Goal: Task Accomplishment & Management: Use online tool/utility

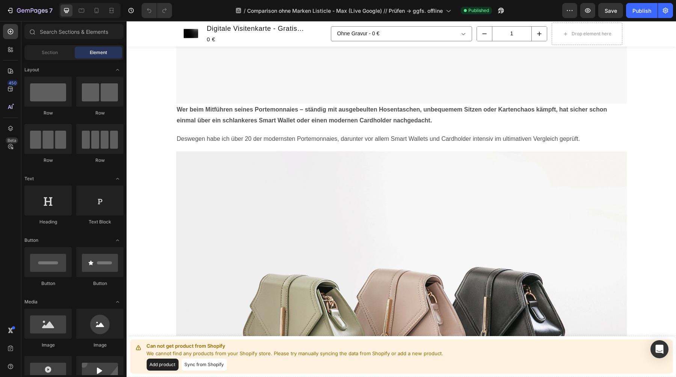
scroll to position [458, 0]
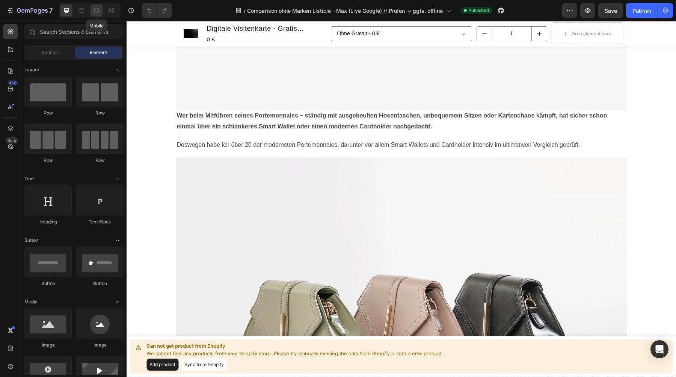
click at [97, 11] on icon at bounding box center [97, 11] width 8 height 8
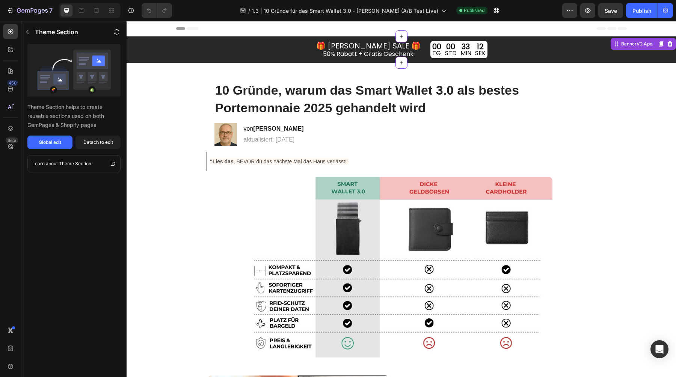
click at [460, 47] on div "33" at bounding box center [465, 47] width 11 height 8
click at [430, 48] on div "00 TG" at bounding box center [436, 49] width 13 height 17
click at [48, 143] on div "Global edit" at bounding box center [50, 142] width 23 height 7
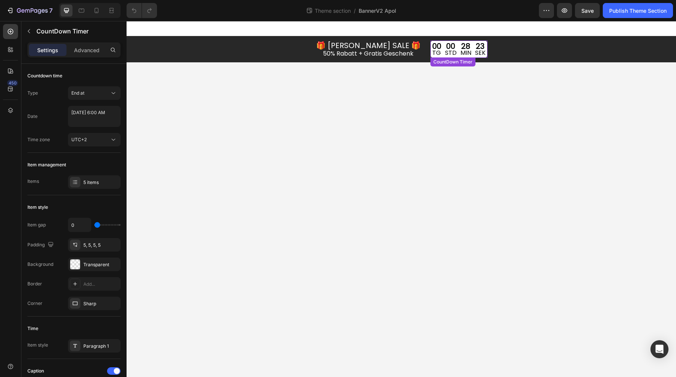
click at [445, 48] on div "00" at bounding box center [451, 46] width 12 height 8
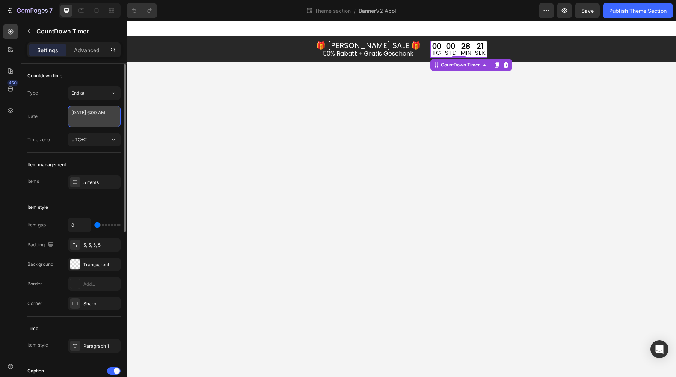
select select "6"
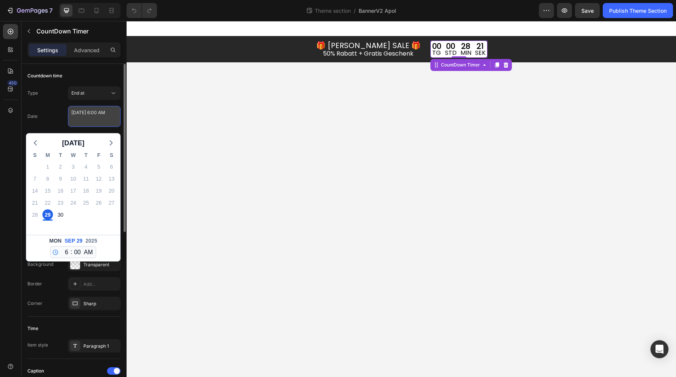
click at [78, 116] on textarea "September 29 2025 6:00 AM" at bounding box center [94, 116] width 53 height 21
click at [111, 143] on icon "button" at bounding box center [111, 143] width 9 height 9
click at [47, 181] on div "6" at bounding box center [47, 179] width 11 height 11
type textarea "October 06 2025 6:00 AM"
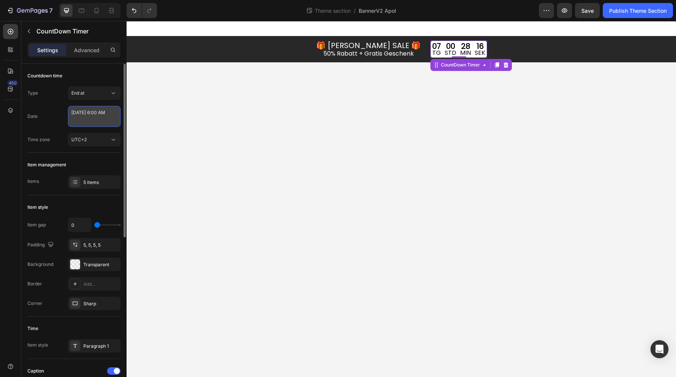
click at [78, 121] on textarea "October 06 2025 6:00 AM" at bounding box center [94, 116] width 53 height 21
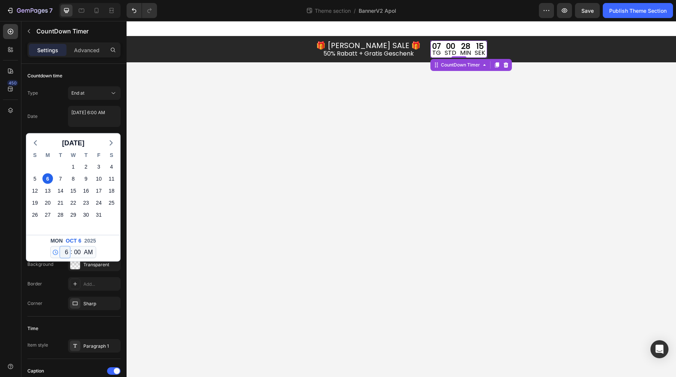
click at [66, 253] on select "12 1 2 3 4 5 6 7 8 9 10 11" at bounding box center [65, 252] width 10 height 11
select select "0"
click at [60, 247] on select "12 1 2 3 4 5 6 7 8 9 10 11" at bounding box center [65, 252] width 10 height 11
type textarea "October 06 2025 12:00 AM"
click at [63, 115] on div "Date October 06 2025 12:00 AM October 2025 S M T W T F S 28 29 30 1 2 3 4 5 6 7…" at bounding box center [73, 116] width 93 height 21
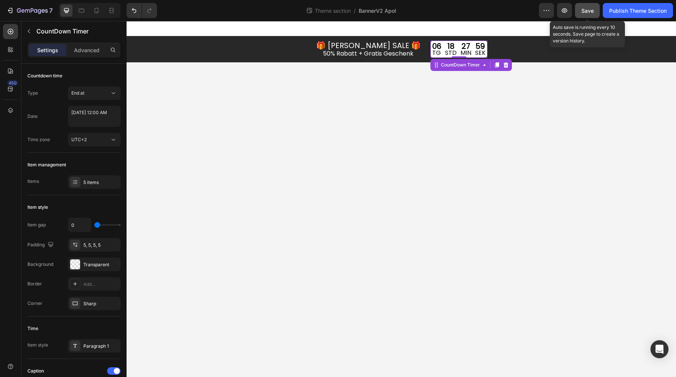
click at [593, 10] on span "Save" at bounding box center [587, 11] width 12 height 6
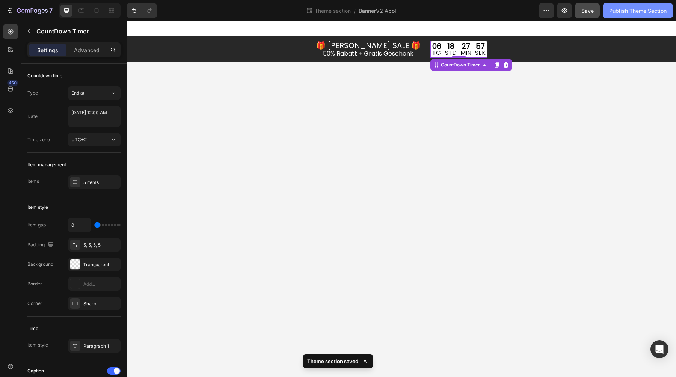
click at [636, 10] on div "Publish Theme Section" at bounding box center [637, 11] width 57 height 8
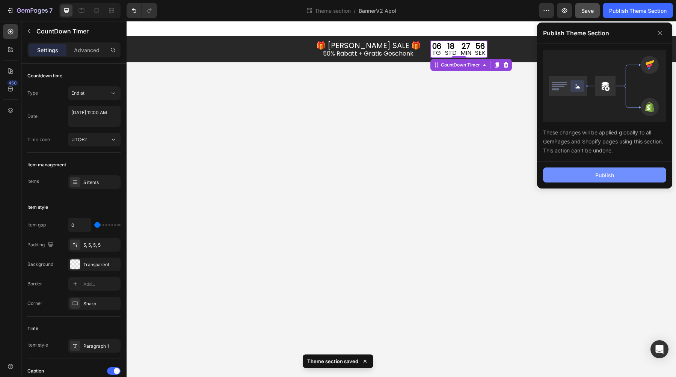
click at [608, 177] on div "Publish" at bounding box center [604, 175] width 19 height 8
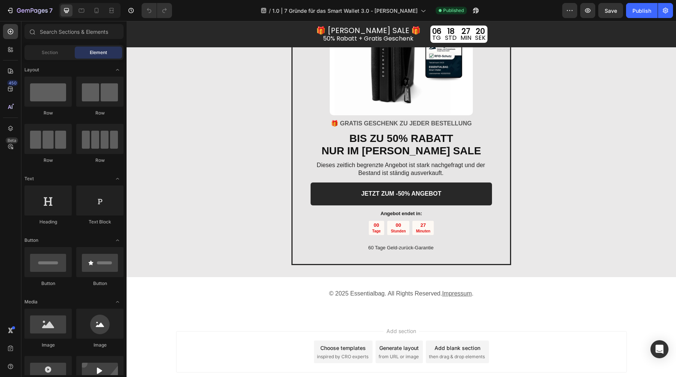
scroll to position [1608, 0]
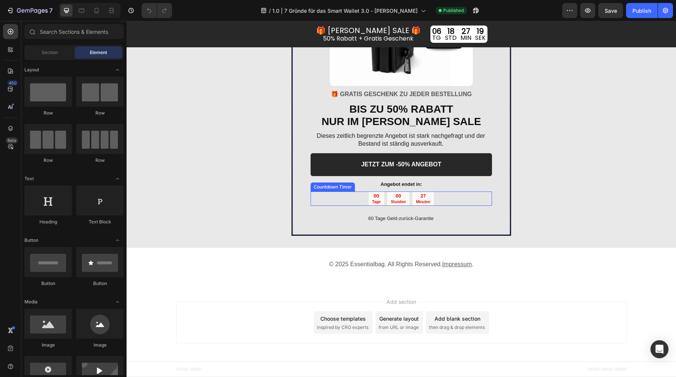
click at [401, 199] on p "Stunden" at bounding box center [398, 201] width 15 height 5
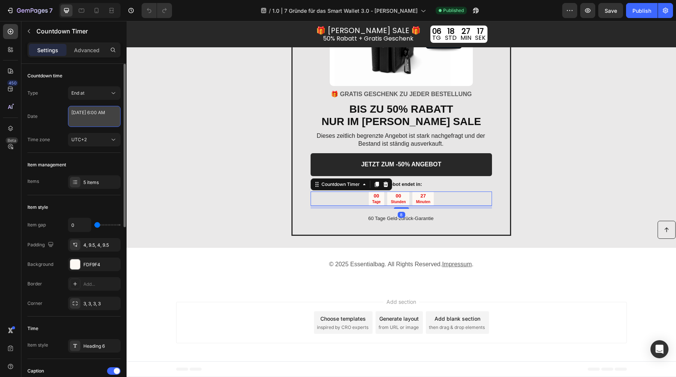
click at [94, 117] on textarea "[DATE] 6:00 AM" at bounding box center [94, 116] width 53 height 21
select select "6"
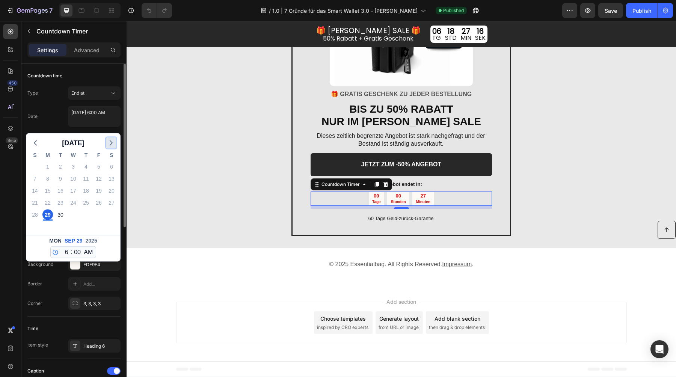
click at [111, 144] on polyline "button" at bounding box center [111, 143] width 2 height 5
click at [47, 180] on div "6" at bounding box center [47, 179] width 11 height 11
type textarea "[DATE] 6:00 AM"
click at [97, 121] on textarea "[DATE] 6:00 AM" at bounding box center [94, 116] width 53 height 21
click at [68, 251] on select "12 1 2 3 4 5 6 7 8 9 10 11" at bounding box center [65, 252] width 10 height 11
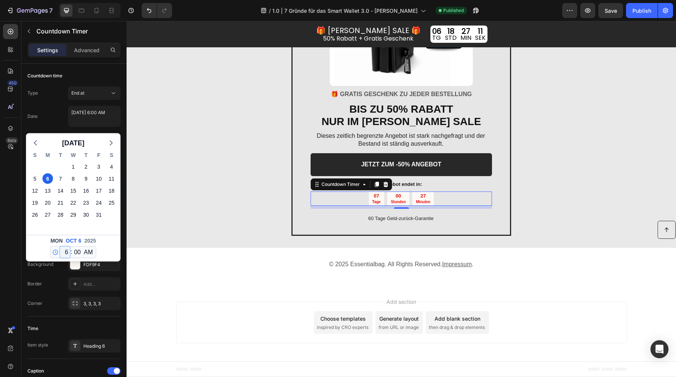
select select "0"
click at [60, 247] on select "12 1 2 3 4 5 6 7 8 9 10 11" at bounding box center [65, 252] width 10 height 11
type textarea "[DATE] 12:00 AM"
click at [96, 124] on textarea "[DATE] 12:00 AM" at bounding box center [94, 116] width 53 height 21
click at [56, 115] on div "Date [DATE] 12:00 AM [DATE] S M T W T F S 28 29 30 1 2 3 4 5 6 7 8 9 10 11 12 1…" at bounding box center [73, 116] width 93 height 21
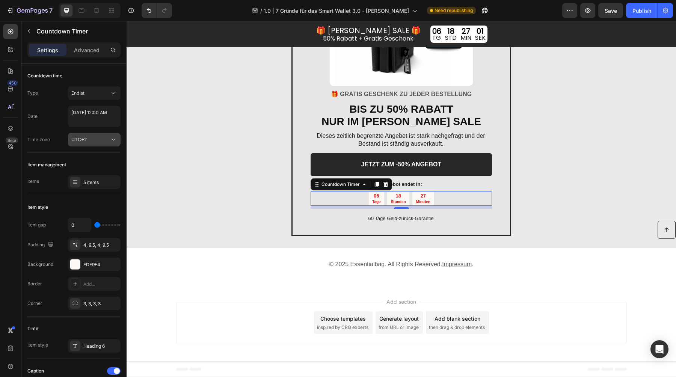
click at [98, 134] on button "UTC+2" at bounding box center [94, 140] width 53 height 14
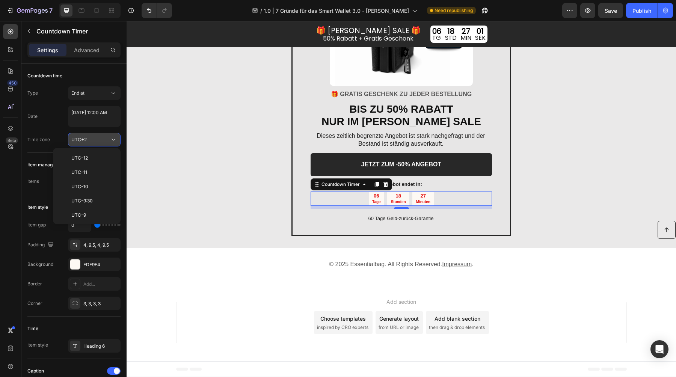
scroll to position [176, 0]
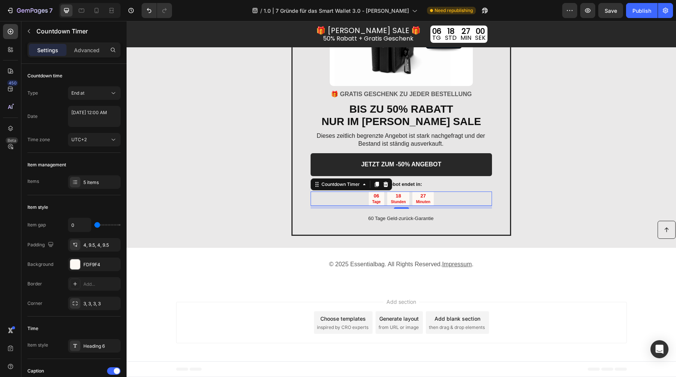
click at [47, 133] on div "Time zone UTC+2" at bounding box center [73, 140] width 93 height 14
click at [78, 12] on icon at bounding box center [82, 11] width 8 height 8
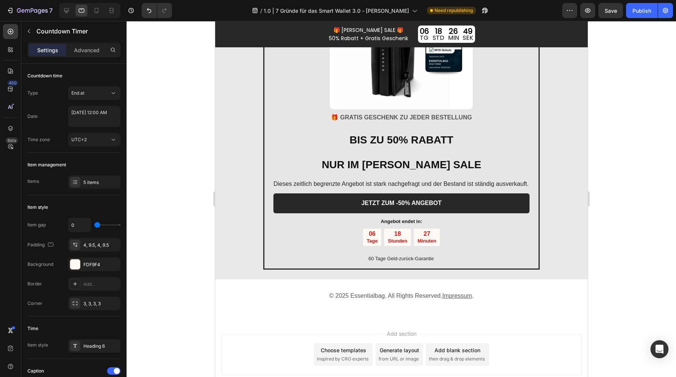
scroll to position [1579, 0]
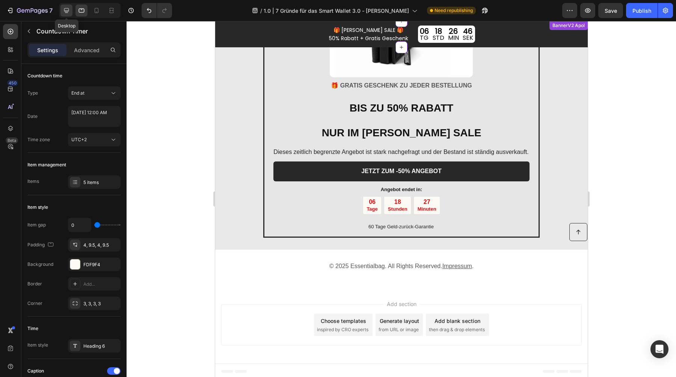
click at [69, 13] on icon at bounding box center [67, 11] width 8 height 8
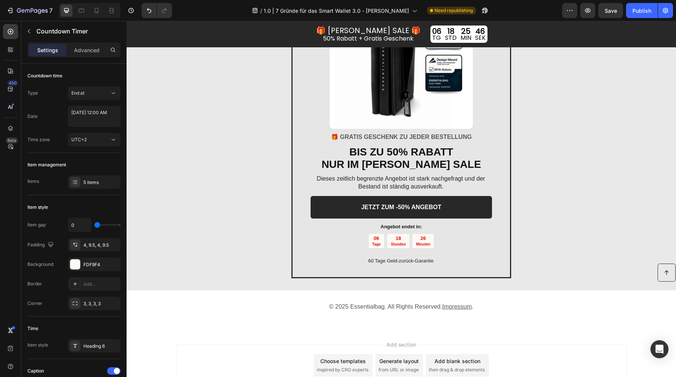
scroll to position [1495, 0]
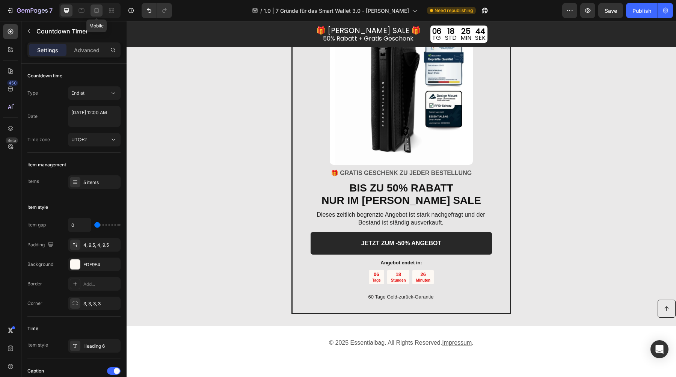
click at [98, 13] on icon at bounding box center [97, 11] width 8 height 8
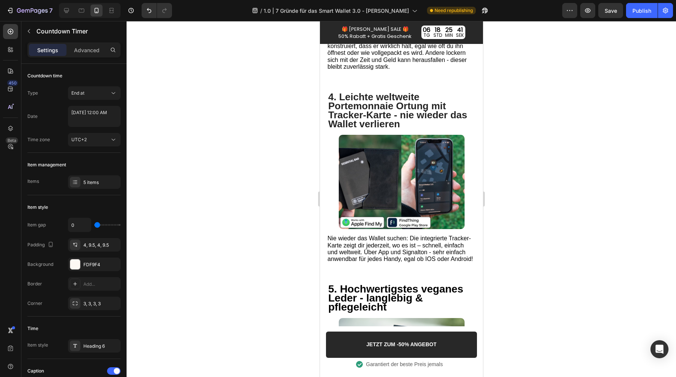
scroll to position [846, 0]
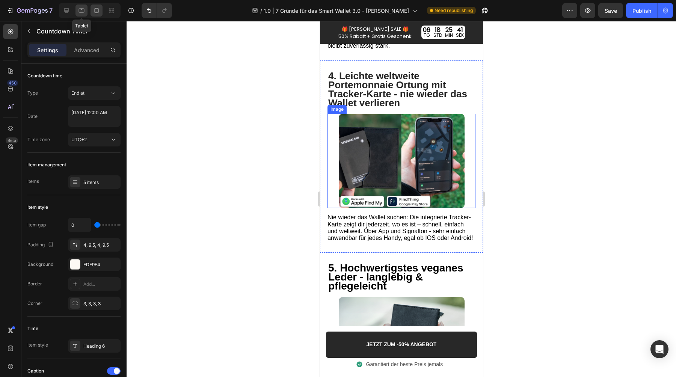
click at [81, 12] on icon at bounding box center [82, 11] width 6 height 4
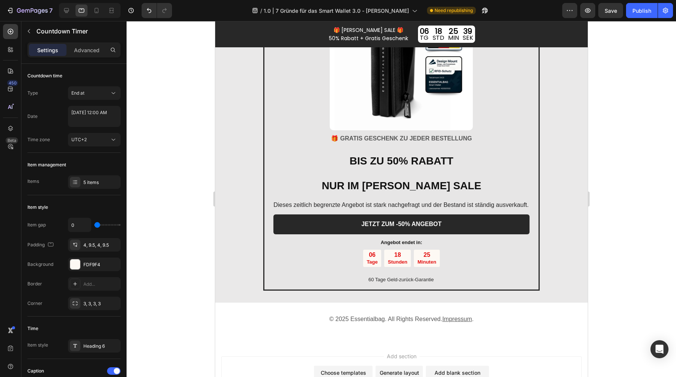
scroll to position [1559, 0]
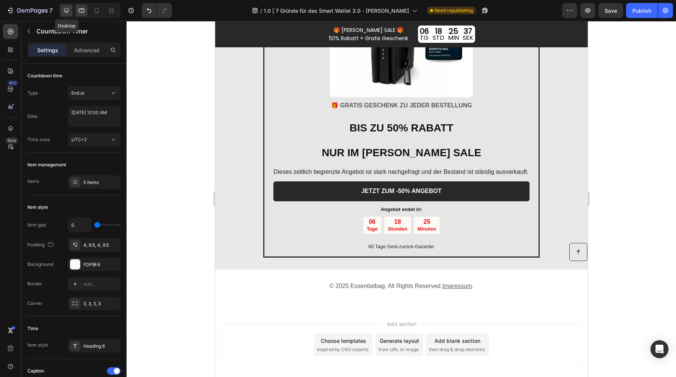
click at [65, 10] on icon at bounding box center [67, 11] width 8 height 8
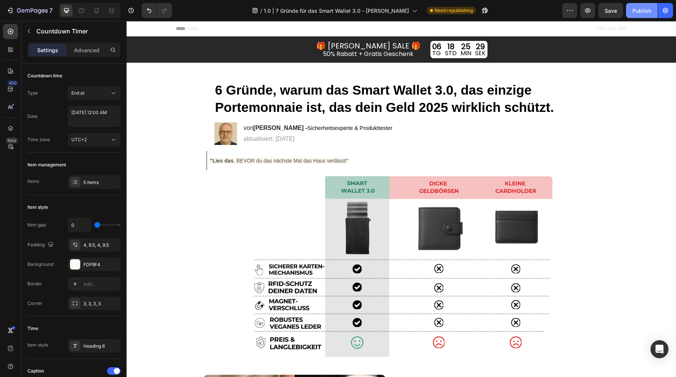
click at [635, 11] on div "Publish" at bounding box center [641, 11] width 19 height 8
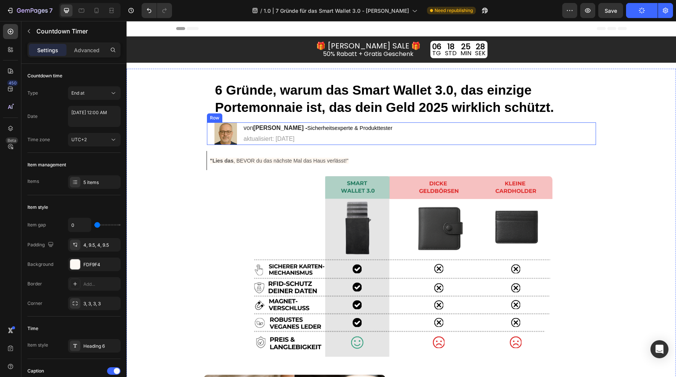
scroll to position [1, 0]
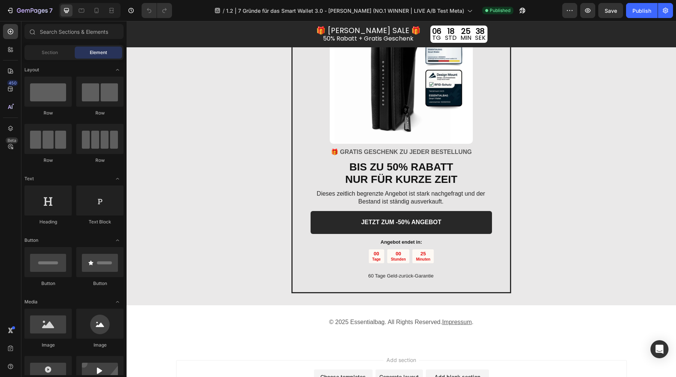
scroll to position [1586, 0]
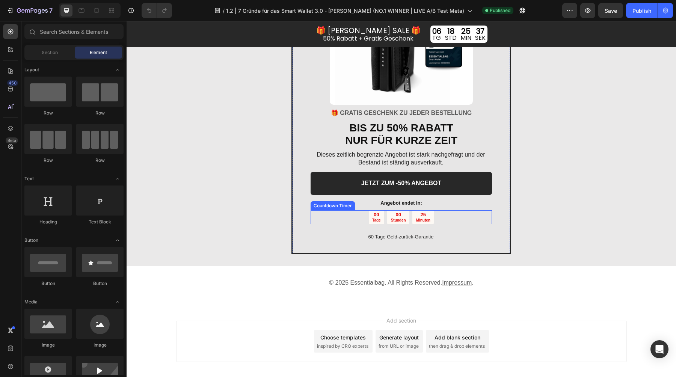
click at [392, 221] on p "Stunden" at bounding box center [398, 220] width 15 height 5
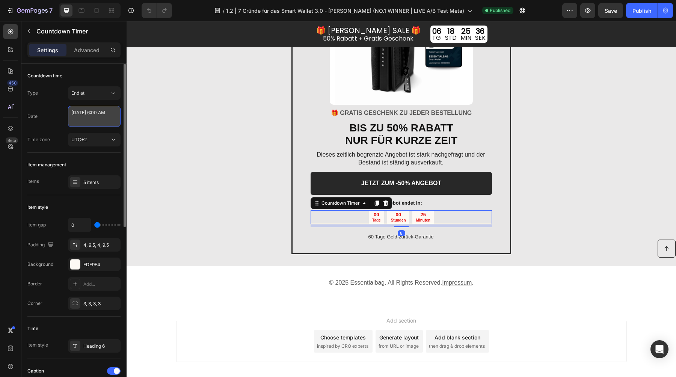
select select "6"
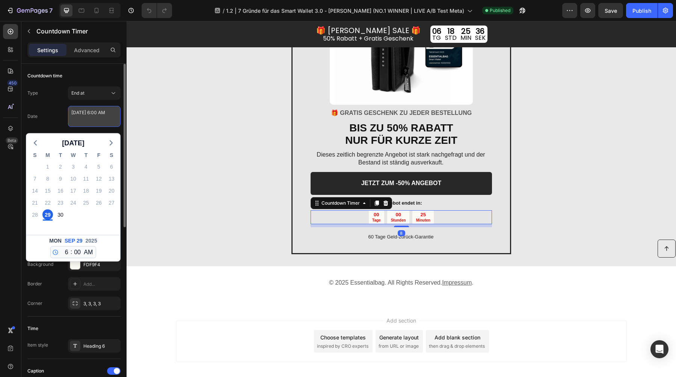
click at [91, 112] on textarea "[DATE] 6:00 AM" at bounding box center [94, 116] width 53 height 21
click at [109, 143] on icon "button" at bounding box center [111, 143] width 9 height 9
click at [49, 177] on div "6" at bounding box center [47, 179] width 11 height 11
type textarea "[DATE] 6:00 AM"
click at [92, 121] on textarea "[DATE] 6:00 AM" at bounding box center [94, 116] width 53 height 21
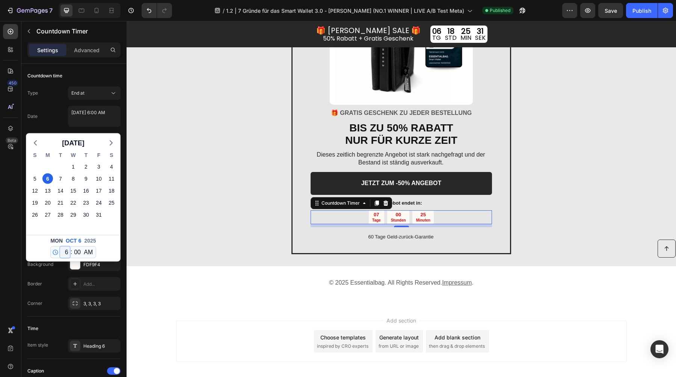
click at [67, 250] on select "12 1 2 3 4 5 6 7 8 9 10 11" at bounding box center [65, 252] width 10 height 11
select select "0"
click at [60, 247] on select "12 1 2 3 4 5 6 7 8 9 10 11" at bounding box center [65, 252] width 10 height 11
type textarea "[DATE] 12:00 AM"
click at [48, 115] on div "Date [DATE] 12:00 AM [DATE] S M T W T F S 28 29 30 1 2 3 4 5 6 7 8 9 10 11 12 1…" at bounding box center [73, 116] width 93 height 21
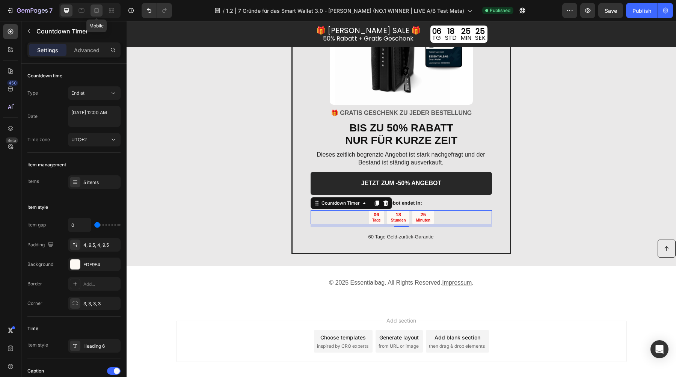
click at [93, 8] on icon at bounding box center [97, 11] width 8 height 8
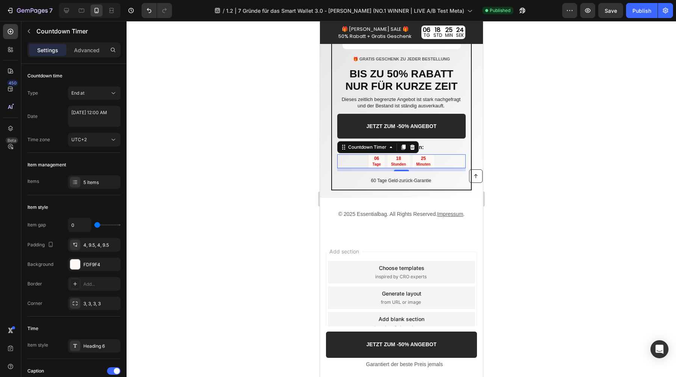
scroll to position [1657, 0]
click at [80, 13] on icon at bounding box center [82, 11] width 8 height 8
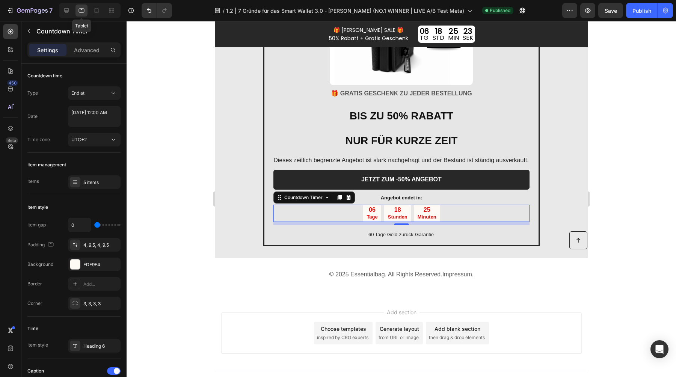
scroll to position [1583, 0]
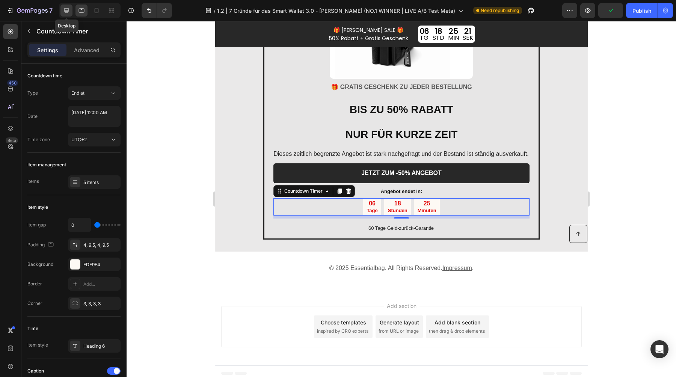
click at [70, 14] on icon at bounding box center [67, 11] width 8 height 8
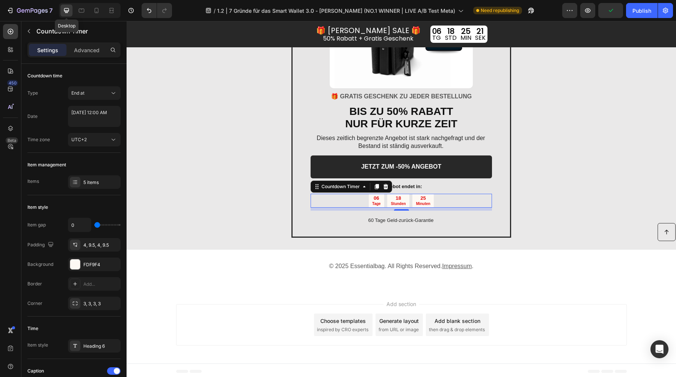
scroll to position [1605, 0]
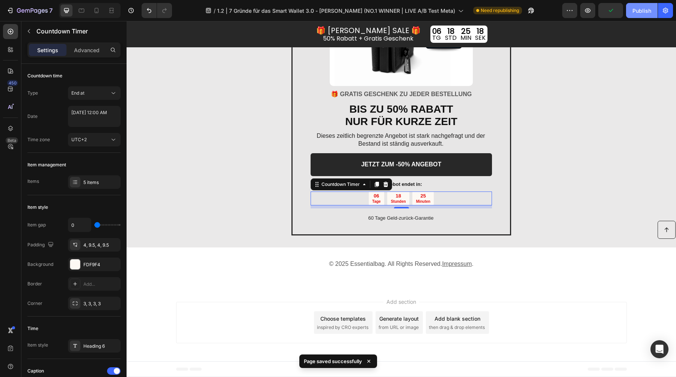
click at [643, 12] on div "Publish" at bounding box center [641, 11] width 19 height 8
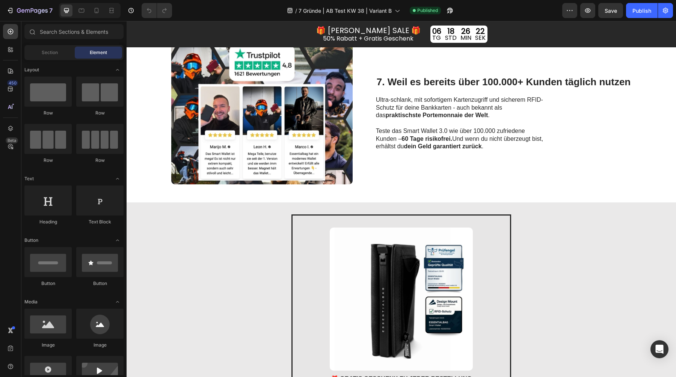
scroll to position [1605, 0]
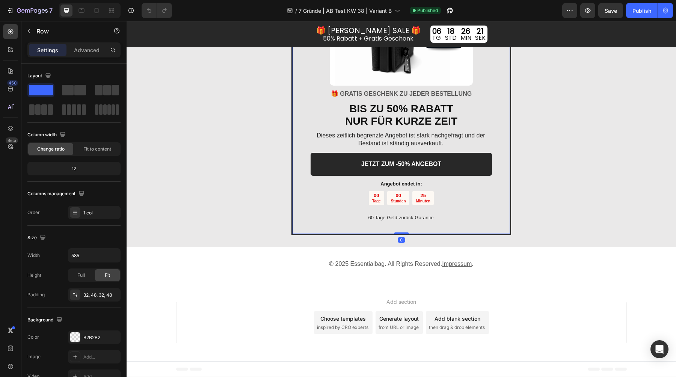
click at [362, 206] on div "Image 🎁 GRATIS GESCHENK ZU JEDER BESTELLUNG Text block BIS ZU 50% RABATT NUR FÜ…" at bounding box center [401, 82] width 181 height 279
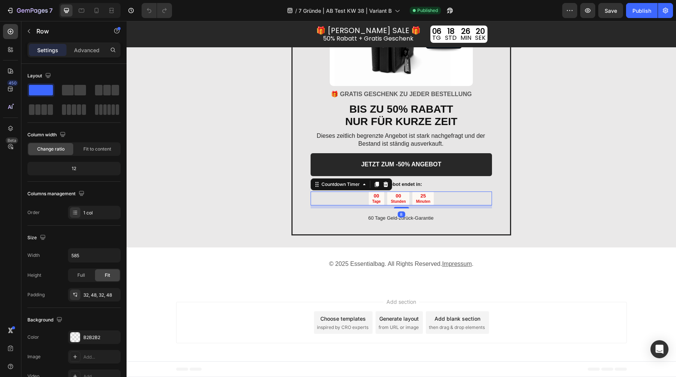
click at [391, 193] on div "00" at bounding box center [398, 196] width 15 height 6
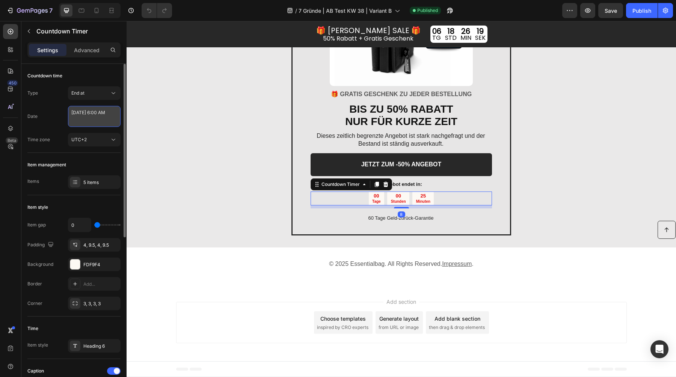
select select "6"
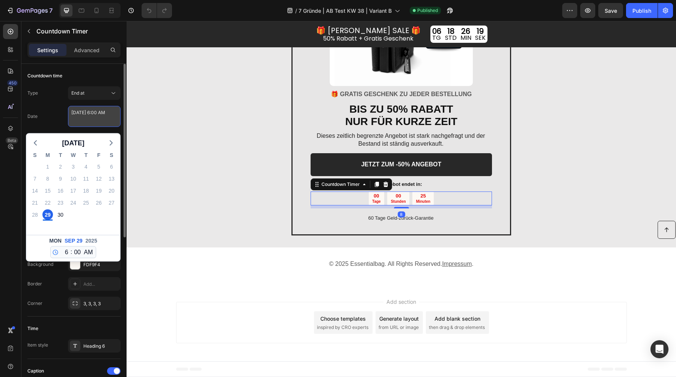
click at [80, 114] on textarea "[DATE] 6:00 AM" at bounding box center [94, 116] width 53 height 21
click at [113, 141] on icon "button" at bounding box center [111, 143] width 9 height 9
click at [46, 178] on div "6" at bounding box center [47, 179] width 11 height 11
type textarea "[DATE] 6:00 AM"
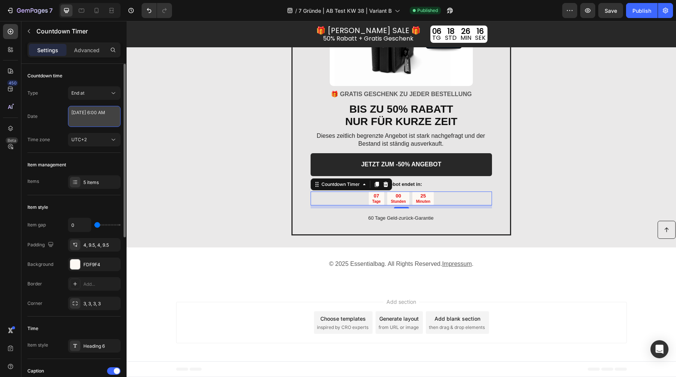
click at [91, 117] on textarea "[DATE] 6:00 AM" at bounding box center [94, 116] width 53 height 21
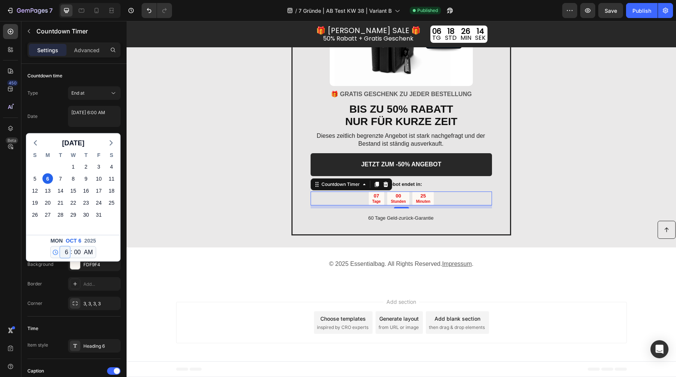
click at [65, 252] on select "12 1 2 3 4 5 6 7 8 9 10 11" at bounding box center [65, 252] width 10 height 11
select select "0"
click at [60, 247] on select "12 1 2 3 4 5 6 7 8 9 10 11" at bounding box center [65, 252] width 10 height 11
type textarea "[DATE] 12:00 AM"
click at [56, 104] on div "Type End at Date October 06 2025 12:00 AM October 2025 S M T W T F S 28 29 30 1…" at bounding box center [73, 116] width 93 height 60
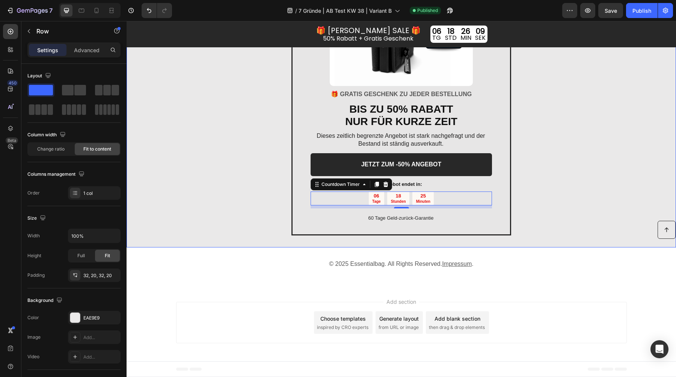
click at [253, 191] on div "Image 🎁 GRATIS GESCHENK ZU JEDER BESTELLUNG Text block BIS ZU 50% RABATT NUR FÜ…" at bounding box center [401, 83] width 549 height 330
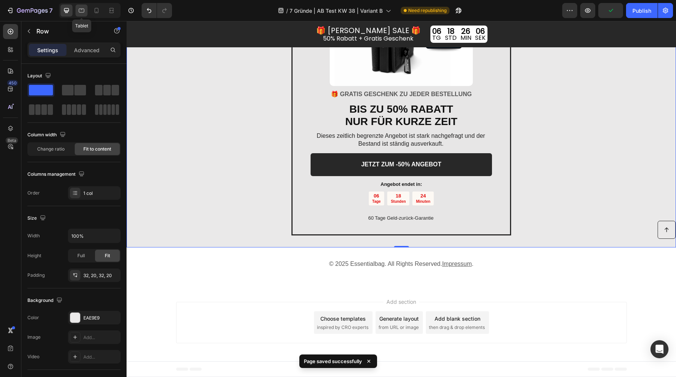
click at [82, 12] on icon at bounding box center [82, 11] width 6 height 4
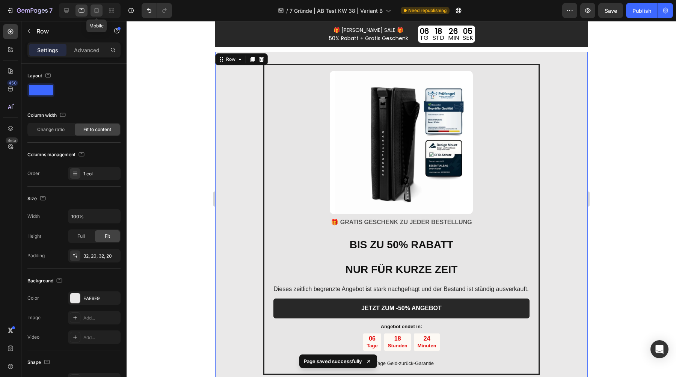
click at [101, 11] on div at bounding box center [97, 11] width 12 height 12
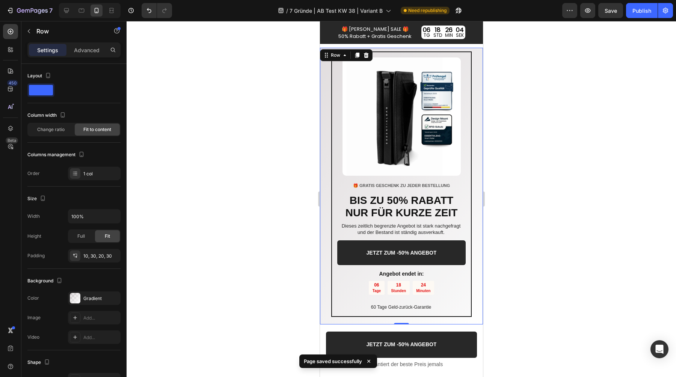
scroll to position [1531, 0]
click at [644, 16] on button "Publish" at bounding box center [642, 10] width 32 height 15
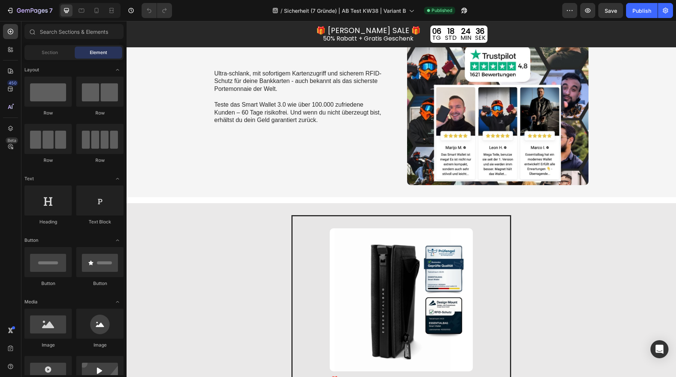
scroll to position [1424, 0]
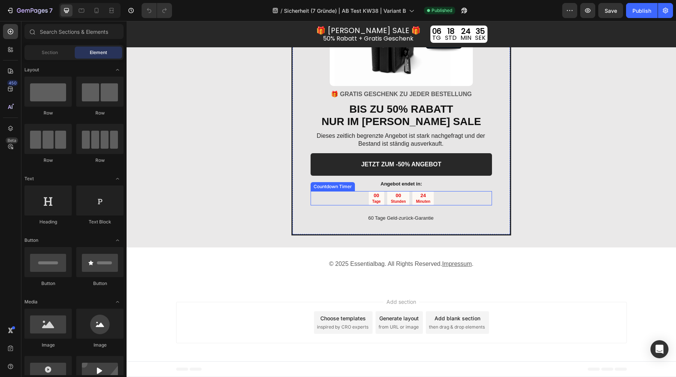
click at [397, 195] on div "00" at bounding box center [398, 196] width 15 height 6
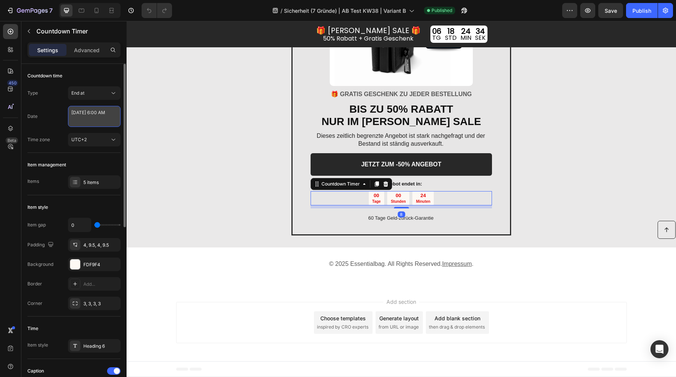
select select "6"
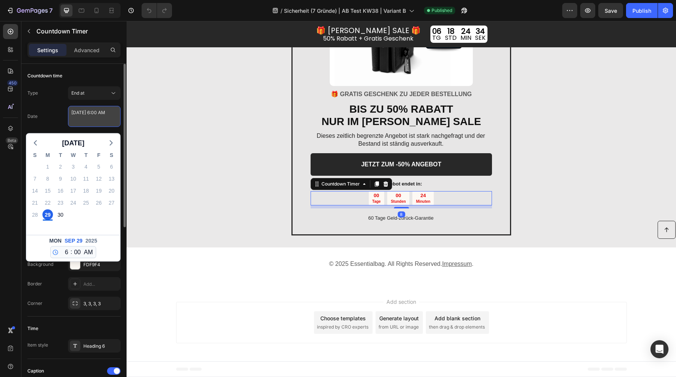
click at [85, 112] on textarea "September 29 2025 6:00 AM" at bounding box center [94, 116] width 53 height 21
click at [112, 142] on polyline "button" at bounding box center [111, 143] width 2 height 5
click at [48, 179] on div "6" at bounding box center [47, 179] width 11 height 11
type textarea "October 06 2025 6:00 AM"
click at [92, 116] on textarea "October 06 2025 6:00 AM" at bounding box center [94, 116] width 53 height 21
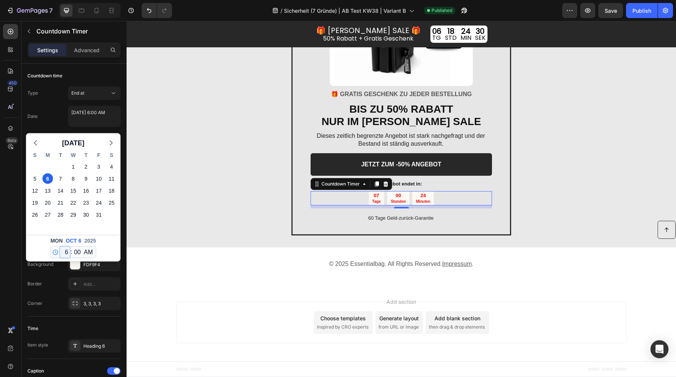
click at [65, 250] on select "12 1 2 3 4 5 6 7 8 9 10 11" at bounding box center [65, 252] width 10 height 11
select select "0"
click at [60, 247] on select "12 1 2 3 4 5 6 7 8 9 10 11" at bounding box center [65, 252] width 10 height 11
type textarea "[DATE] 12:00 AM"
click at [56, 107] on div "Date October 06 2025 12:00 AM October 2025 S M T W T F S 28 29 30 1 2 3 4 5 6 7…" at bounding box center [73, 116] width 93 height 21
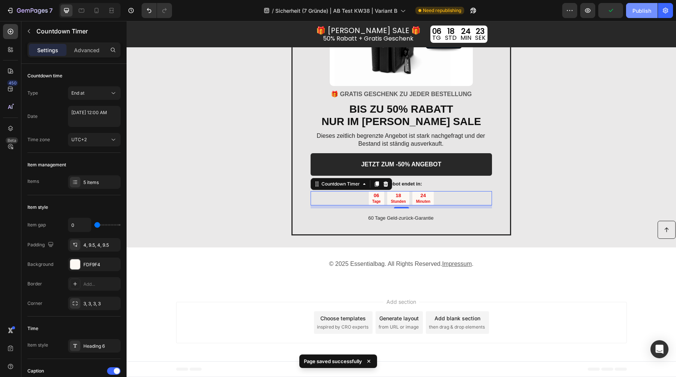
click at [641, 12] on div "Publish" at bounding box center [641, 11] width 19 height 8
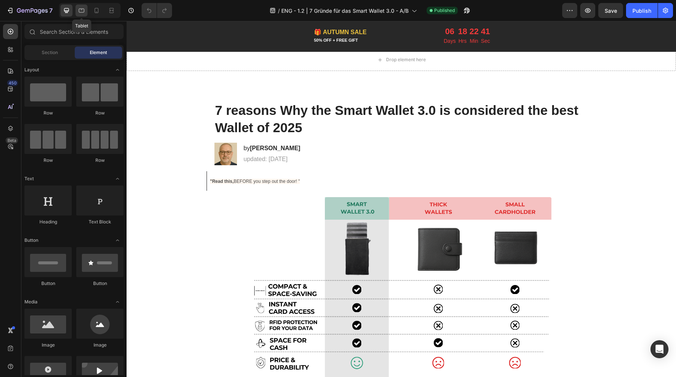
click at [83, 9] on icon at bounding box center [82, 11] width 6 height 4
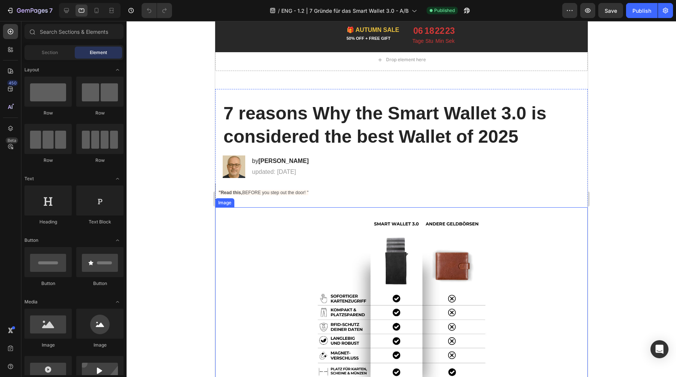
scroll to position [20, 0]
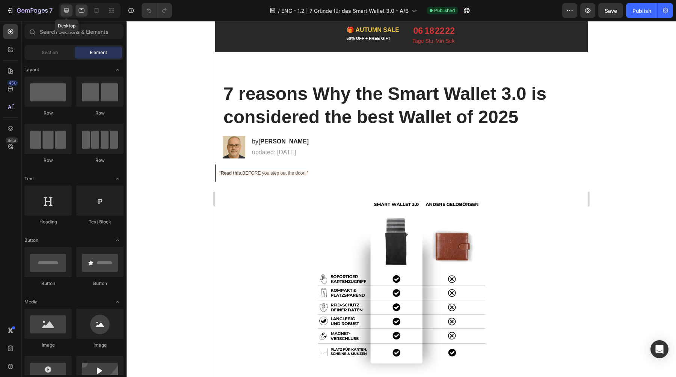
click at [64, 9] on icon at bounding box center [66, 10] width 5 height 5
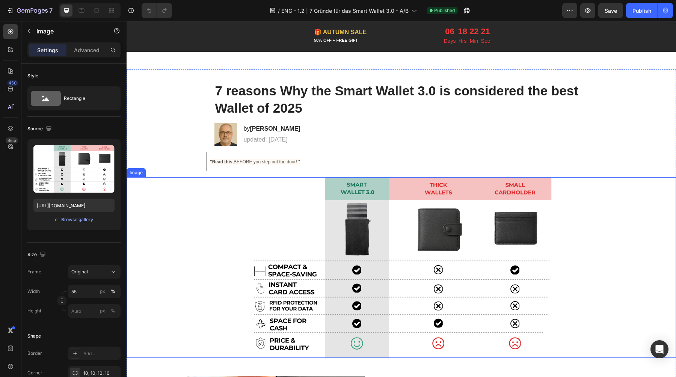
click at [273, 259] on img at bounding box center [401, 267] width 302 height 180
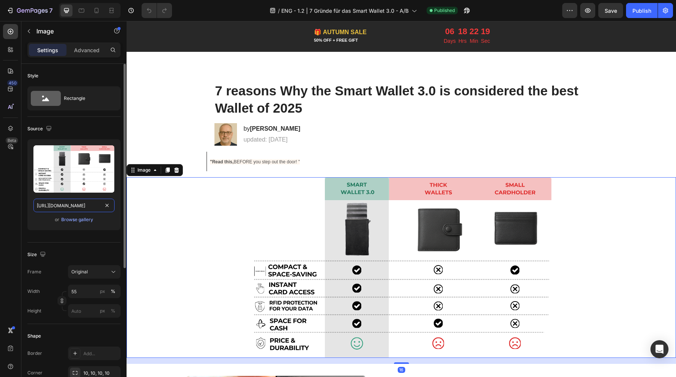
click at [89, 207] on input "https://cdn.shopify.com/s/files/1/0461/7466/6912/files/gempages_516569286068667…" at bounding box center [73, 206] width 81 height 14
click at [80, 13] on icon at bounding box center [82, 11] width 8 height 8
type input "https://cdn.shopify.com/s/files/1/0461/7466/6912/files/gempages_516569286068667…"
type input "50"
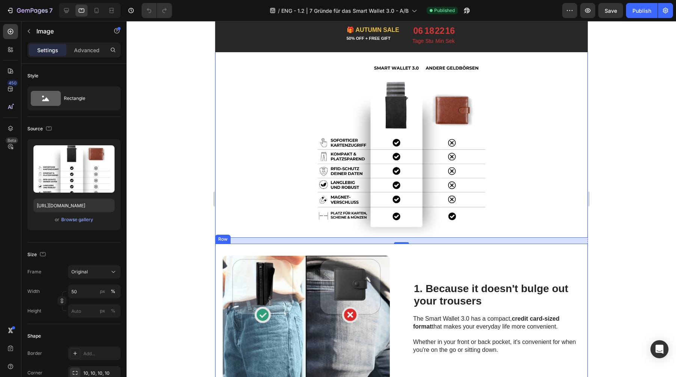
scroll to position [160, 0]
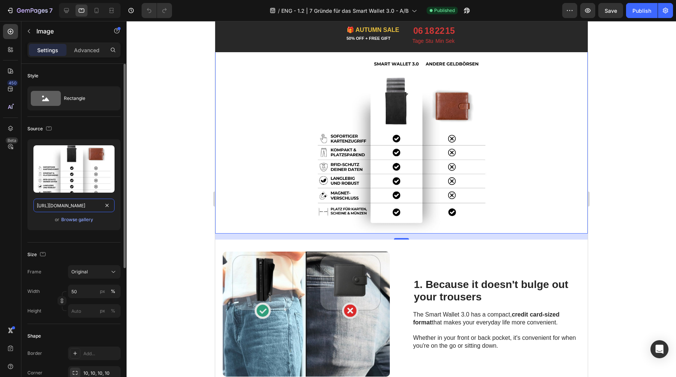
click at [71, 203] on input "https://cdn.shopify.com/s/files/1/0461/7466/6912/files/gempages_516569286068667…" at bounding box center [73, 206] width 81 height 14
paste input "cf12b297-0076-41d4-a41d-3f015a833789.sv"
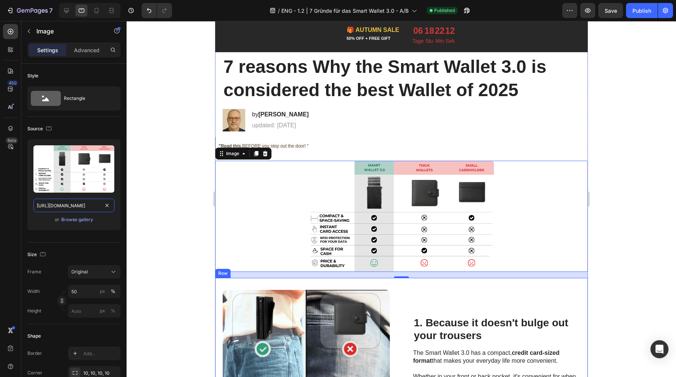
scroll to position [0, 0]
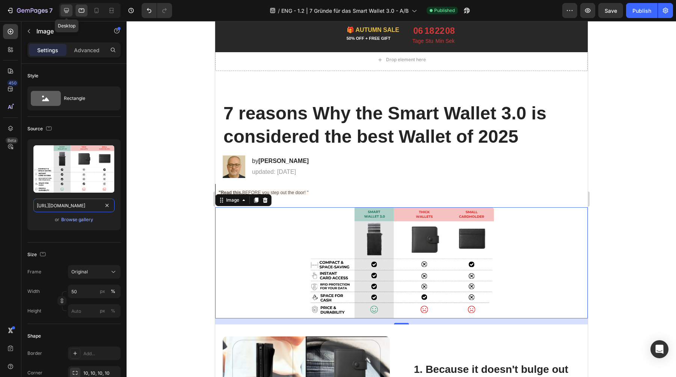
type input "https://cdn.shopify.com/s/files/1/0461/7466/6912/files/gempages_516569286068667…"
click at [68, 10] on icon at bounding box center [66, 10] width 5 height 5
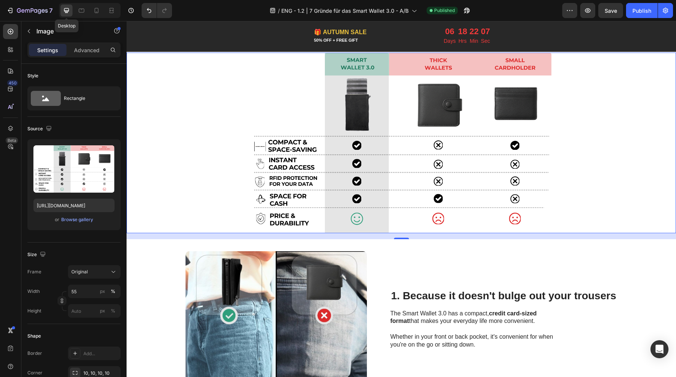
scroll to position [149, 0]
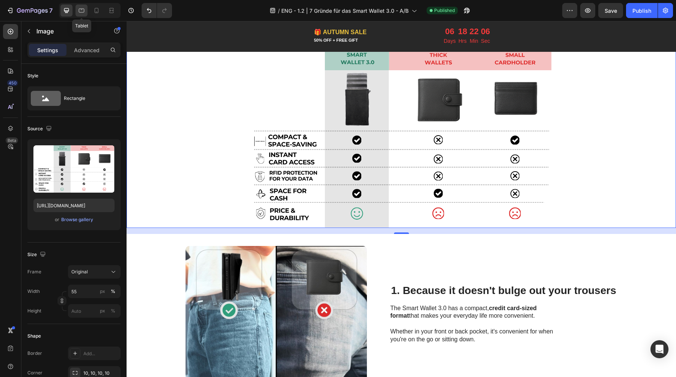
click at [81, 9] on icon at bounding box center [82, 11] width 8 height 8
type input "50"
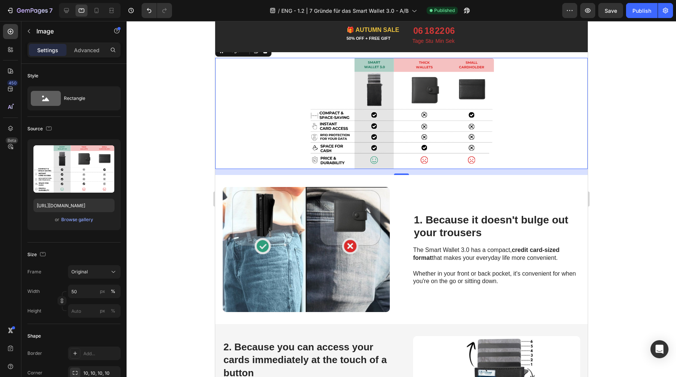
scroll to position [160, 0]
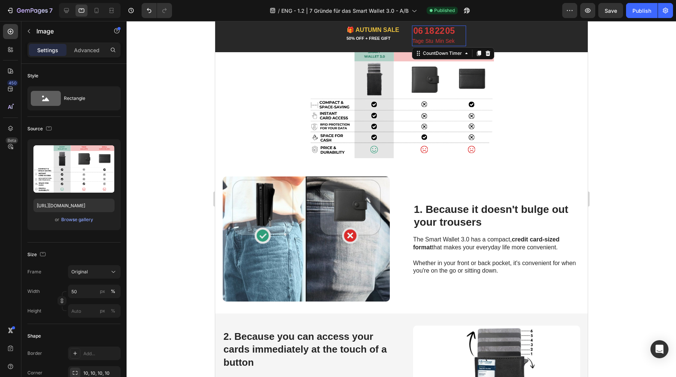
click at [413, 44] on p "Tage" at bounding box center [417, 40] width 11 height 9
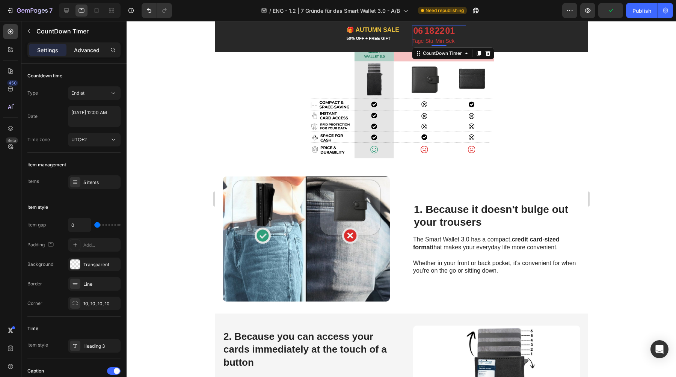
click at [84, 54] on p "Advanced" at bounding box center [87, 50] width 26 height 8
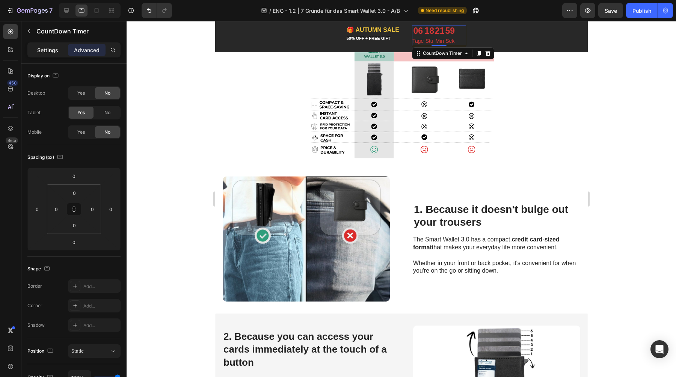
click at [46, 47] on p "Settings" at bounding box center [47, 50] width 21 height 8
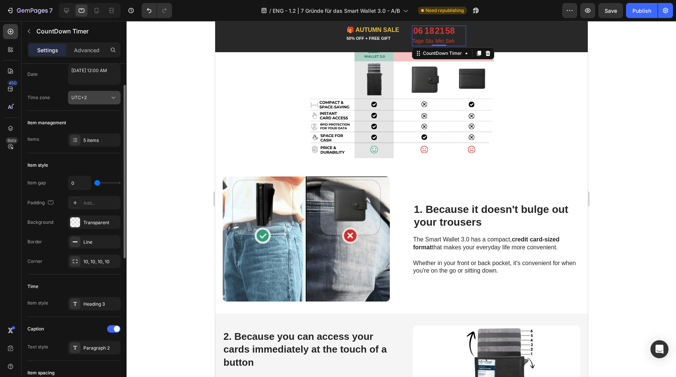
scroll to position [40, 0]
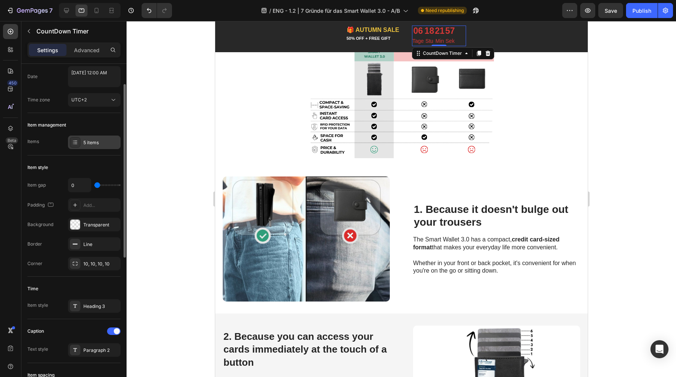
click at [91, 140] on div "5 items" at bounding box center [100, 142] width 35 height 7
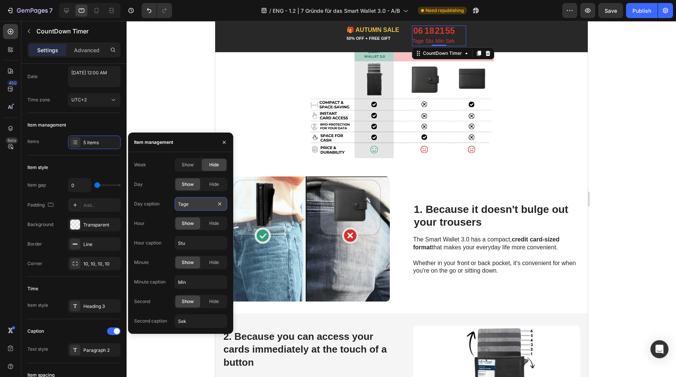
click at [197, 203] on input "Tage" at bounding box center [201, 204] width 53 height 14
type input "Days"
click at [184, 243] on input "Stu" at bounding box center [201, 243] width 53 height 14
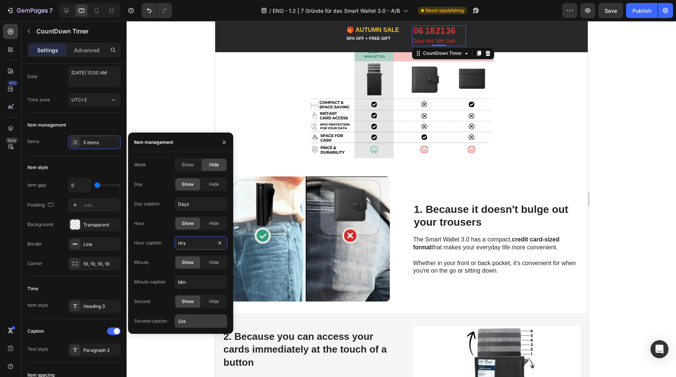
type input "Hrs"
click at [190, 319] on input "Sek" at bounding box center [201, 321] width 53 height 14
type input "s"
type input "Sec"
click at [152, 73] on div at bounding box center [401, 199] width 549 height 356
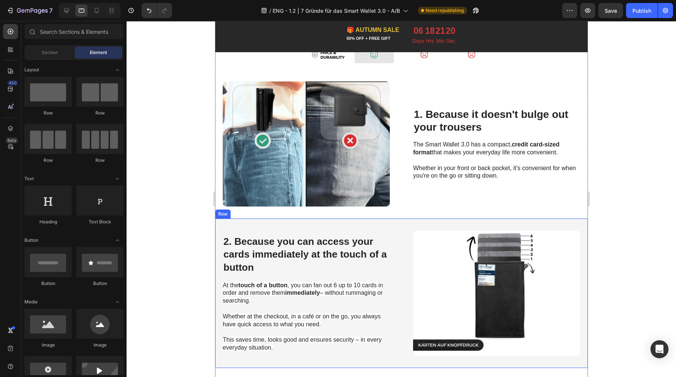
scroll to position [320, 0]
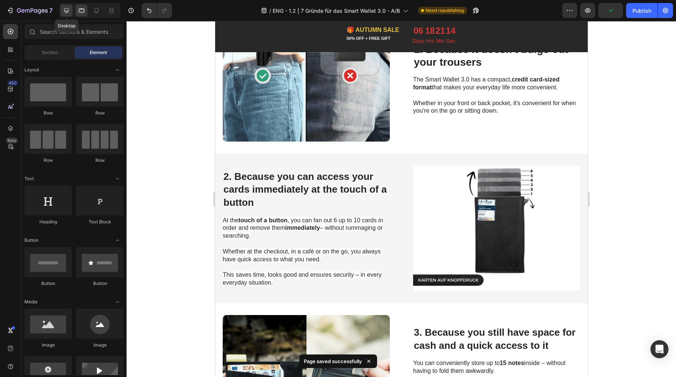
click at [66, 14] on div at bounding box center [66, 11] width 12 height 12
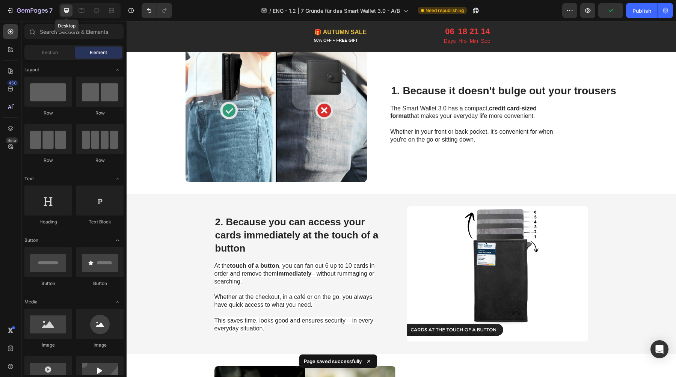
scroll to position [379, 0]
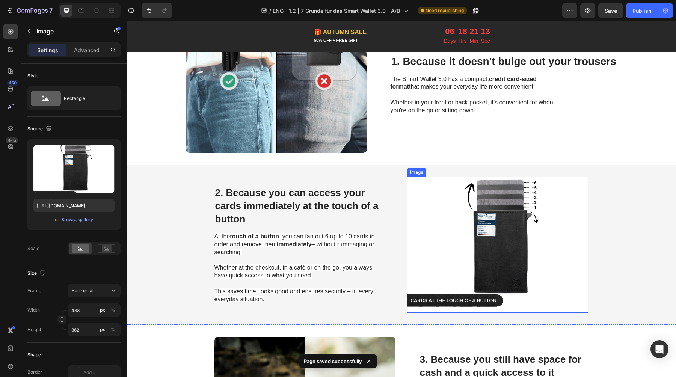
click at [497, 228] on img at bounding box center [497, 245] width 181 height 136
click at [79, 205] on input "https://cdn.shopify.com/s/files/1/0461/7466/6912/files/gempages_516569286068667…" at bounding box center [73, 206] width 81 height 14
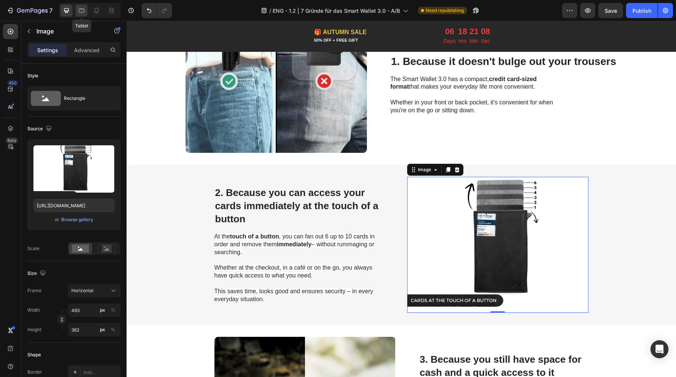
click at [83, 9] on icon at bounding box center [82, 11] width 8 height 8
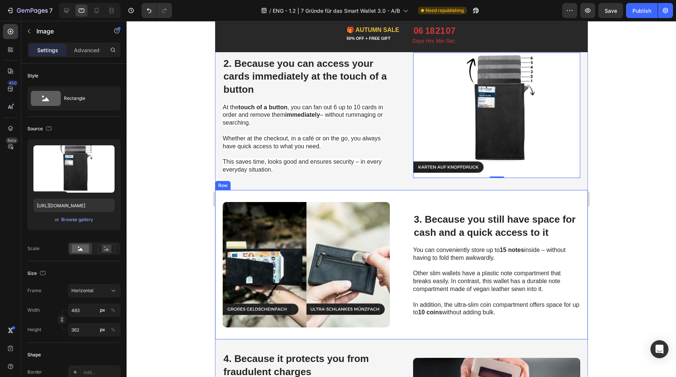
scroll to position [435, 0]
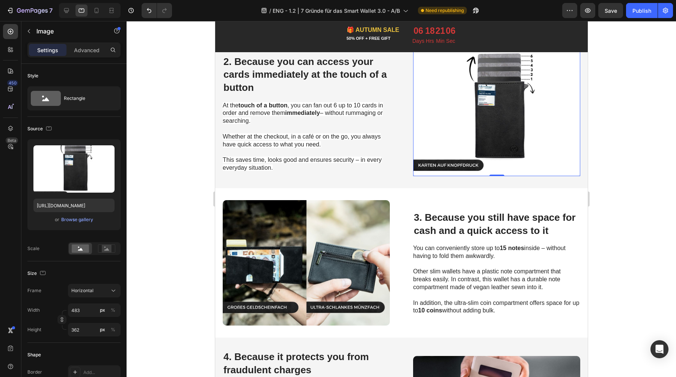
click at [476, 135] on img at bounding box center [496, 113] width 167 height 125
click at [49, 207] on input "https://cdn.shopify.com/s/files/1/0461/7466/6912/files/gempages_516569286068667…" at bounding box center [73, 206] width 81 height 14
paste input "81b56519-cdc9-424b-b68e-d37a5225ac61.sv"
type input "https://cdn.shopify.com/s/files/1/0461/7466/6912/files/gempages_516569286068667…"
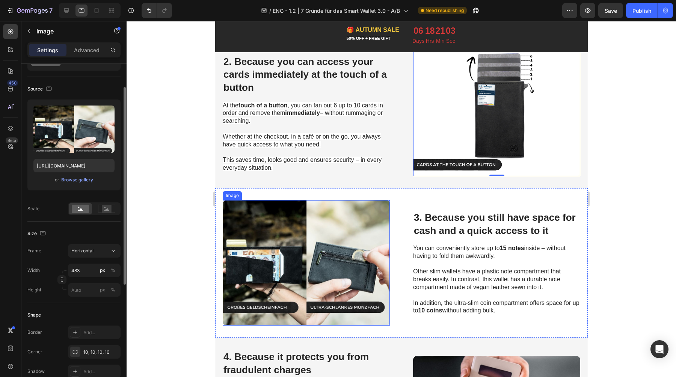
click at [276, 248] on img at bounding box center [305, 262] width 167 height 125
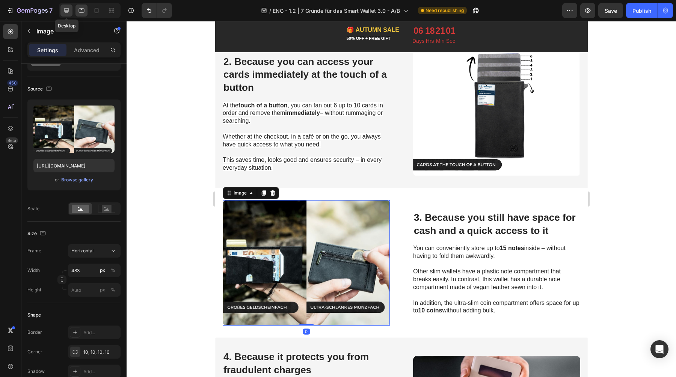
click at [68, 6] on div at bounding box center [66, 11] width 12 height 12
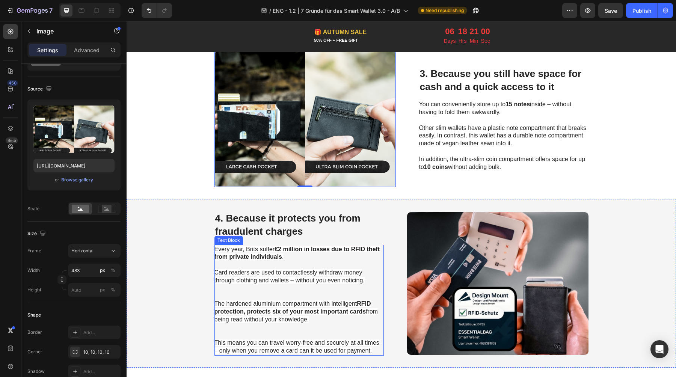
scroll to position [666, 0]
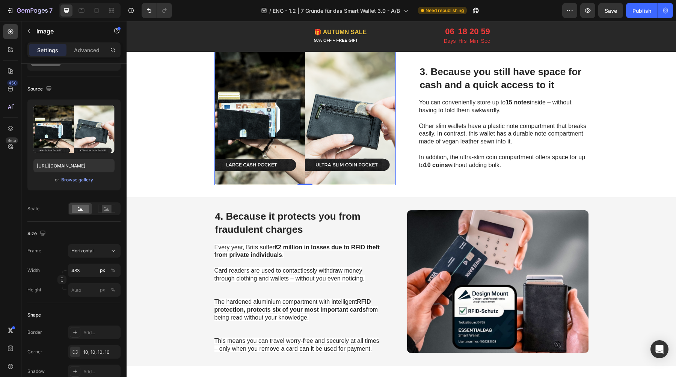
click at [313, 150] on img at bounding box center [304, 117] width 181 height 136
click at [63, 166] on input "https://cdn.shopify.com/s/files/1/0461/7466/6912/files/gempages_516569286068667…" at bounding box center [73, 166] width 81 height 14
click at [82, 12] on icon at bounding box center [82, 11] width 8 height 8
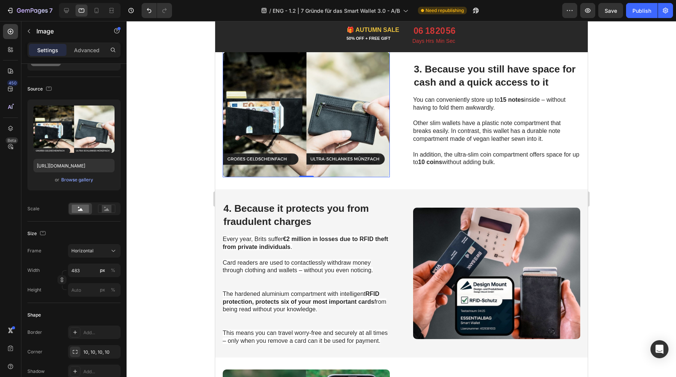
scroll to position [582, 0]
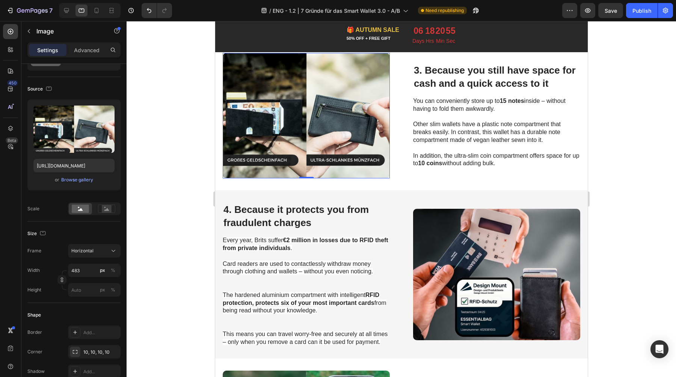
click at [310, 115] on img at bounding box center [305, 115] width 167 height 125
click at [60, 165] on input "https://cdn.shopify.com/s/files/1/0461/7466/6912/files/gempages_516569286068667…" at bounding box center [73, 166] width 81 height 14
paste input "a064ec25-eb0c-4bd1-80b6-a4735c7e910a.sv"
type input "https://cdn.shopify.com/s/files/1/0461/7466/6912/files/gempages_516569286068667…"
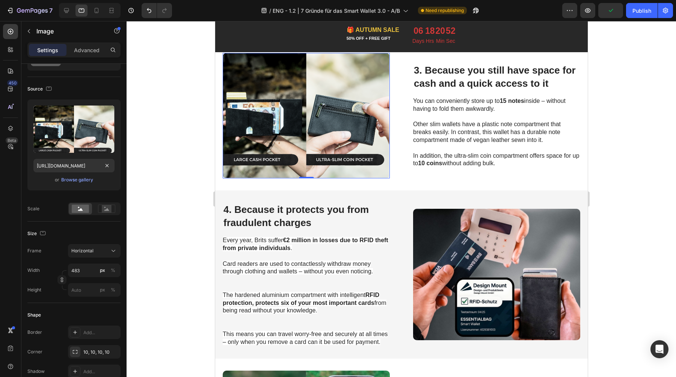
scroll to position [0, 0]
click at [182, 130] on div at bounding box center [401, 199] width 549 height 356
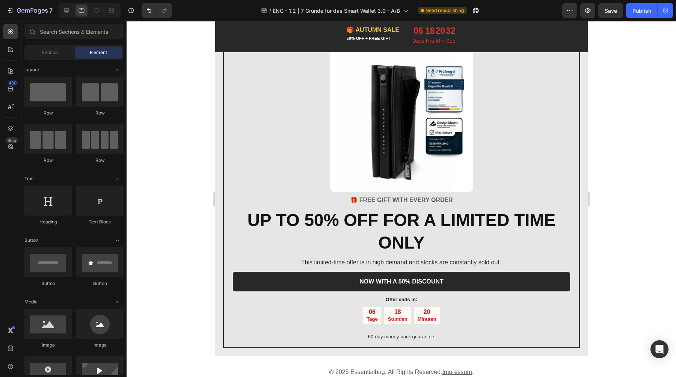
scroll to position [1395, 0]
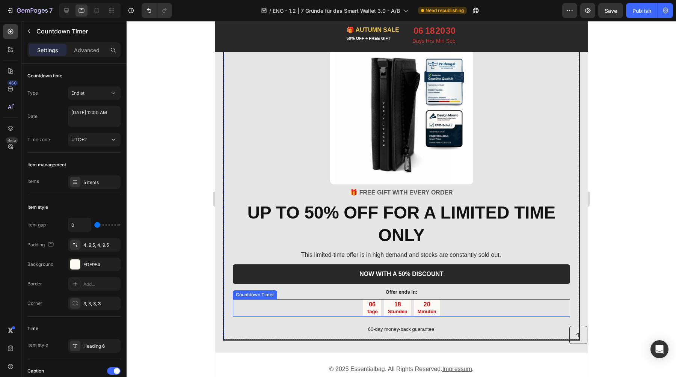
click at [370, 309] on p "Tage" at bounding box center [371, 312] width 11 height 6
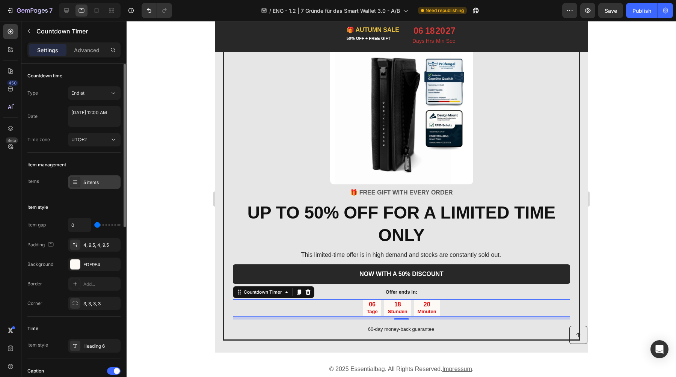
click at [98, 177] on div "5 items" at bounding box center [94, 182] width 53 height 14
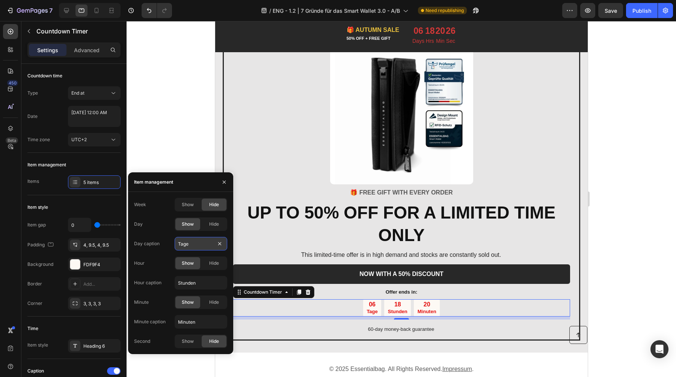
click at [186, 246] on input "Tage" at bounding box center [201, 244] width 53 height 14
type input "T"
type input "Days"
click at [196, 284] on input "Stunden" at bounding box center [201, 283] width 53 height 14
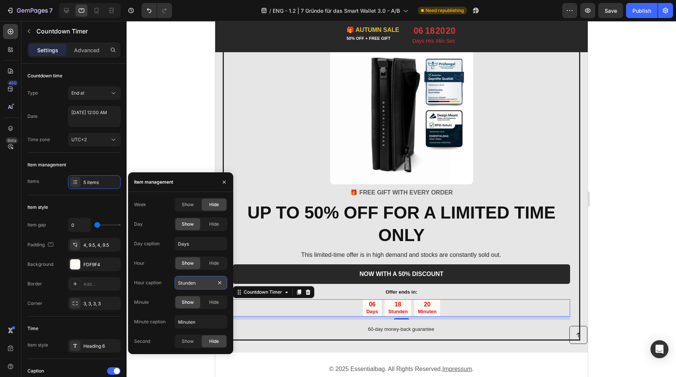
click at [196, 284] on input "Stunden" at bounding box center [201, 283] width 53 height 14
type input "Hours"
click at [199, 320] on input "Minuten" at bounding box center [201, 322] width 53 height 14
type input "Minutes"
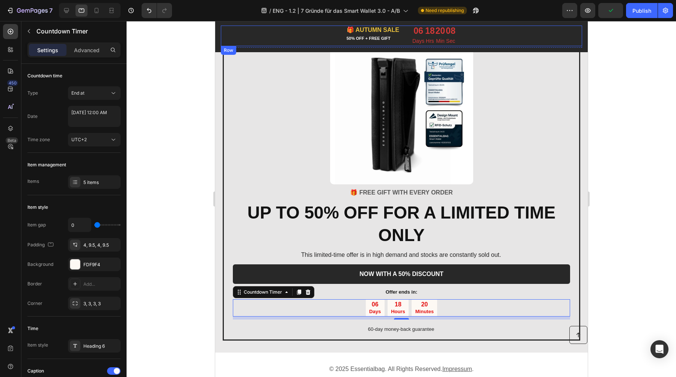
click at [161, 46] on div at bounding box center [401, 199] width 549 height 356
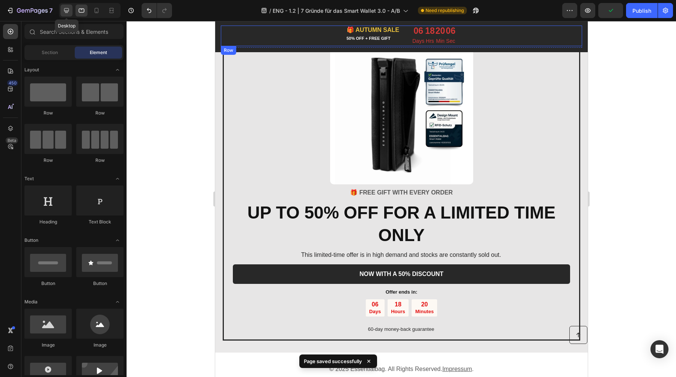
click at [68, 10] on icon at bounding box center [67, 11] width 8 height 8
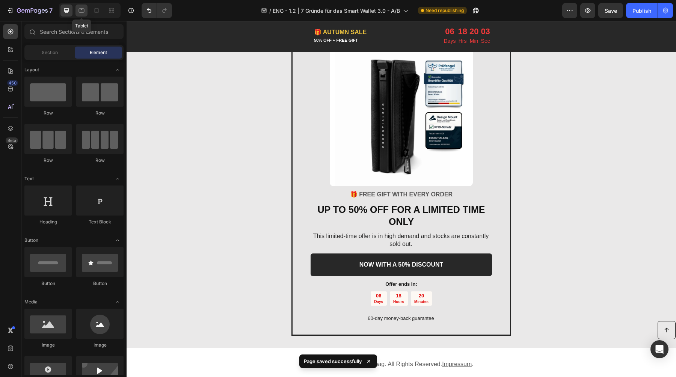
click at [82, 12] on icon at bounding box center [82, 11] width 8 height 8
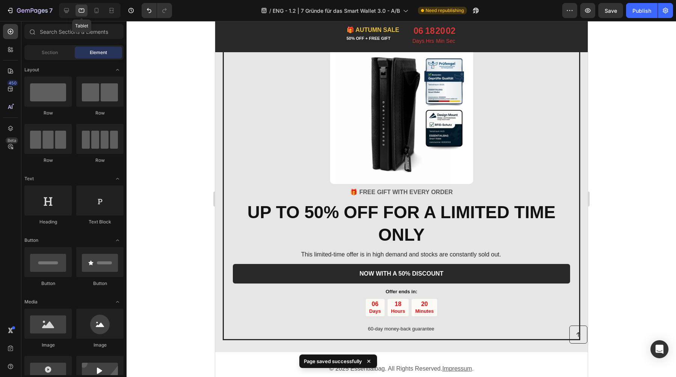
scroll to position [1395, 0]
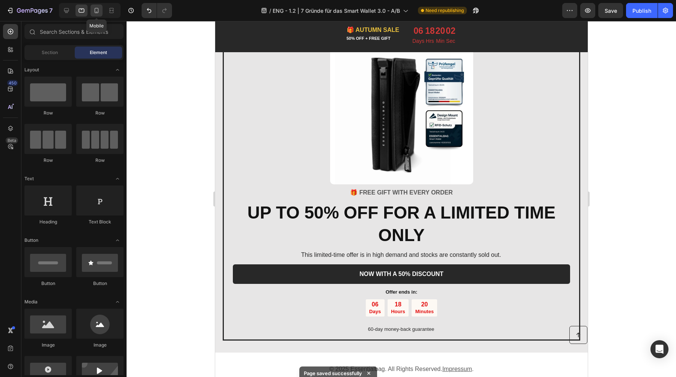
click at [97, 9] on icon at bounding box center [97, 11] width 8 height 8
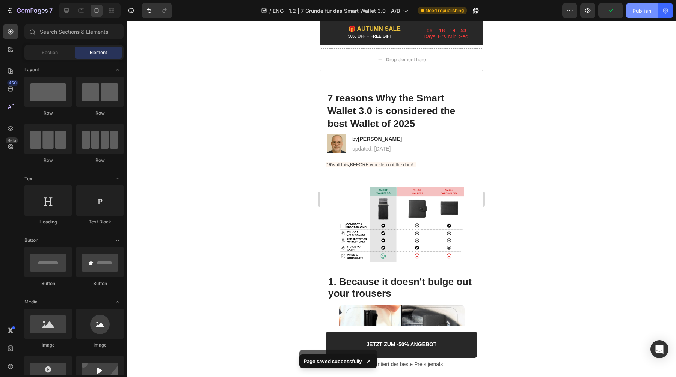
click at [640, 9] on div "Publish" at bounding box center [641, 11] width 19 height 8
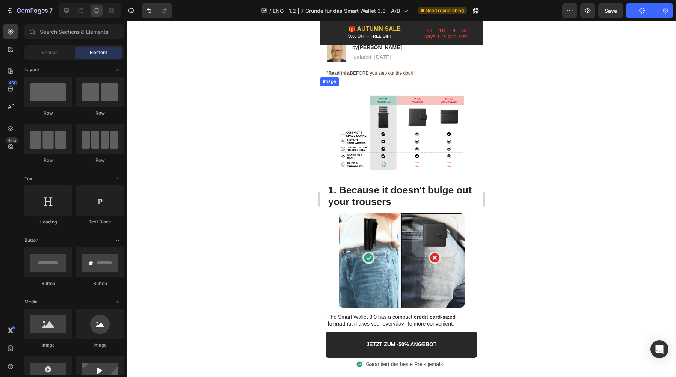
scroll to position [163, 0]
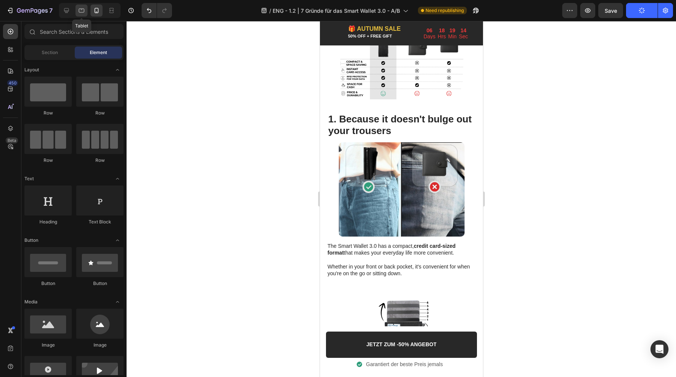
click at [81, 9] on icon at bounding box center [82, 11] width 6 height 4
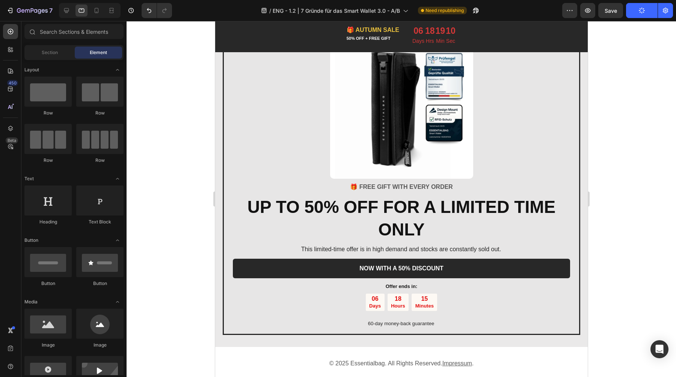
scroll to position [1400, 0]
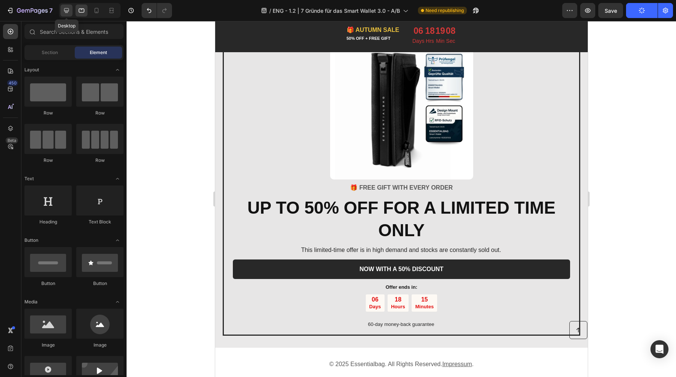
click at [62, 11] on div at bounding box center [66, 11] width 12 height 12
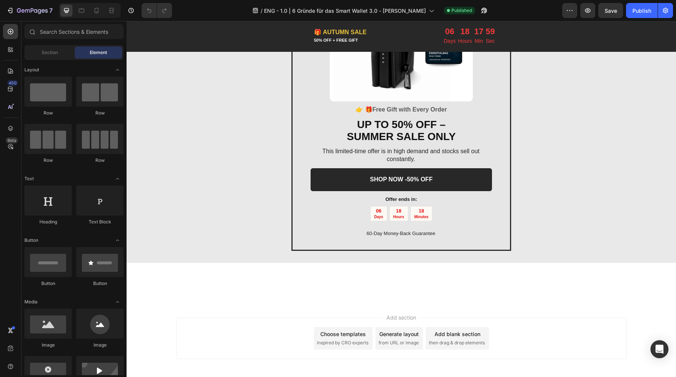
scroll to position [1589, 0]
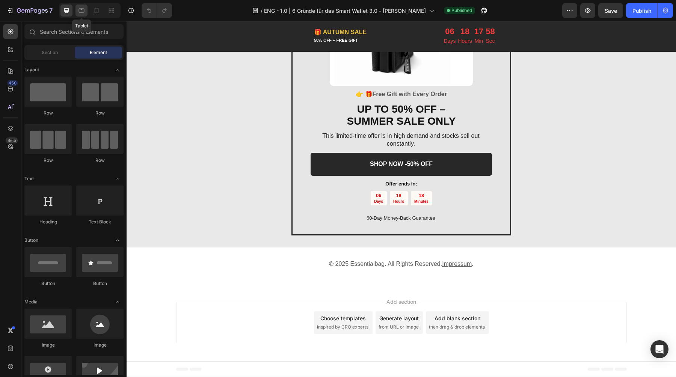
click at [79, 11] on icon at bounding box center [82, 11] width 8 height 8
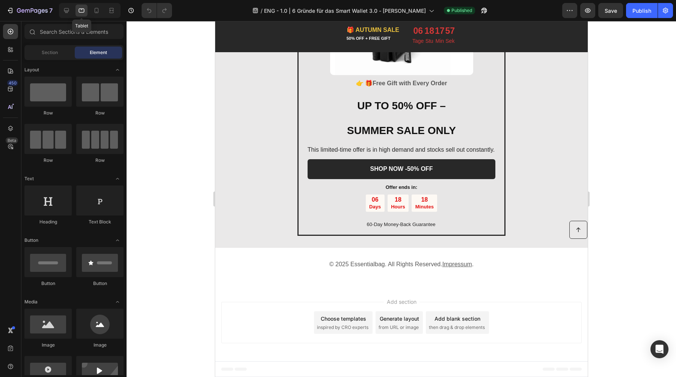
scroll to position [1578, 0]
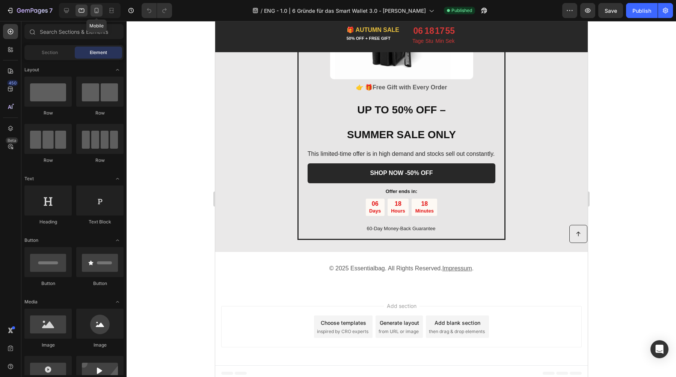
click at [96, 9] on icon at bounding box center [97, 11] width 8 height 8
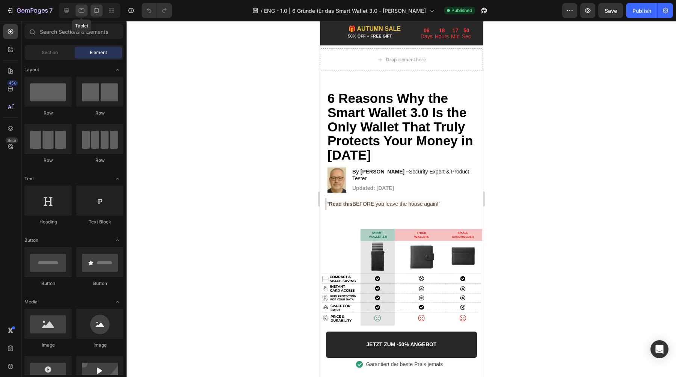
click at [80, 8] on icon at bounding box center [82, 11] width 8 height 8
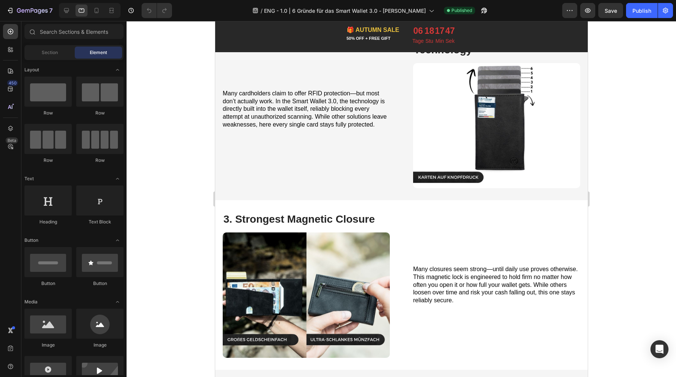
scroll to position [528, 0]
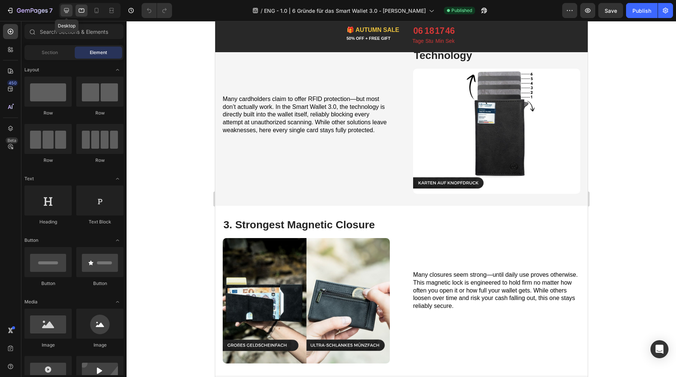
click at [64, 12] on icon at bounding box center [67, 11] width 8 height 8
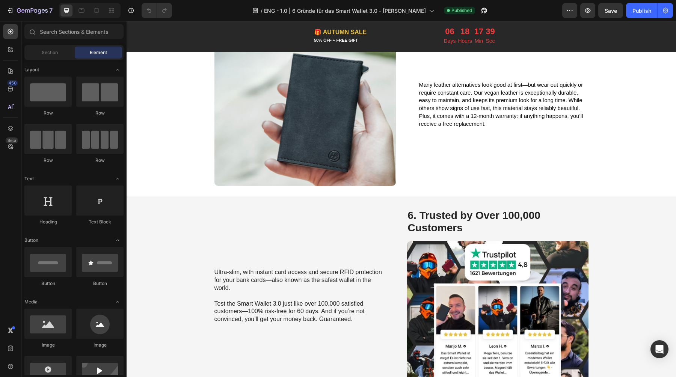
scroll to position [1101, 0]
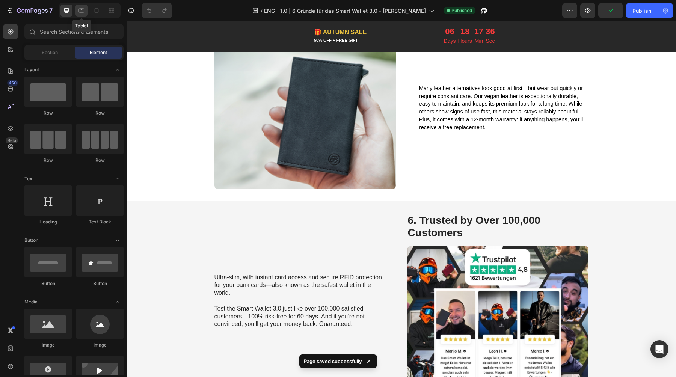
click at [84, 7] on icon at bounding box center [82, 11] width 8 height 8
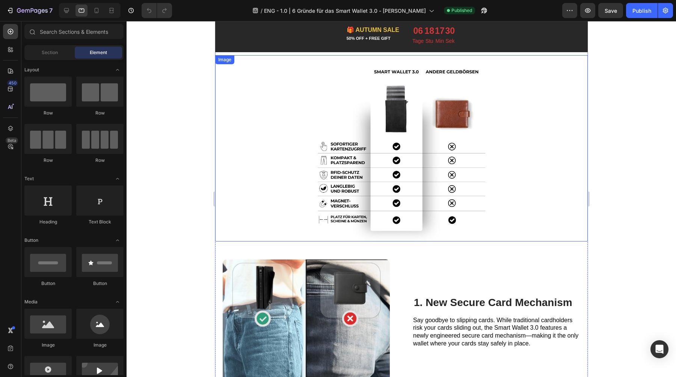
scroll to position [152, 0]
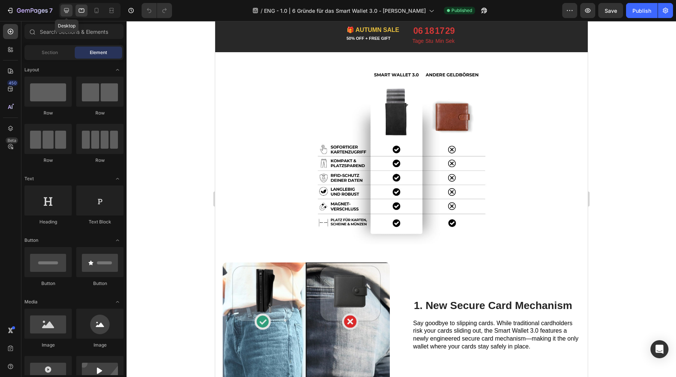
click at [68, 9] on icon at bounding box center [67, 11] width 8 height 8
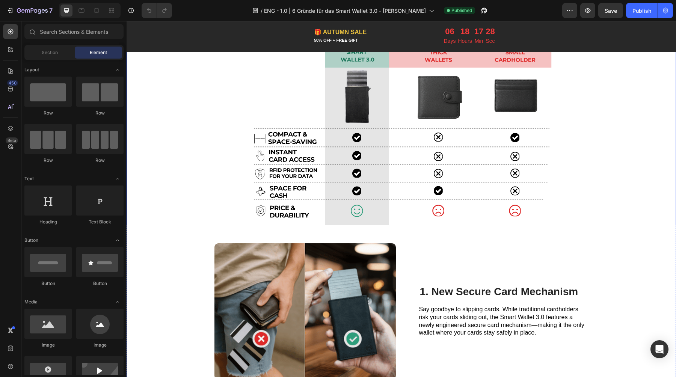
click at [279, 156] on img at bounding box center [401, 135] width 302 height 180
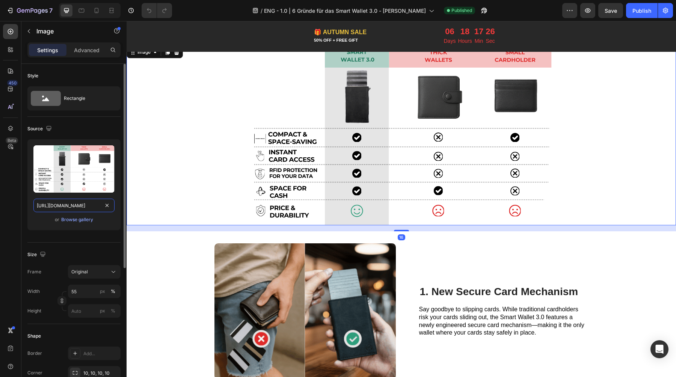
click at [76, 202] on input "https://cdn.shopify.com/s/files/1/0461/7466/6912/files/gempages_516569286068667…" at bounding box center [73, 206] width 81 height 14
click at [83, 9] on icon at bounding box center [82, 11] width 8 height 8
type input "https://cdn.shopify.com/s/files/1/0461/7466/6912/files/gempages_516569286068667…"
type input "50"
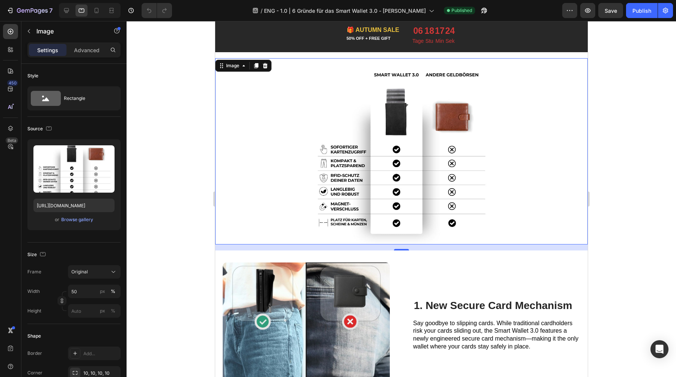
scroll to position [163, 0]
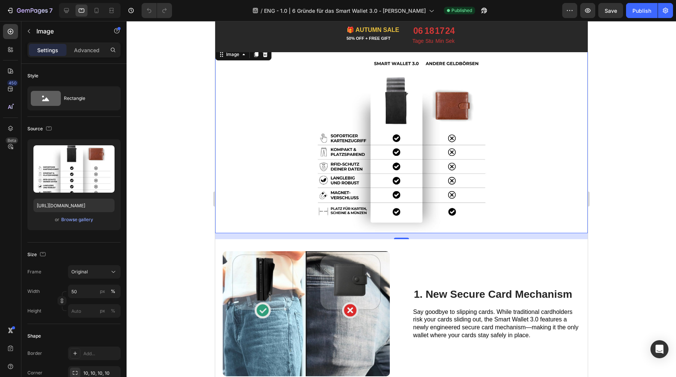
click at [382, 125] on img at bounding box center [401, 140] width 186 height 186
click at [71, 205] on input "https://cdn.shopify.com/s/files/1/0461/7466/6912/files/gempages_516569286068667…" at bounding box center [73, 206] width 81 height 14
paste input "cf12b297-0076-41d4-a41d-3f015a833789.sv"
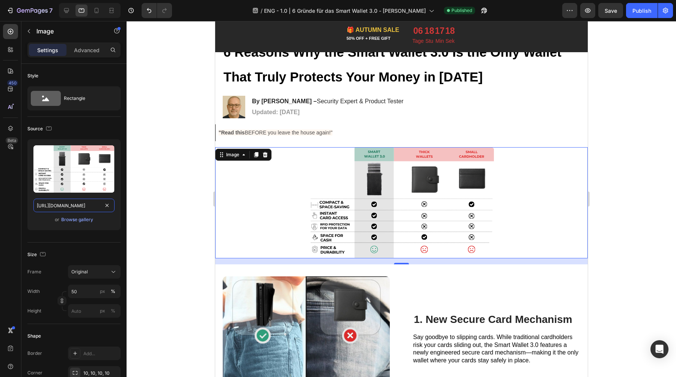
scroll to position [65, 0]
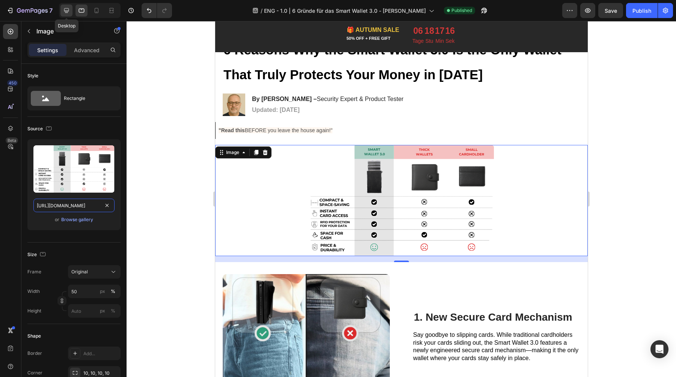
type input "https://cdn.shopify.com/s/files/1/0461/7466/6912/files/gempages_516569286068667…"
click at [63, 8] on icon at bounding box center [67, 11] width 8 height 8
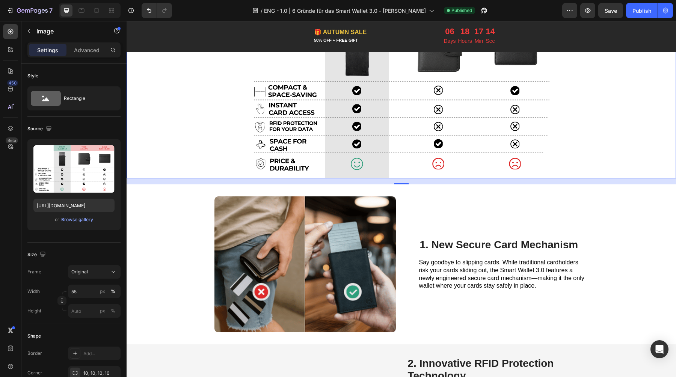
scroll to position [172, 0]
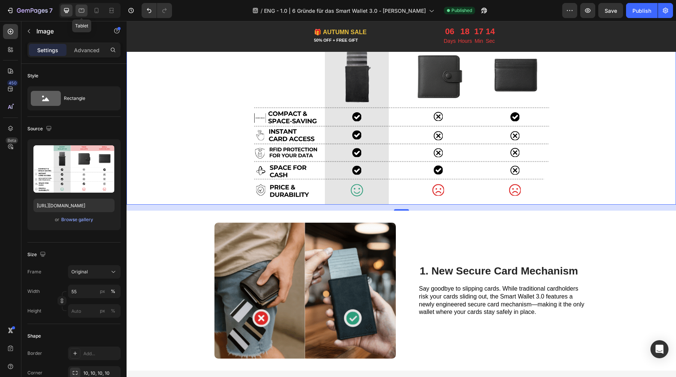
click at [80, 9] on icon at bounding box center [82, 11] width 6 height 4
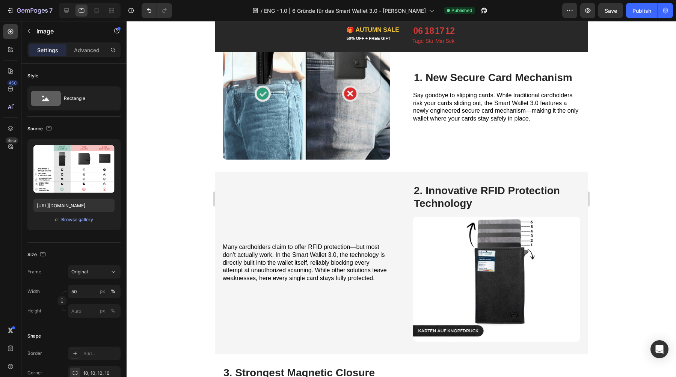
scroll to position [309, 0]
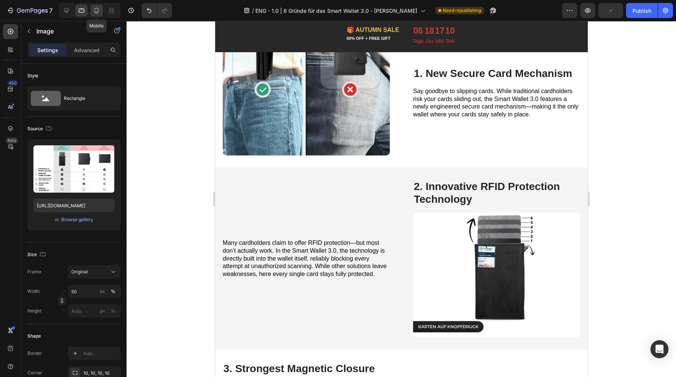
click at [94, 13] on icon at bounding box center [97, 11] width 8 height 8
type input "100"
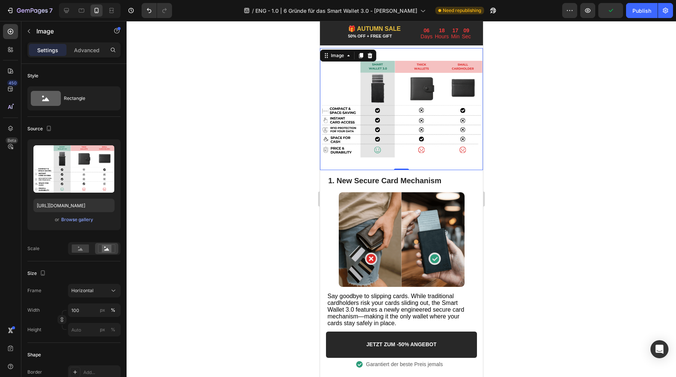
scroll to position [168, 0]
click at [422, 222] on img at bounding box center [401, 240] width 126 height 94
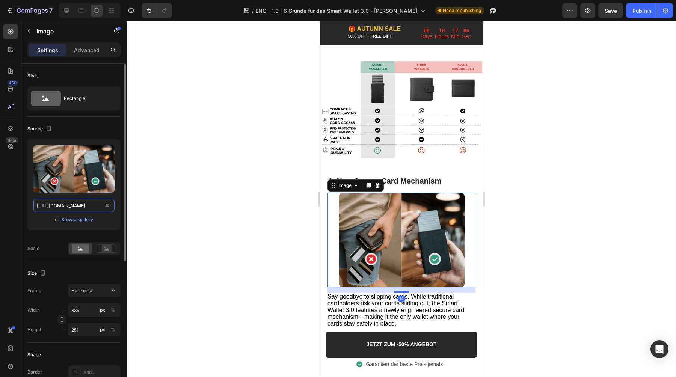
click at [78, 210] on input "https://cdn.shopify.com/s/files/1/0461/7466/6912/files/gempages_516569286068667…" at bounding box center [73, 206] width 81 height 14
click at [82, 9] on icon at bounding box center [82, 9] width 2 height 1
type input "https://cdn.shopify.com/s/files/1/0461/7466/6912/files/gempages_516569286068667…"
type input "483"
type input "362"
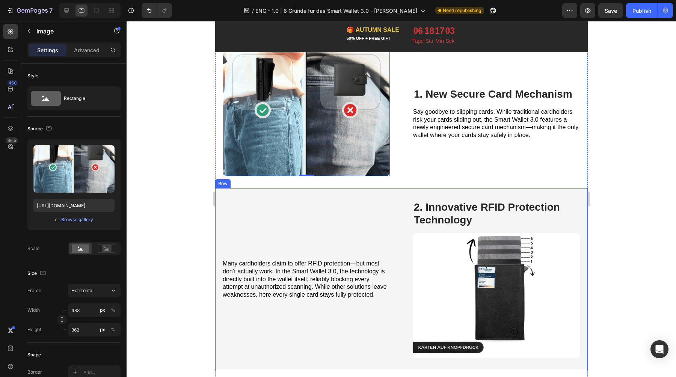
scroll to position [291, 0]
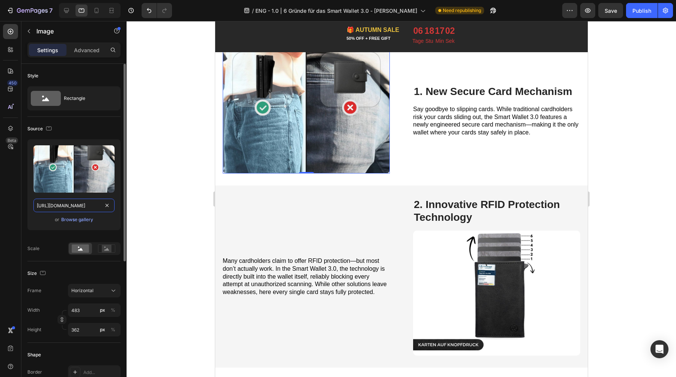
click at [90, 200] on input "https://cdn.shopify.com/s/files/1/0461/7466/6912/files/gempages_516569286068667…" at bounding box center [73, 206] width 81 height 14
paste input "88649dad-397c-42a3-a09f-4e2e1ffcf5da.pn"
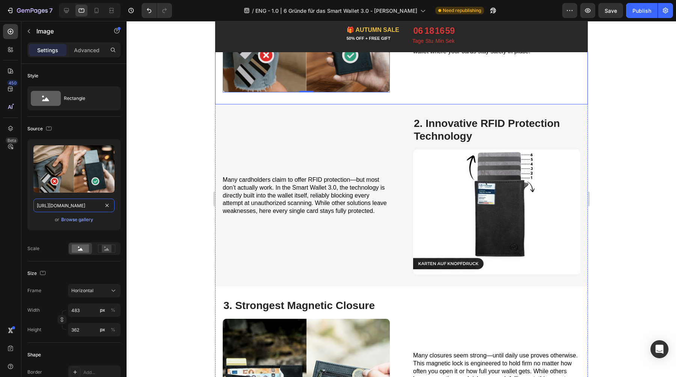
scroll to position [376, 0]
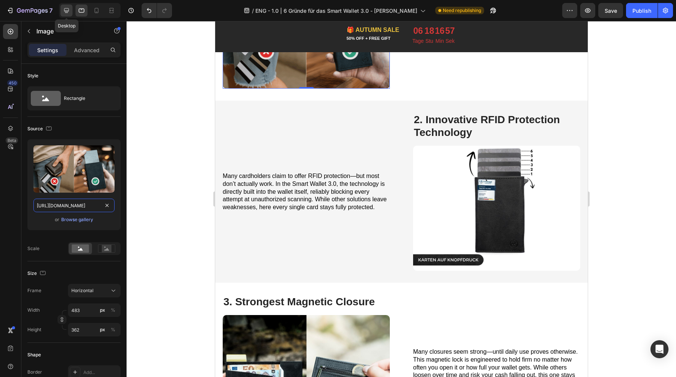
type input "https://cdn.shopify.com/s/files/1/0461/7466/6912/files/gempages_516569286068667…"
click at [62, 11] on div at bounding box center [66, 11] width 12 height 12
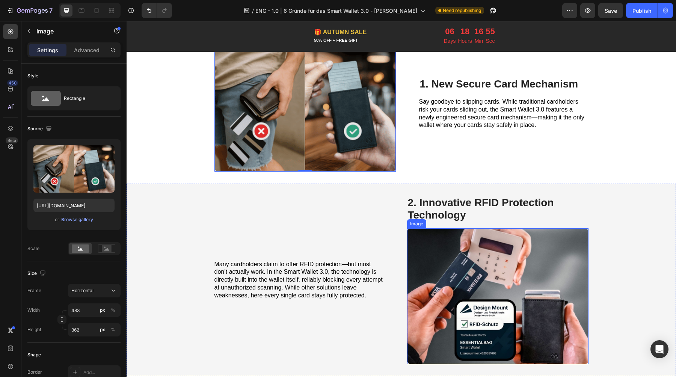
scroll to position [376, 0]
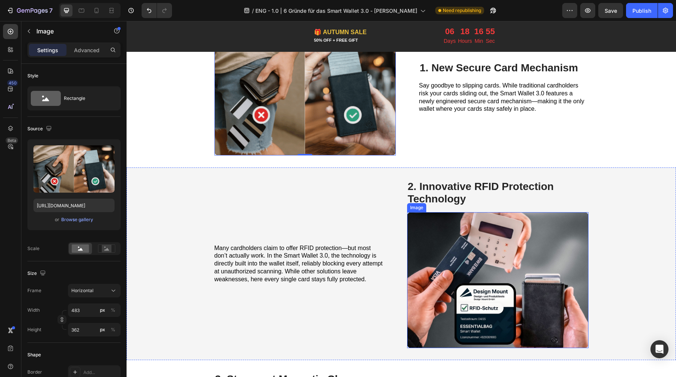
click at [484, 264] on img at bounding box center [497, 280] width 181 height 136
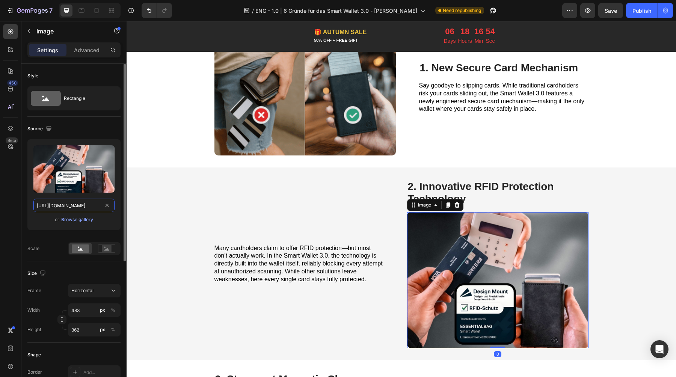
click at [66, 208] on input "https://cdn.shopify.com/s/files/1/0461/7466/6912/files/gempages_516569286068667…" at bounding box center [73, 206] width 81 height 14
click at [78, 8] on icon at bounding box center [82, 11] width 8 height 8
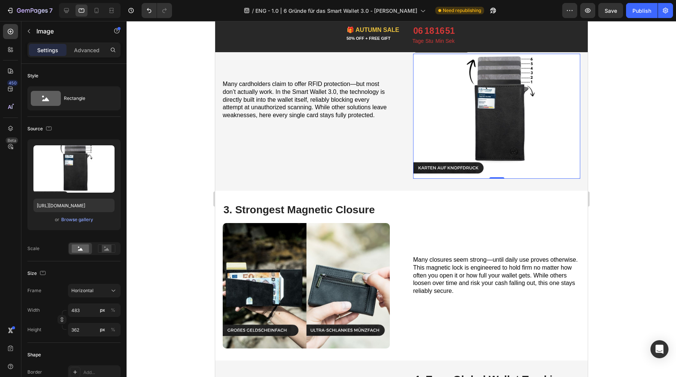
scroll to position [471, 0]
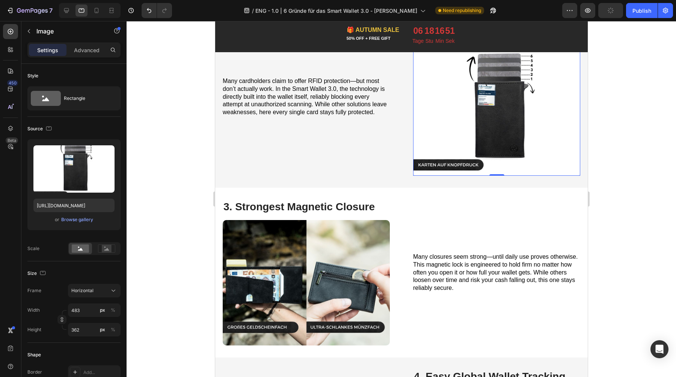
click at [462, 125] on img at bounding box center [496, 113] width 167 height 125
click at [83, 205] on input "https://cdn.shopify.com/s/files/1/0461/7466/6912/files/gempages_516569286068667…" at bounding box center [73, 206] width 81 height 14
paste input "15044369-1940-487e-99cd-9eee2e380d5d"
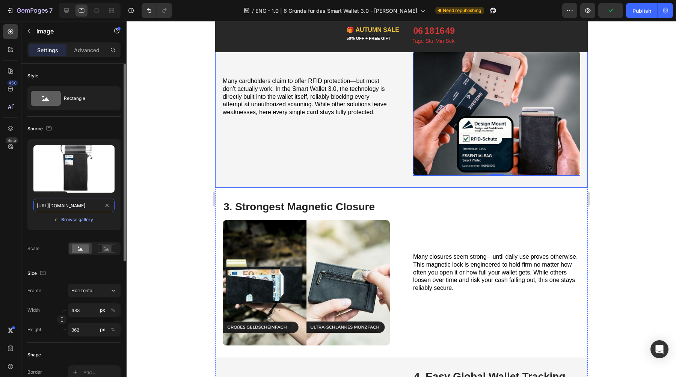
scroll to position [0, 232]
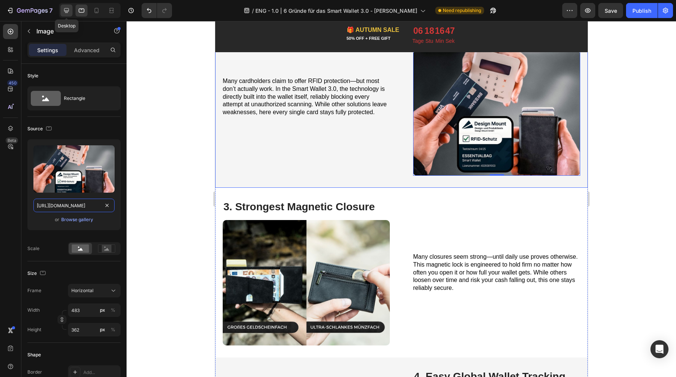
type input "https://cdn.shopify.com/s/files/1/0461/7466/6912/files/gempages_516569286068667…"
click at [66, 8] on icon at bounding box center [66, 10] width 5 height 5
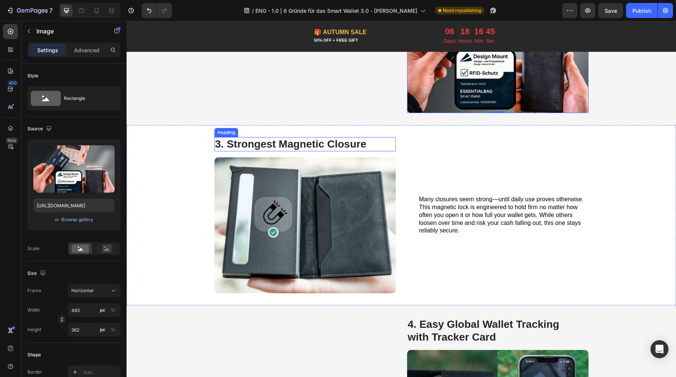
scroll to position [610, 0]
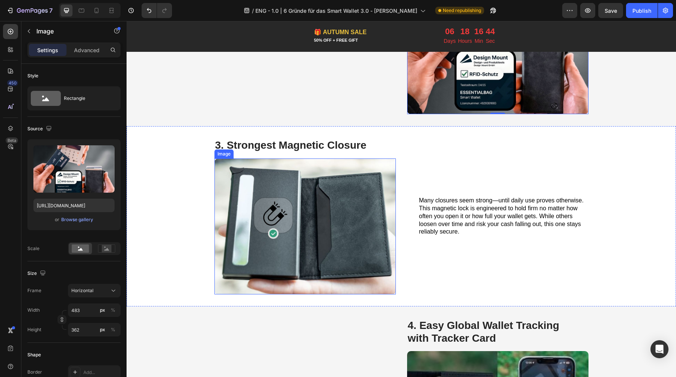
click at [329, 223] on img at bounding box center [304, 226] width 181 height 136
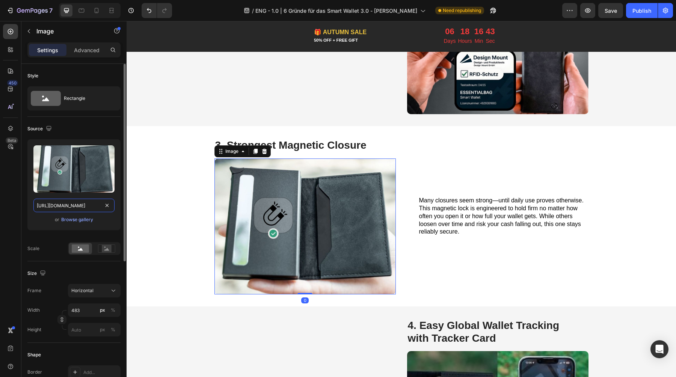
click at [80, 204] on input "https://cdn.shopify.com/s/files/1/0461/7466/6912/files/gempages_516569286068667…" at bounding box center [73, 206] width 81 height 14
click at [81, 14] on icon at bounding box center [82, 11] width 8 height 8
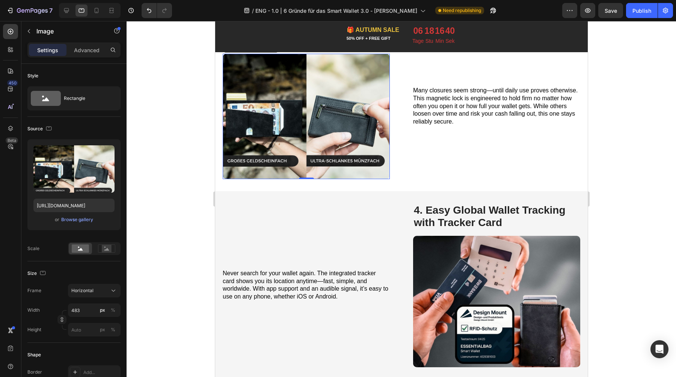
scroll to position [638, 0]
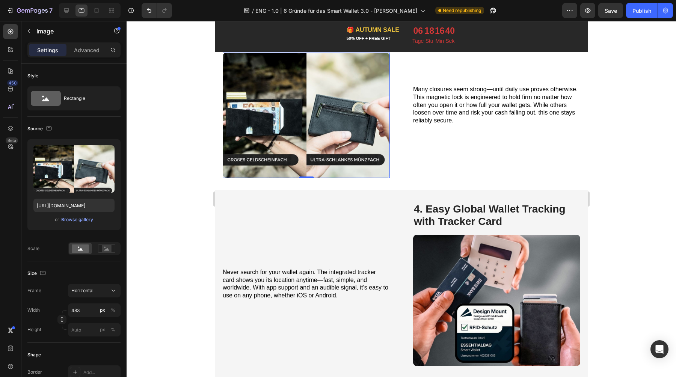
click at [320, 120] on img at bounding box center [305, 115] width 167 height 125
click at [90, 205] on input "https://cdn.shopify.com/s/files/1/0461/7466/6912/files/gempages_516569286068667…" at bounding box center [73, 206] width 81 height 14
paste input "8007d89-6d9b-4901-8552-115ca48756b4"
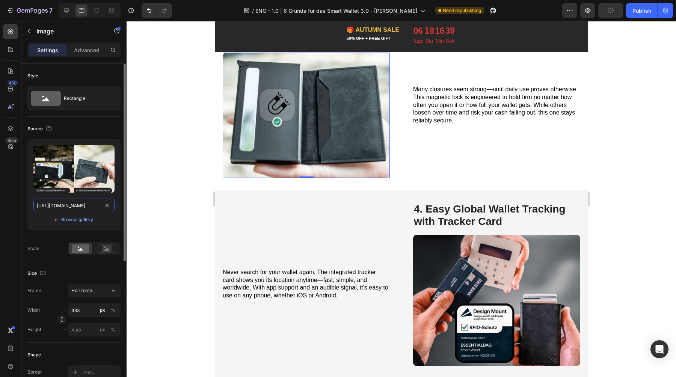
scroll to position [0, 231]
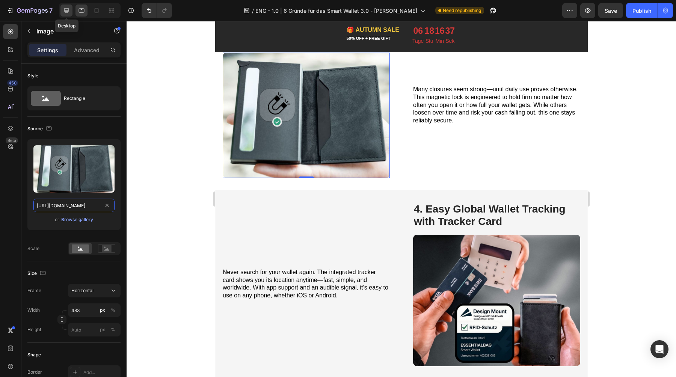
type input "https://cdn.shopify.com/s/files/1/0461/7466/6912/files/gempages_516569286068667…"
click at [70, 6] on div at bounding box center [66, 11] width 12 height 12
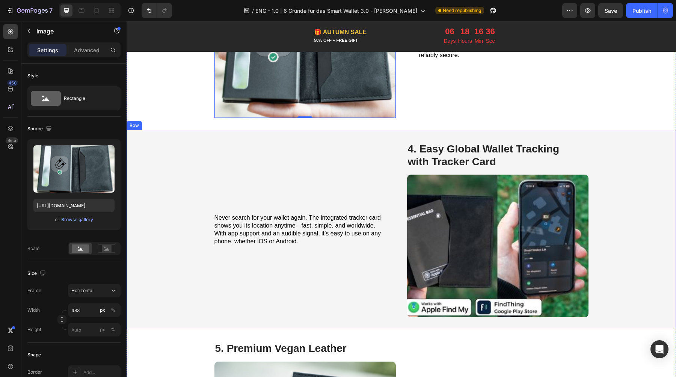
scroll to position [807, 0]
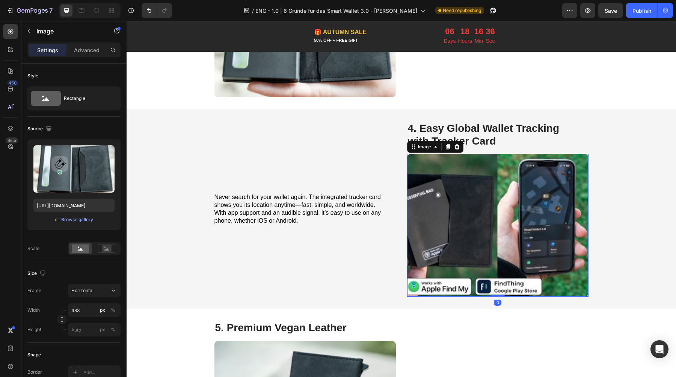
click at [468, 206] on img at bounding box center [497, 225] width 181 height 143
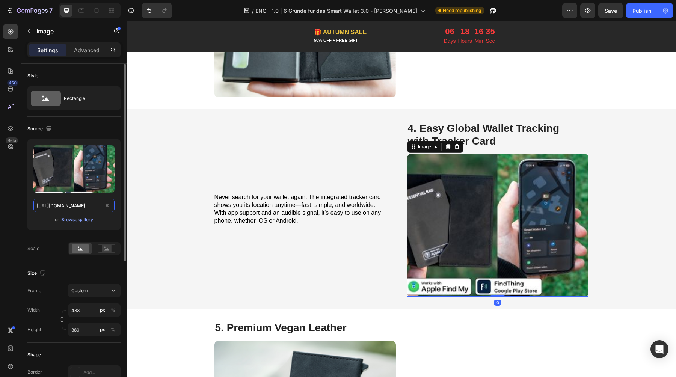
click at [80, 204] on input "https://cdn.shopify.com/s/files/1/0461/7466/6912/files/gempages_516569286068667…" at bounding box center [73, 206] width 81 height 14
click at [79, 9] on icon at bounding box center [82, 11] width 6 height 4
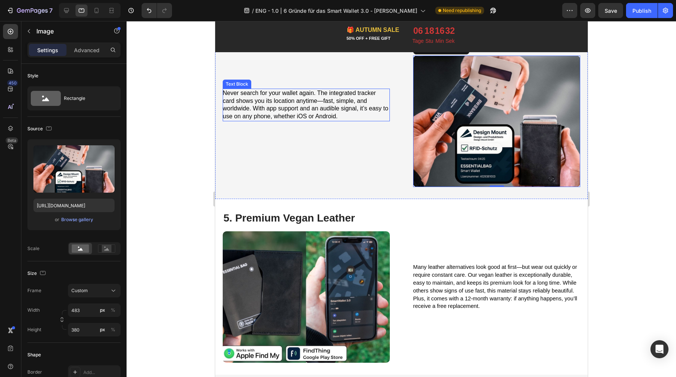
scroll to position [818, 0]
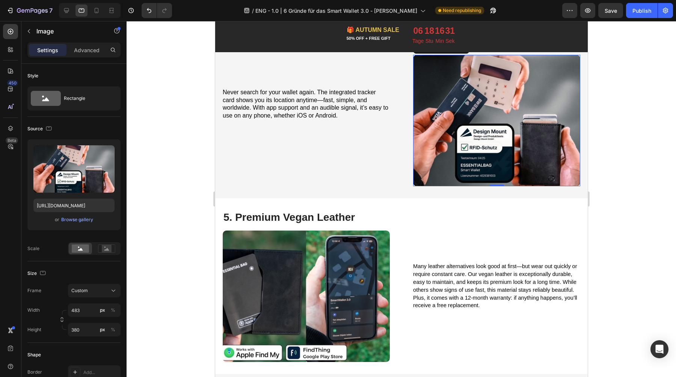
click at [441, 90] on img at bounding box center [496, 120] width 167 height 131
click at [76, 202] on input "https://cdn.shopify.com/s/files/1/0461/7466/6912/files/gempages_516569286068667…" at bounding box center [73, 206] width 81 height 14
paste input "38a07618-143b-4b8e-824f-9a3c18e81bf3"
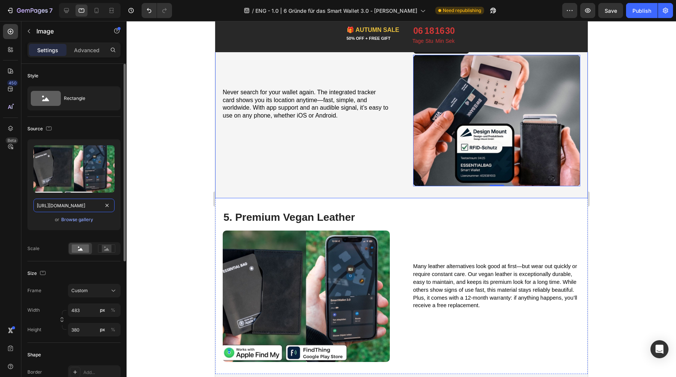
scroll to position [0, 227]
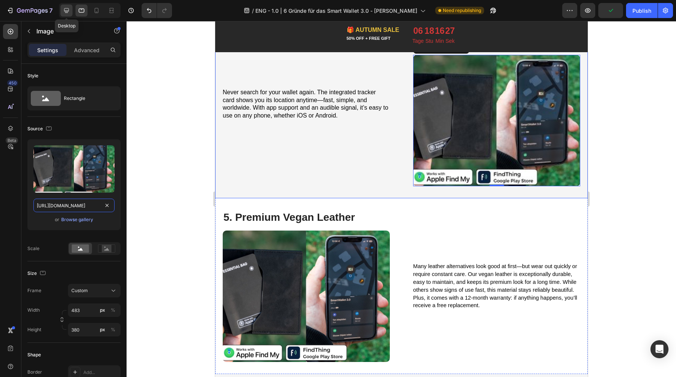
type input "https://cdn.shopify.com/s/files/1/0461/7466/6912/files/gempages_516569286068667…"
click at [66, 11] on icon at bounding box center [67, 11] width 8 height 8
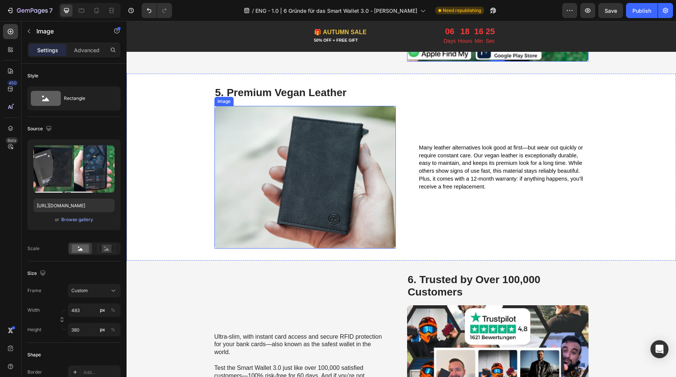
scroll to position [1059, 0]
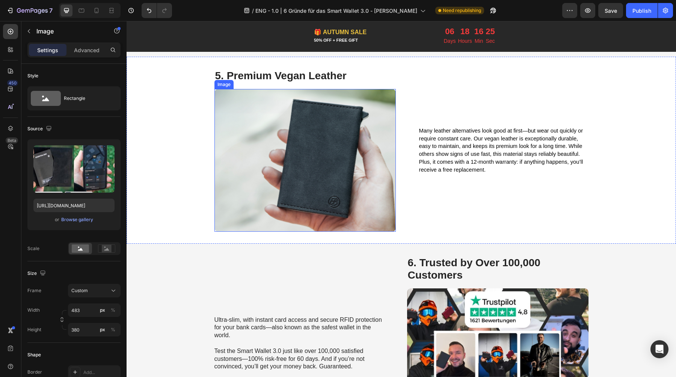
click at [302, 189] on img at bounding box center [304, 160] width 181 height 143
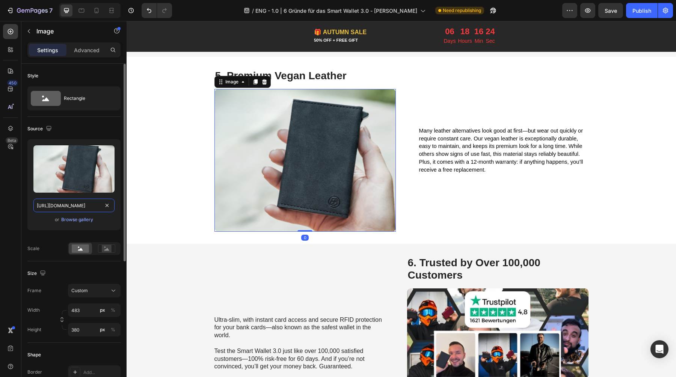
click at [79, 205] on input "https://cdn.shopify.com/s/files/1/0461/7466/6912/files/gempages_516569286068667…" at bounding box center [73, 206] width 81 height 14
click at [80, 8] on icon at bounding box center [82, 11] width 8 height 8
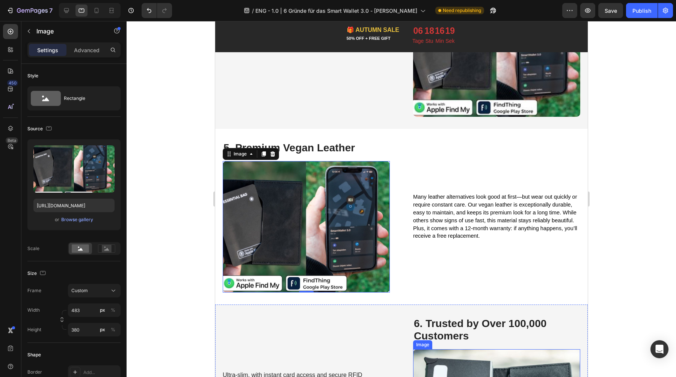
scroll to position [880, 0]
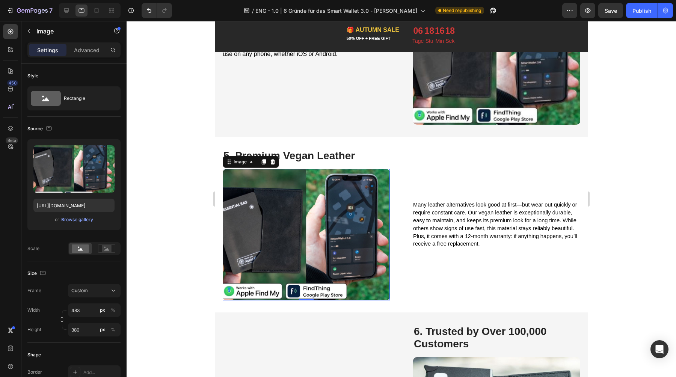
click at [314, 207] on img at bounding box center [305, 234] width 167 height 131
click at [63, 208] on input "https://cdn.shopify.com/s/files/1/0461/7466/6912/files/gempages_516569286068667…" at bounding box center [73, 206] width 81 height 14
paste input "13df219f-f382-424d-ad8e-71b62c4067e4.pn"
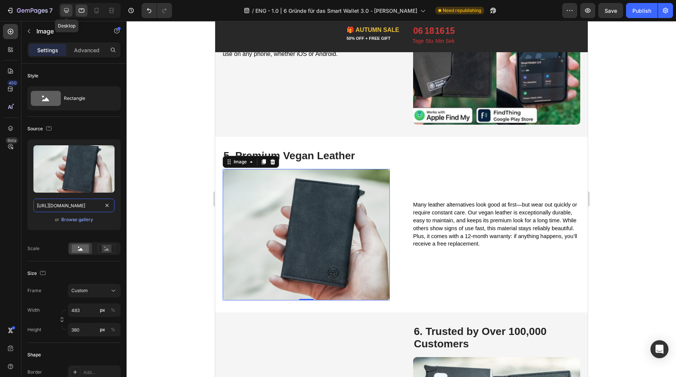
type input "https://cdn.shopify.com/s/files/1/0461/7466/6912/files/gempages_516569286068667…"
click at [65, 12] on icon at bounding box center [67, 11] width 8 height 8
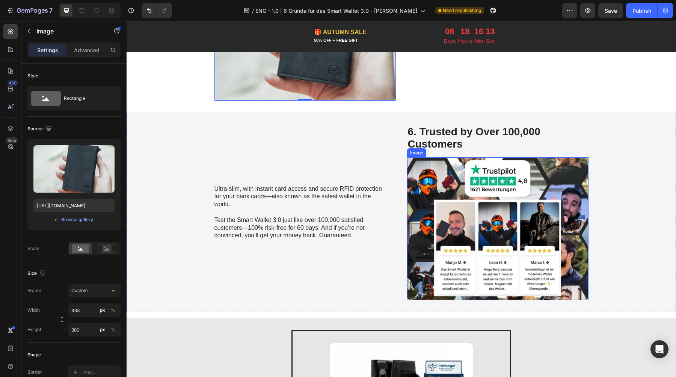
scroll to position [1228, 0]
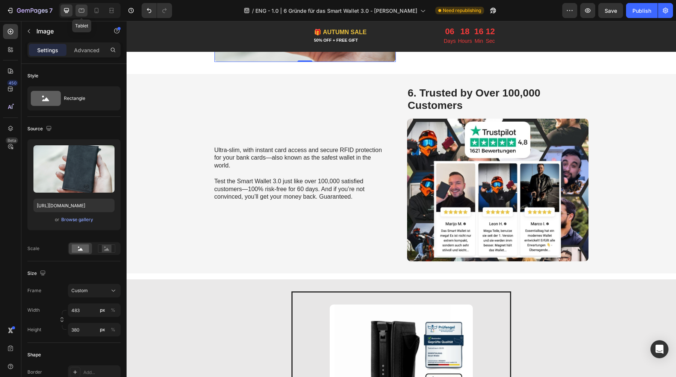
click at [81, 11] on icon at bounding box center [82, 11] width 8 height 8
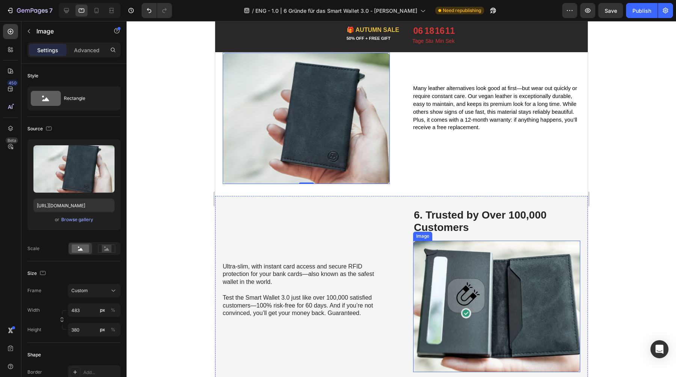
scroll to position [991, 0]
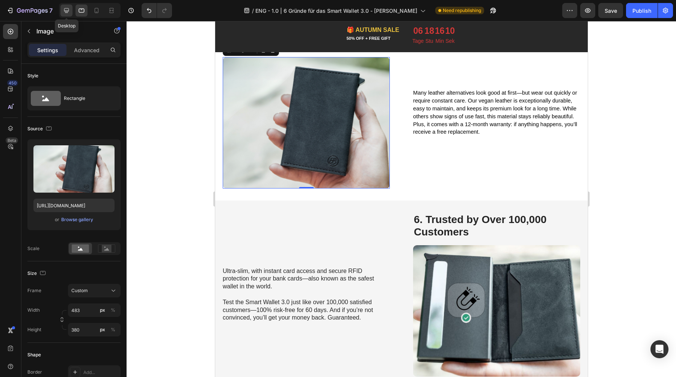
click at [68, 9] on icon at bounding box center [66, 10] width 5 height 5
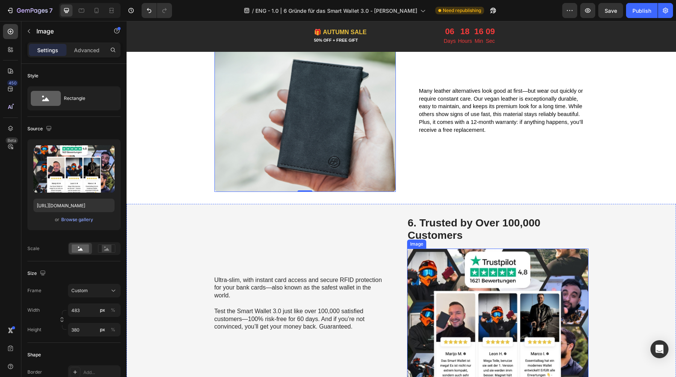
click at [513, 309] on img at bounding box center [497, 320] width 181 height 143
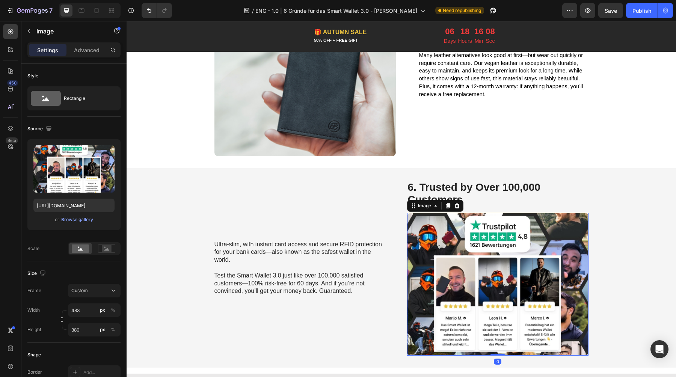
scroll to position [1151, 0]
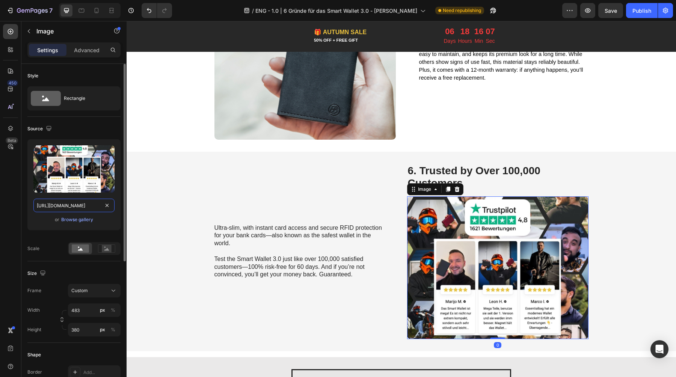
click at [70, 206] on input "https://cdn.shopify.com/s/files/1/0461/7466/6912/files/gempages_516569286068667…" at bounding box center [73, 206] width 81 height 14
click at [81, 9] on icon at bounding box center [82, 9] width 2 height 1
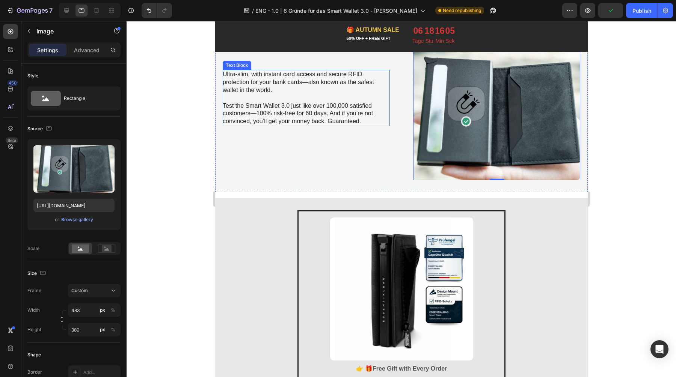
scroll to position [1178, 0]
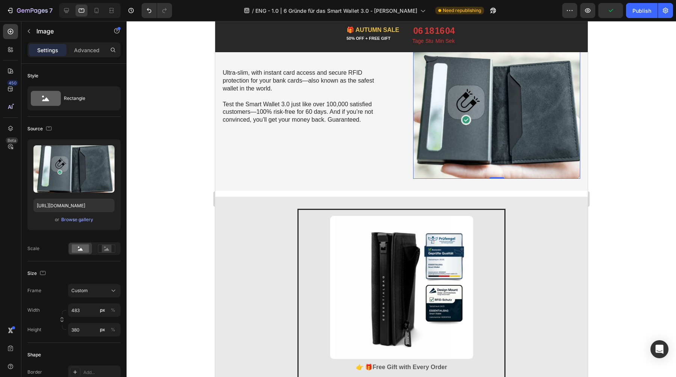
click at [436, 103] on img at bounding box center [496, 112] width 167 height 131
click at [68, 209] on input "https://cdn.shopify.com/s/files/1/0461/7466/6912/files/gempages_516569286068667…" at bounding box center [73, 206] width 81 height 14
paste input "d80b970b-887b-49f4-9d86-dc03a16afc9d"
type input "https://cdn.shopify.com/s/files/1/0461/7466/6912/files/gempages_516569286068667…"
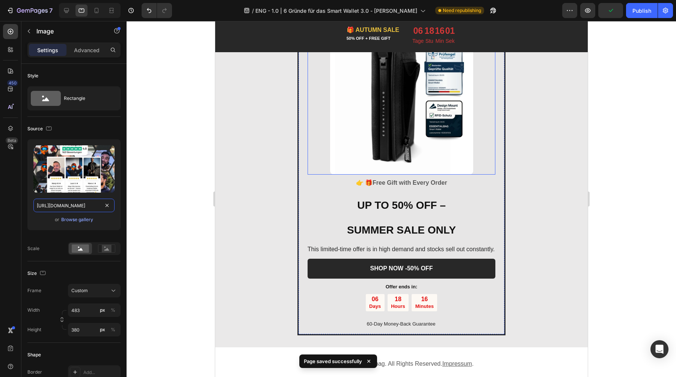
scroll to position [1363, 0]
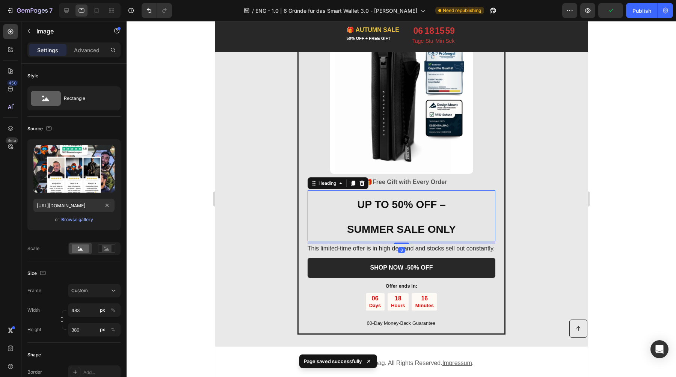
click at [406, 225] on strong "SUMMER SALE ONLY" at bounding box center [401, 229] width 109 height 12
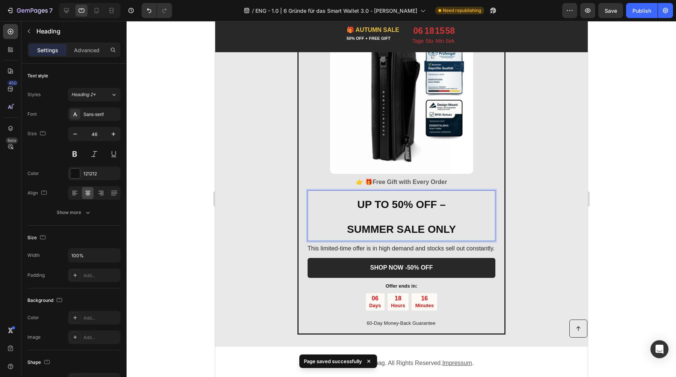
click at [367, 225] on strong "SUMMER SALE ONLY" at bounding box center [401, 229] width 109 height 12
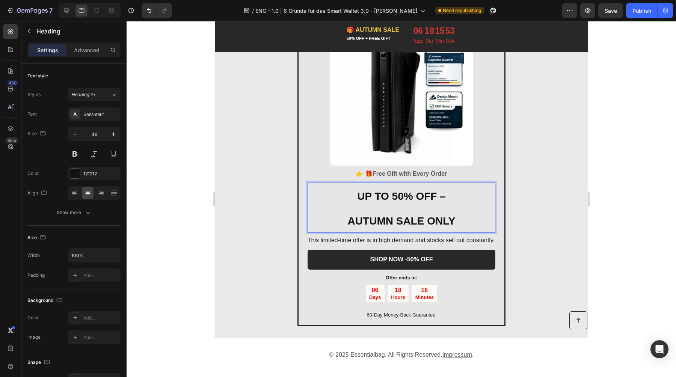
scroll to position [1373, 0]
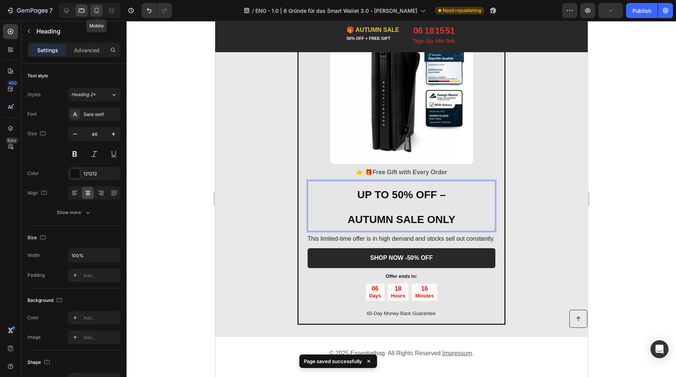
click at [98, 12] on icon at bounding box center [97, 10] width 4 height 5
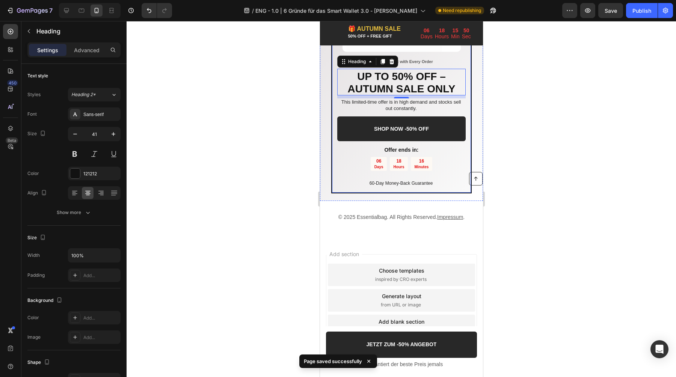
scroll to position [1435, 0]
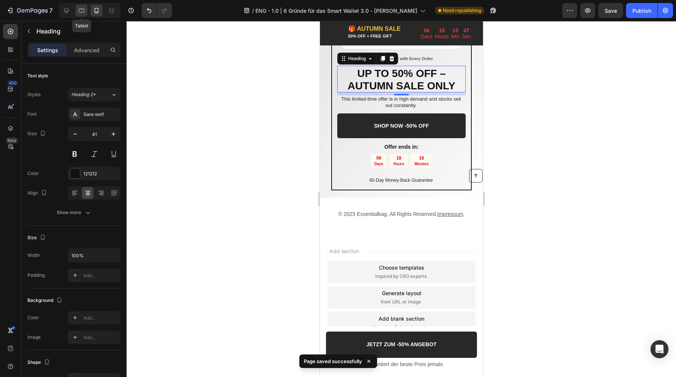
click at [79, 11] on icon at bounding box center [82, 11] width 6 height 4
type input "46"
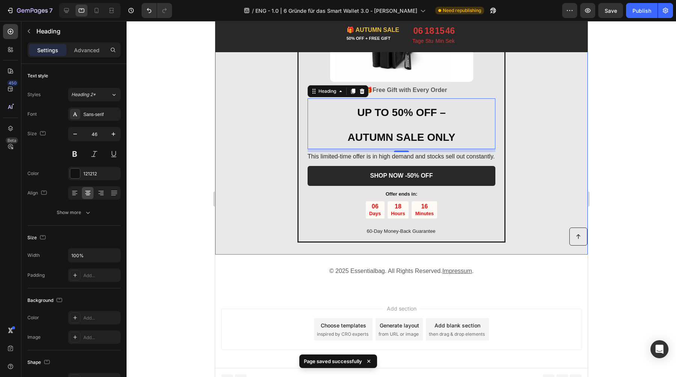
scroll to position [1460, 0]
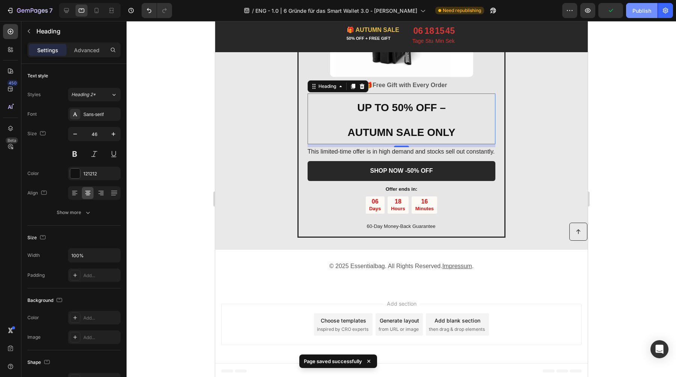
click at [639, 14] on div "Publish" at bounding box center [641, 11] width 19 height 8
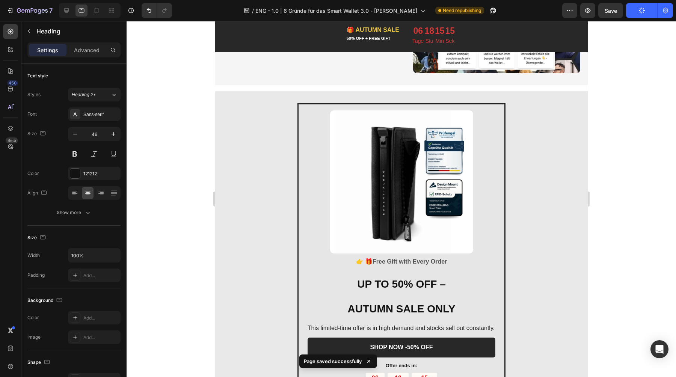
scroll to position [1279, 0]
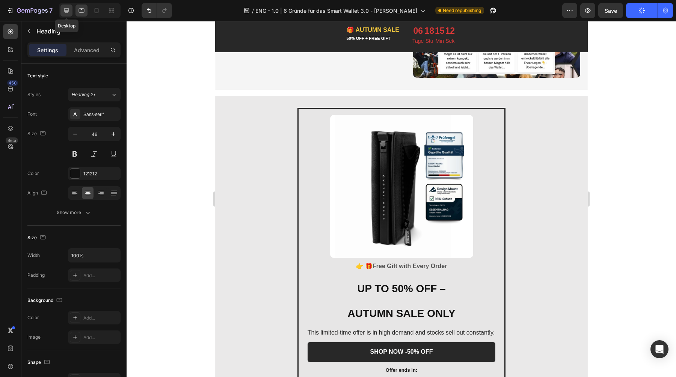
click at [69, 12] on icon at bounding box center [67, 11] width 8 height 8
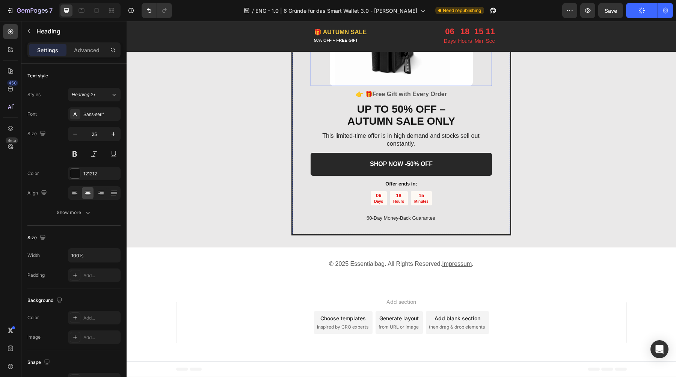
scroll to position [1468, 0]
click at [93, 12] on icon at bounding box center [97, 11] width 8 height 8
type input "41"
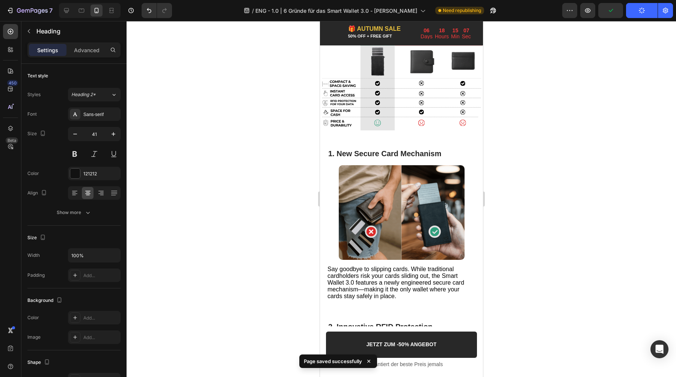
scroll to position [171, 0]
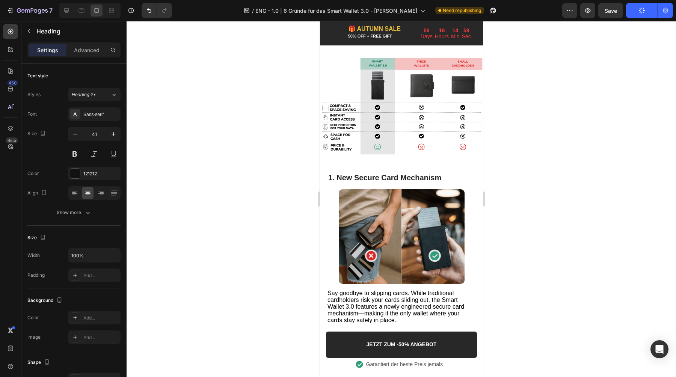
click at [634, 10] on button "Publish" at bounding box center [642, 10] width 32 height 15
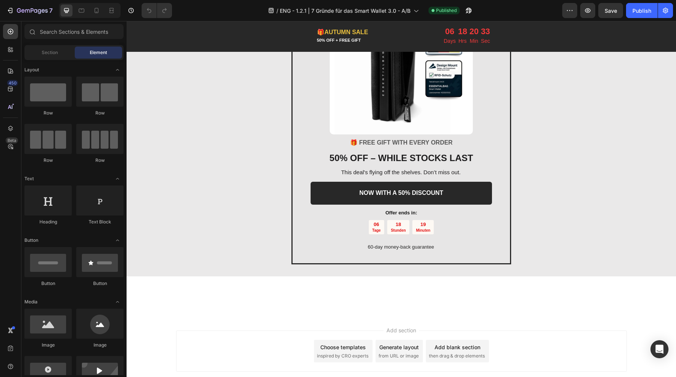
scroll to position [1603, 0]
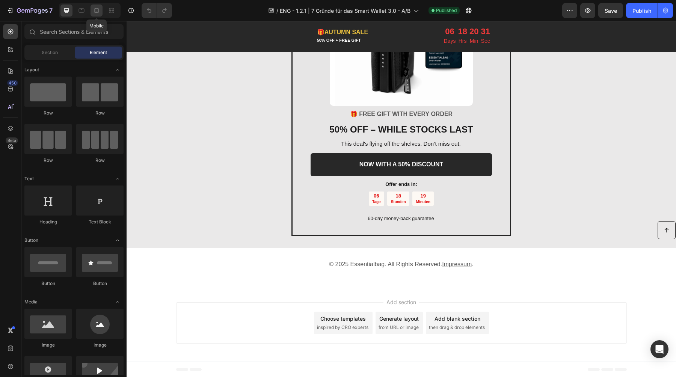
click at [94, 9] on icon at bounding box center [97, 11] width 8 height 8
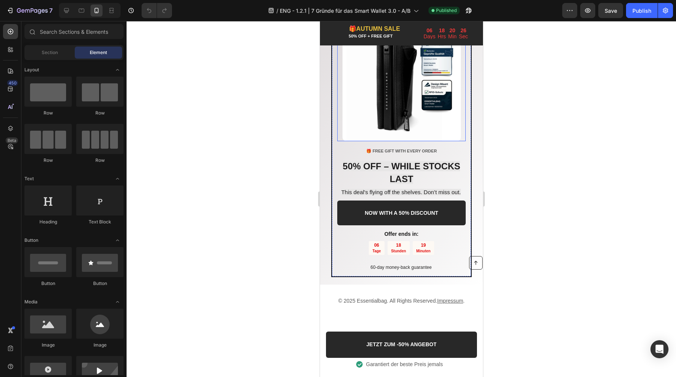
scroll to position [1560, 0]
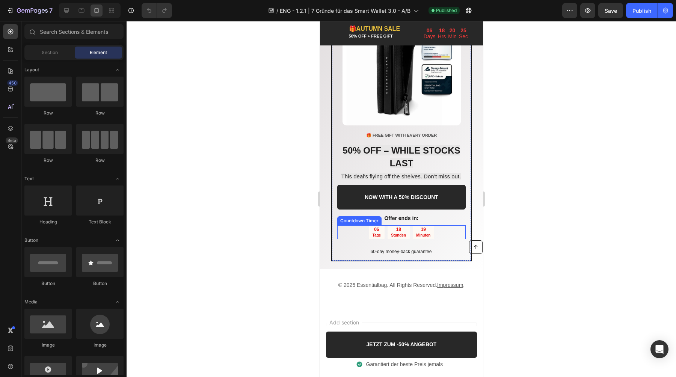
click at [374, 233] on p "Tage" at bounding box center [376, 235] width 9 height 5
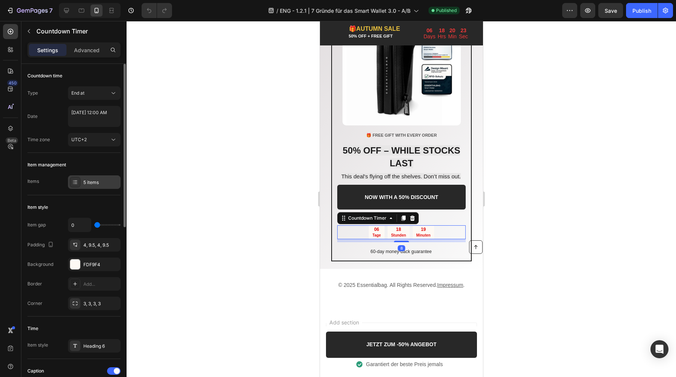
click at [86, 180] on div "5 items" at bounding box center [100, 182] width 35 height 7
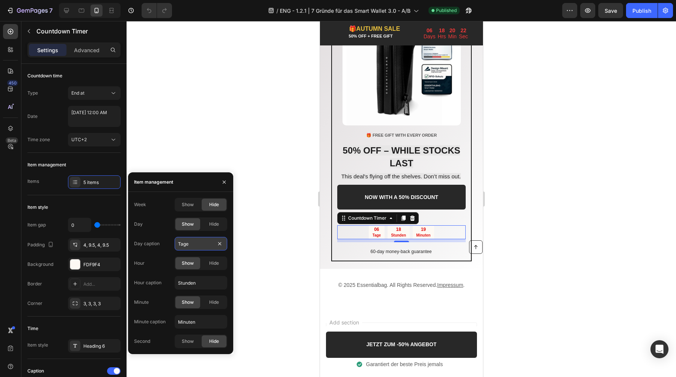
click at [189, 247] on input "Tage" at bounding box center [201, 244] width 53 height 14
type input "Days"
click at [193, 284] on input "Stunden" at bounding box center [201, 283] width 53 height 14
type input "Hours"
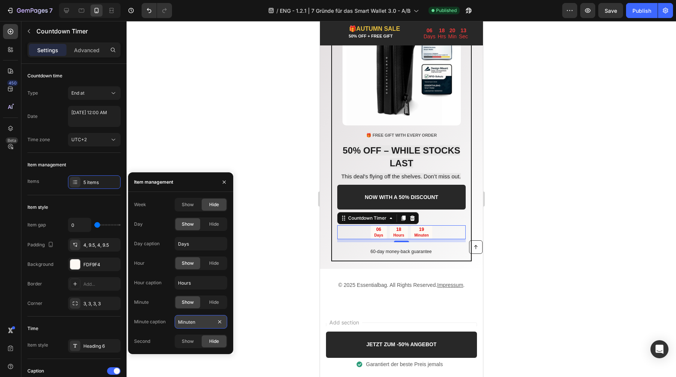
click at [197, 323] on input "Minuten" at bounding box center [201, 322] width 53 height 14
type input "Minutes"
click at [202, 117] on div at bounding box center [401, 199] width 549 height 356
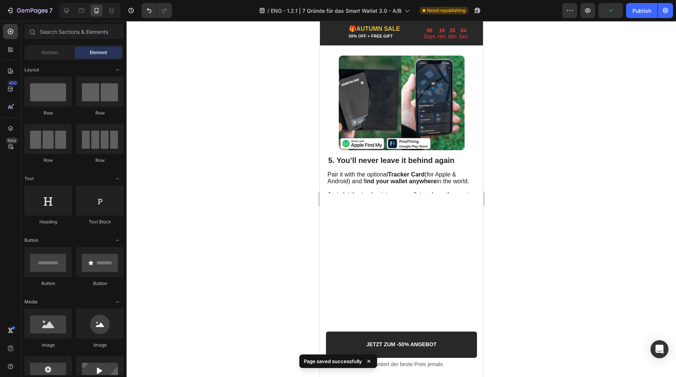
scroll to position [1308, 0]
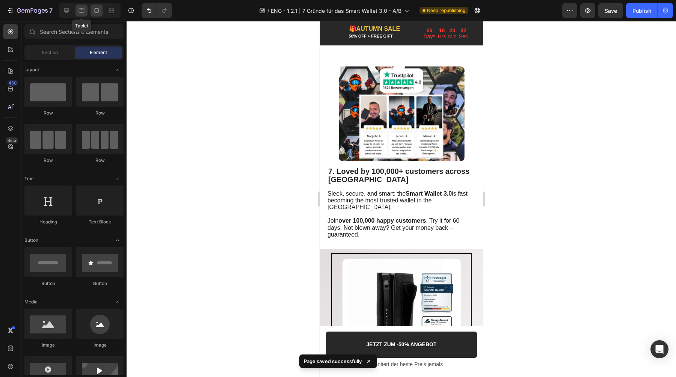
click at [83, 9] on icon at bounding box center [82, 11] width 8 height 8
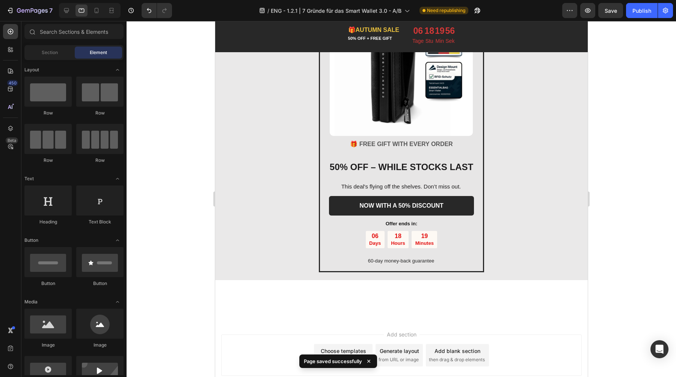
scroll to position [1527, 0]
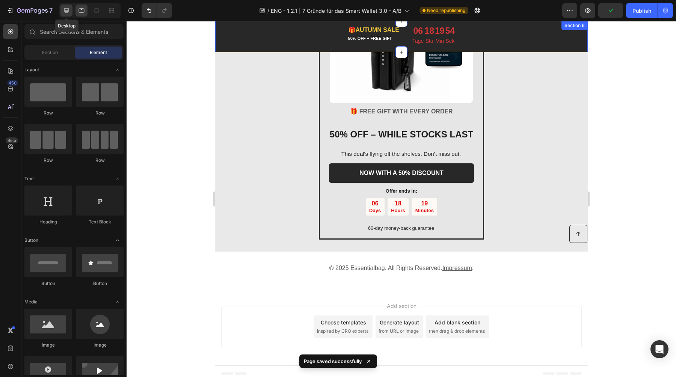
click at [71, 6] on div at bounding box center [66, 11] width 12 height 12
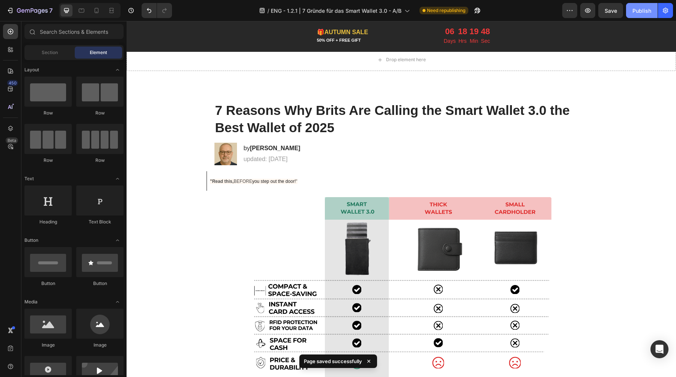
click at [638, 10] on div "Publish" at bounding box center [641, 11] width 19 height 8
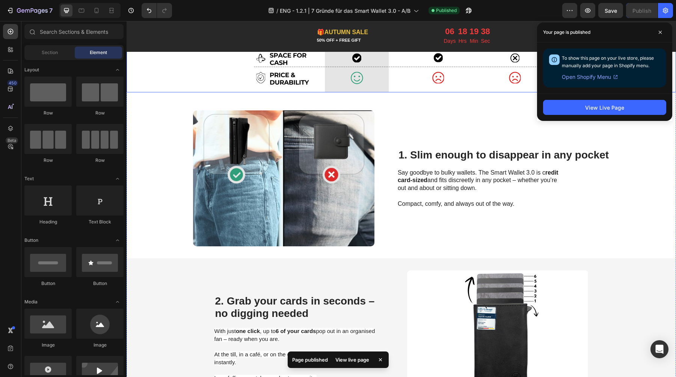
scroll to position [288, 0]
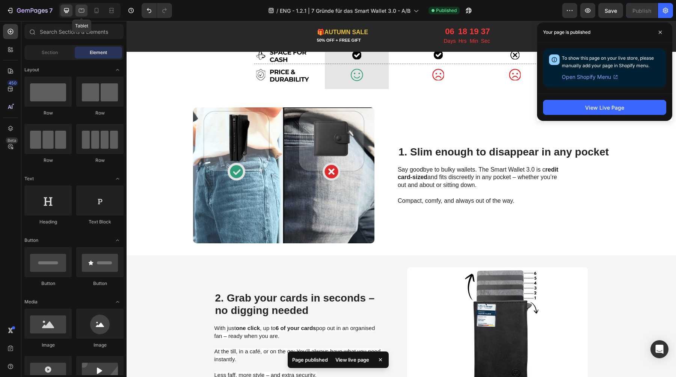
click at [81, 10] on icon at bounding box center [82, 9] width 2 height 1
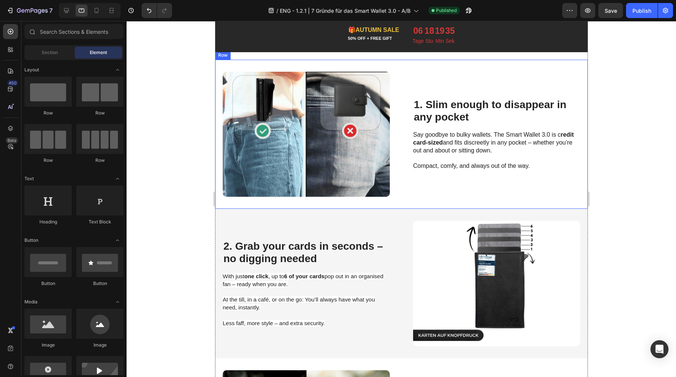
scroll to position [336, 0]
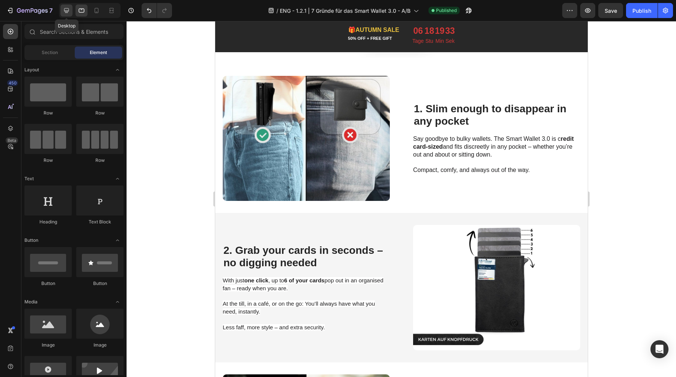
click at [66, 7] on icon at bounding box center [67, 11] width 8 height 8
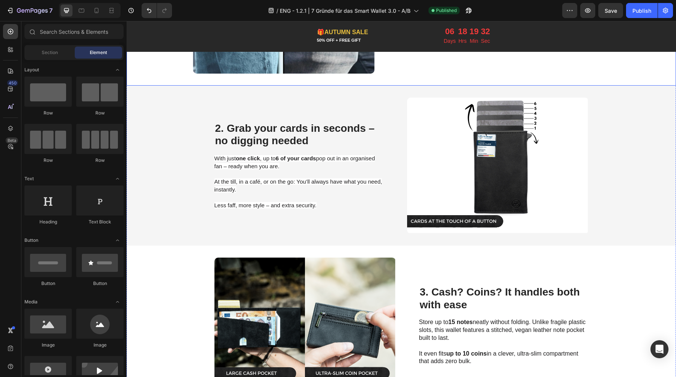
scroll to position [475, 0]
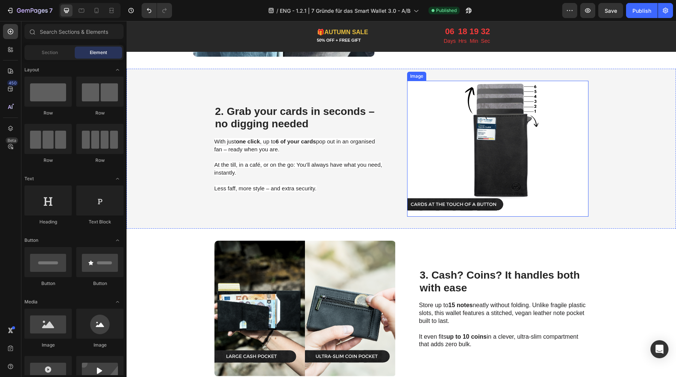
click at [435, 137] on img at bounding box center [497, 149] width 181 height 136
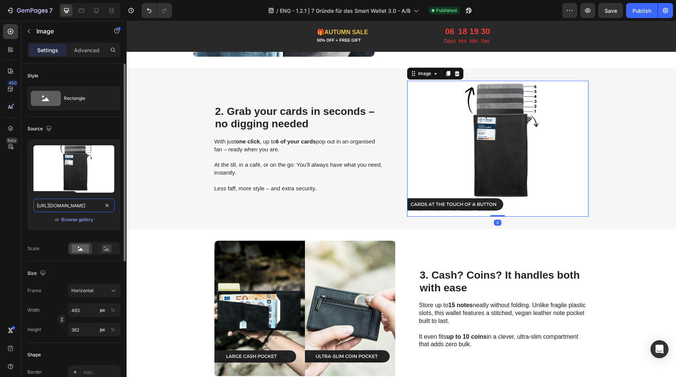
click at [78, 204] on input "https://cdn.shopify.com/s/files/1/0461/7466/6912/files/gempages_516569286068667…" at bounding box center [73, 206] width 81 height 14
click at [80, 8] on icon at bounding box center [82, 11] width 8 height 8
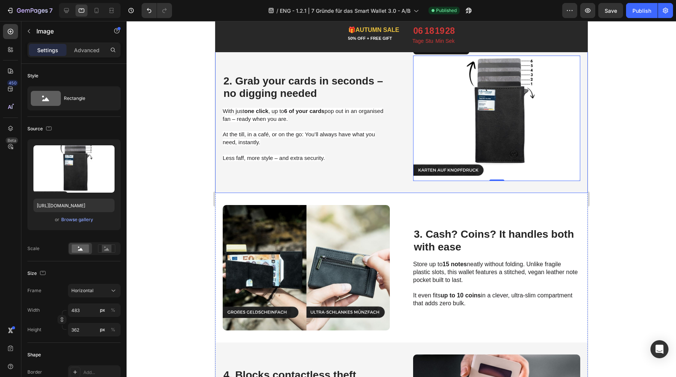
scroll to position [509, 0]
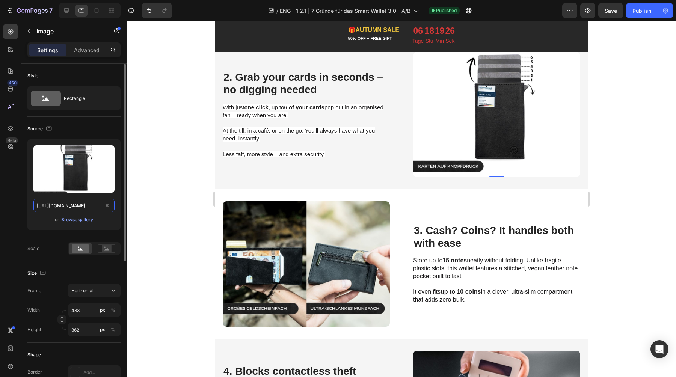
click at [80, 205] on input "https://cdn.shopify.com/s/files/1/0461/7466/6912/files/gempages_516569286068667…" at bounding box center [73, 206] width 81 height 14
paste input "81b56519-cdc9-424b-b68e-d37a5225ac61.sv"
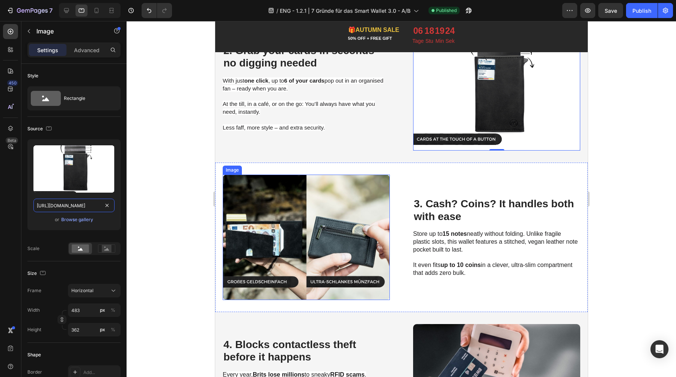
scroll to position [558, 0]
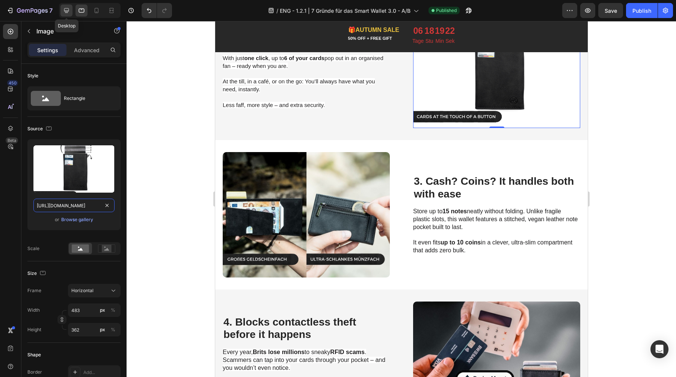
type input "https://cdn.shopify.com/s/files/1/0461/7466/6912/files/gempages_516569286068667…"
click at [66, 11] on icon at bounding box center [66, 10] width 5 height 5
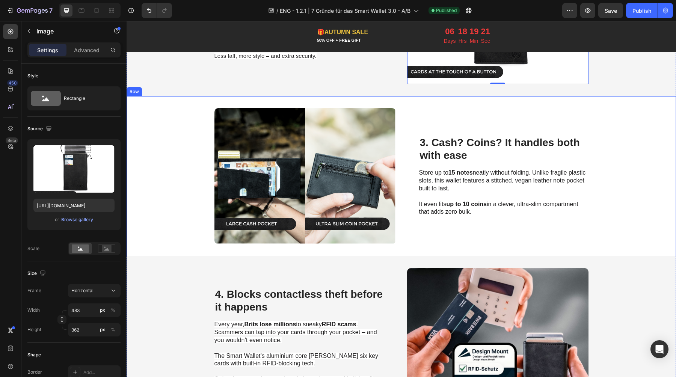
scroll to position [638, 0]
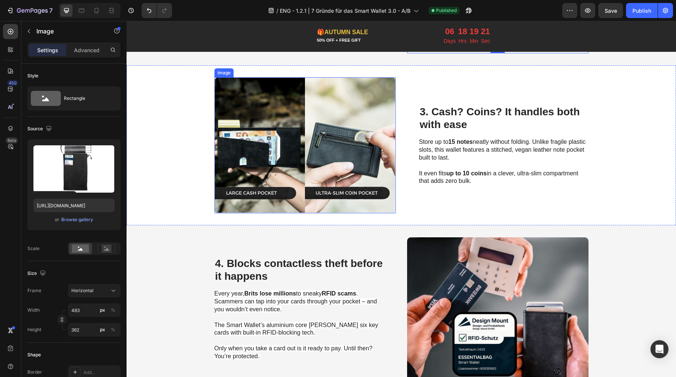
click at [310, 147] on img at bounding box center [304, 145] width 181 height 136
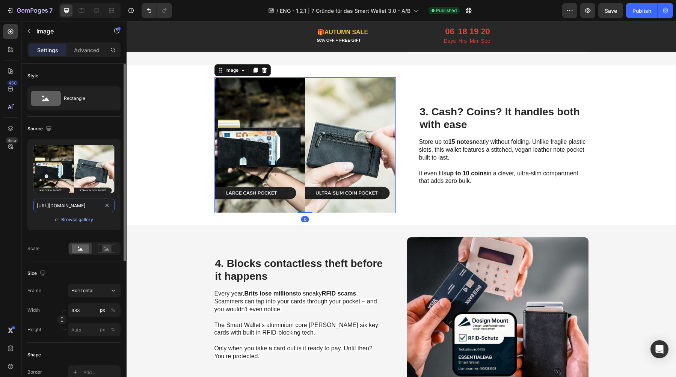
click at [86, 204] on input "https://cdn.shopify.com/s/files/1/0461/7466/6912/files/gempages_516569286068667…" at bounding box center [73, 206] width 81 height 14
click at [81, 11] on icon at bounding box center [82, 11] width 8 height 8
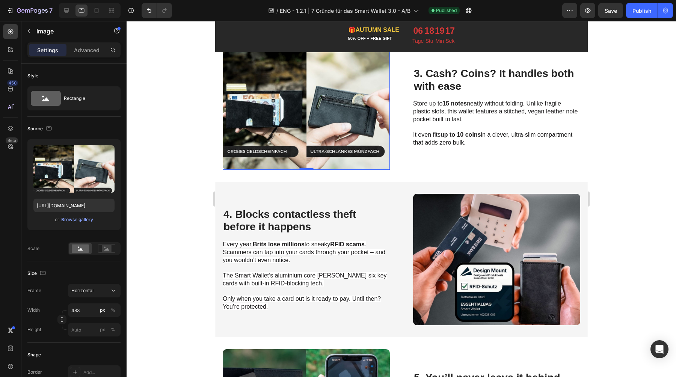
scroll to position [667, 0]
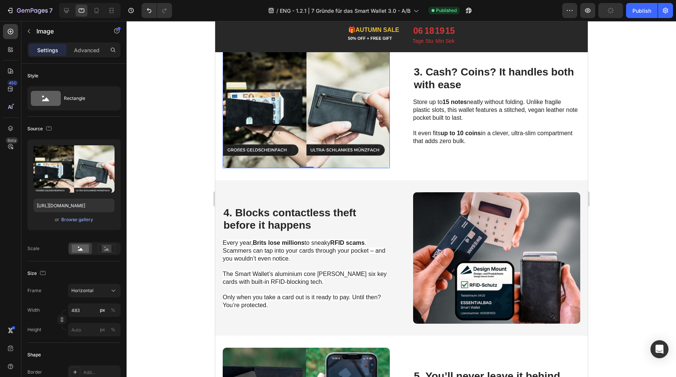
click at [326, 128] on img at bounding box center [305, 105] width 167 height 125
click at [51, 204] on input "https://cdn.shopify.com/s/files/1/0461/7466/6912/files/gempages_516569286068667…" at bounding box center [73, 206] width 81 height 14
paste input "a064ec25-eb0c-4bd1-80b6-a4735c7e910a.sv"
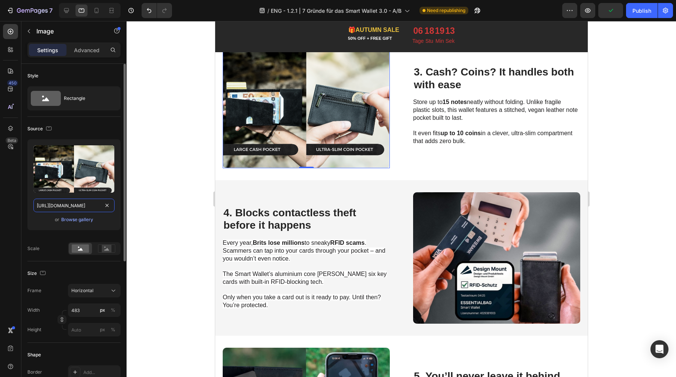
scroll to position [0, 232]
type input "https://cdn.shopify.com/s/files/1/0461/7466/6912/files/gempages_516569286068667…"
click at [68, 9] on icon at bounding box center [67, 11] width 8 height 8
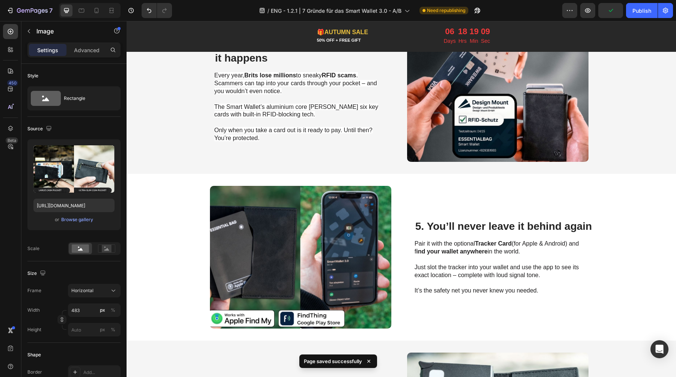
scroll to position [684, 0]
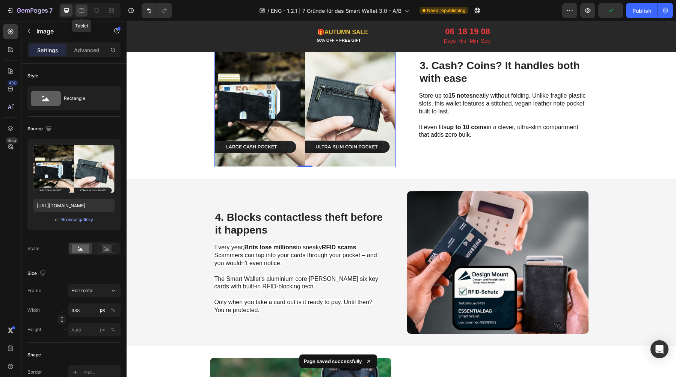
click at [83, 9] on icon at bounding box center [82, 11] width 6 height 4
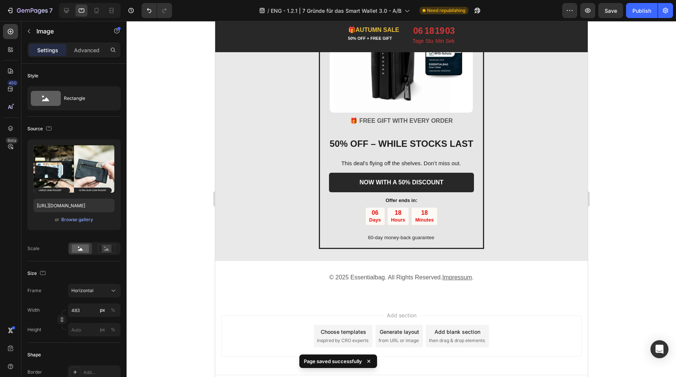
scroll to position [1527, 0]
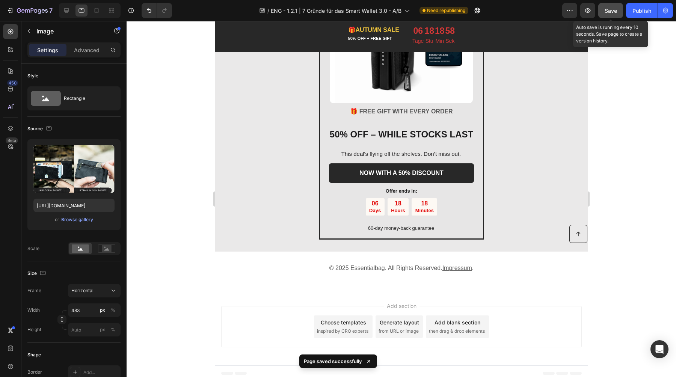
click at [614, 9] on span "Save" at bounding box center [611, 11] width 12 height 6
click at [636, 11] on div "Publish" at bounding box center [641, 11] width 19 height 8
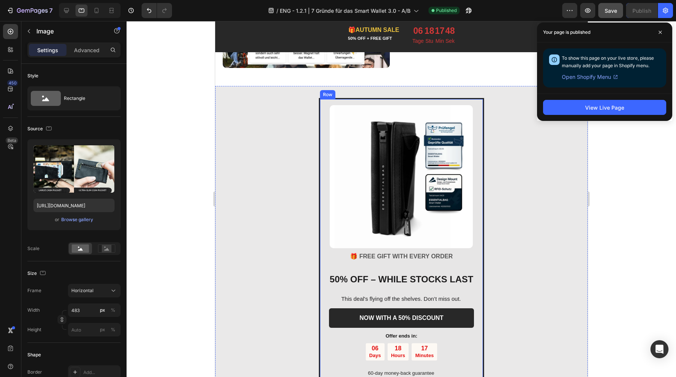
scroll to position [1381, 0]
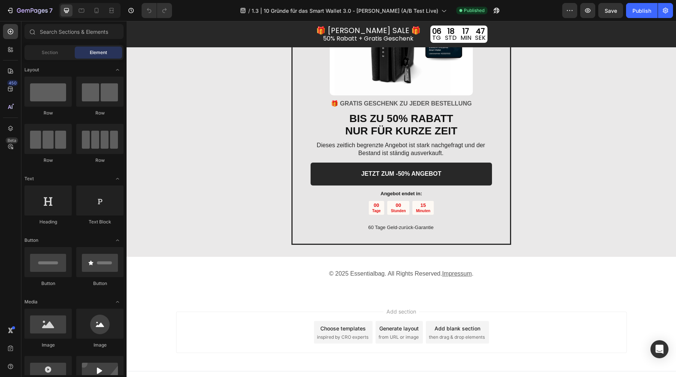
scroll to position [2123, 0]
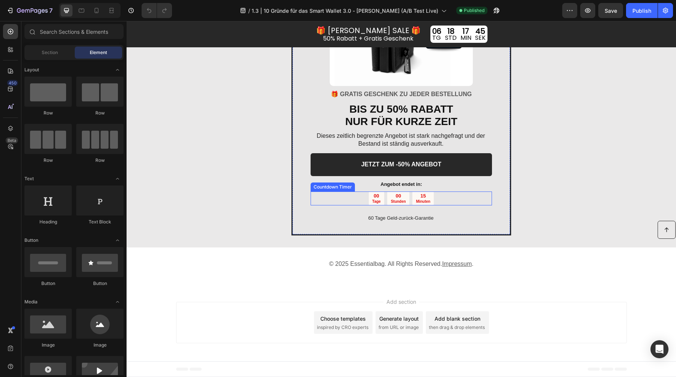
click at [412, 201] on div "15 Minuten" at bounding box center [422, 199] width 21 height 14
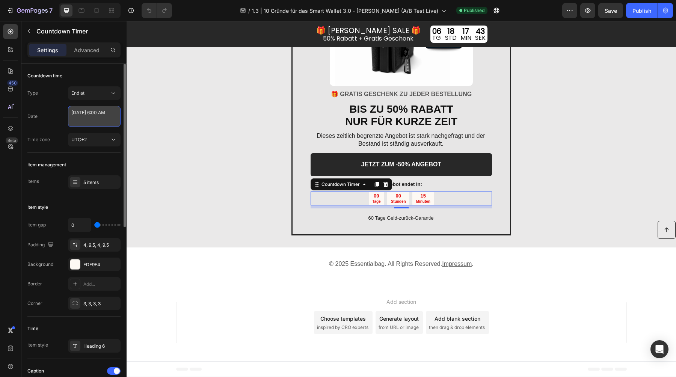
click at [89, 117] on textarea "[DATE] 6:00 AM" at bounding box center [94, 116] width 53 height 21
select select "6"
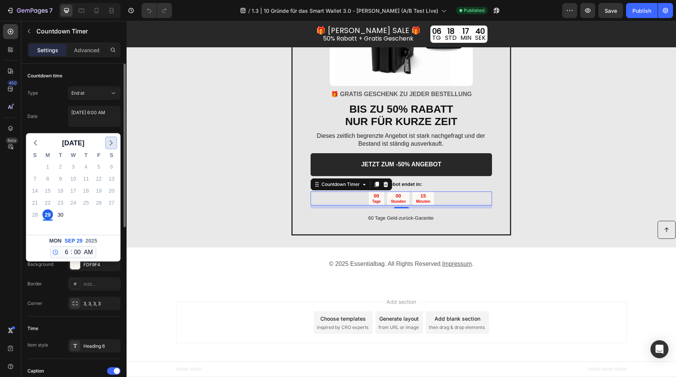
click at [111, 141] on icon "button" at bounding box center [111, 143] width 9 height 9
click at [50, 177] on div "6" at bounding box center [47, 179] width 11 height 11
type textarea "[DATE] 6:00 AM"
click at [93, 115] on textarea "[DATE] 6:00 AM" at bounding box center [94, 116] width 53 height 21
click at [65, 252] on select "12 1 2 3 4 5 6 7 8 9 10 11" at bounding box center [65, 252] width 10 height 11
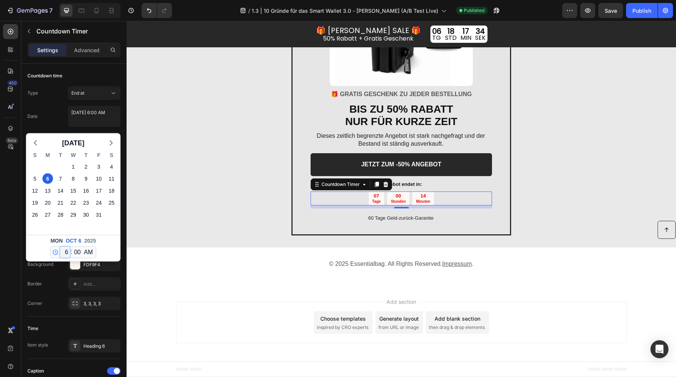
select select "0"
click at [60, 247] on select "12 1 2 3 4 5 6 7 8 9 10 11" at bounding box center [65, 252] width 10 height 11
type textarea "[DATE] 12:00 AM"
click at [46, 114] on div "Date [DATE] 12:00 AM [DATE] S M T W T F S 28 29 30 1 2 3 4 5 6 7 8 9 10 11 12 1…" at bounding box center [73, 116] width 93 height 21
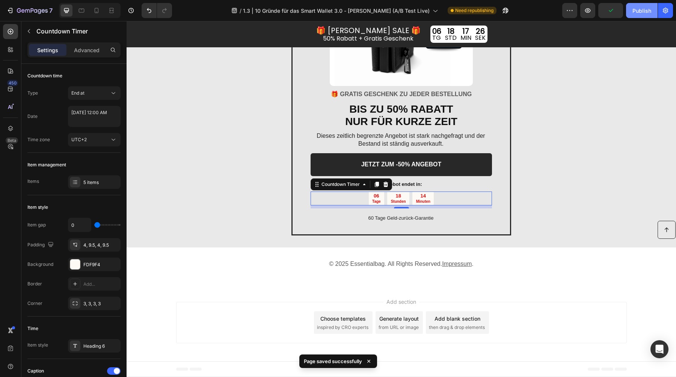
click at [634, 9] on div "Publish" at bounding box center [641, 11] width 19 height 8
click at [84, 11] on icon at bounding box center [82, 11] width 8 height 8
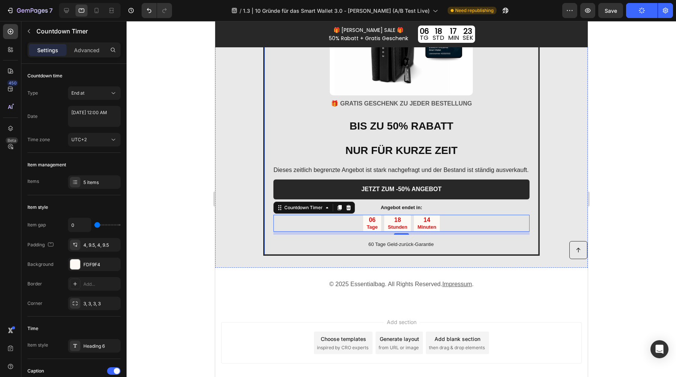
scroll to position [2051, 0]
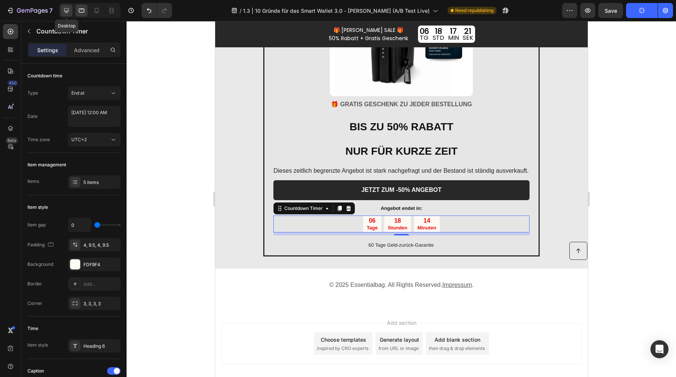
click at [66, 9] on icon at bounding box center [67, 11] width 8 height 8
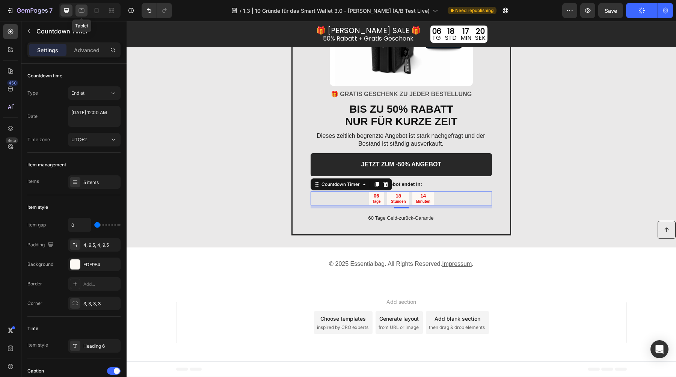
click at [79, 9] on icon at bounding box center [82, 11] width 6 height 4
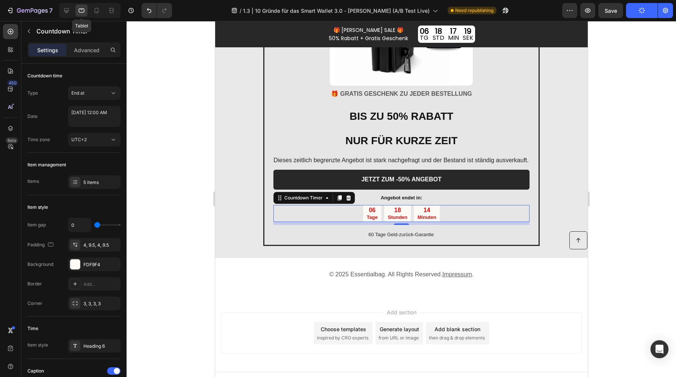
scroll to position [2061, 0]
click at [99, 11] on icon at bounding box center [97, 11] width 8 height 8
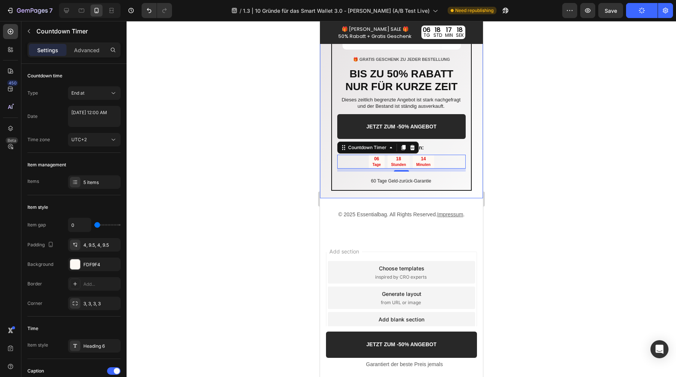
scroll to position [2268, 0]
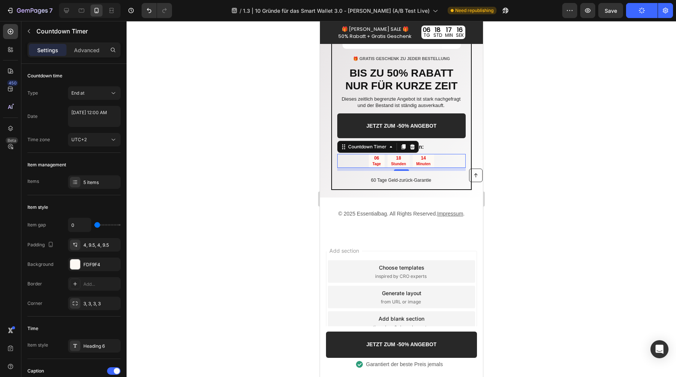
click at [60, 12] on div at bounding box center [90, 10] width 62 height 15
click at [68, 12] on icon at bounding box center [67, 11] width 8 height 8
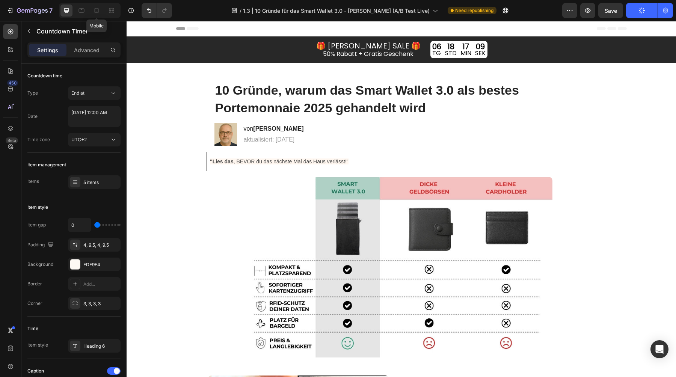
click at [91, 16] on div at bounding box center [97, 11] width 12 height 12
click at [96, 12] on icon at bounding box center [97, 12] width 2 height 1
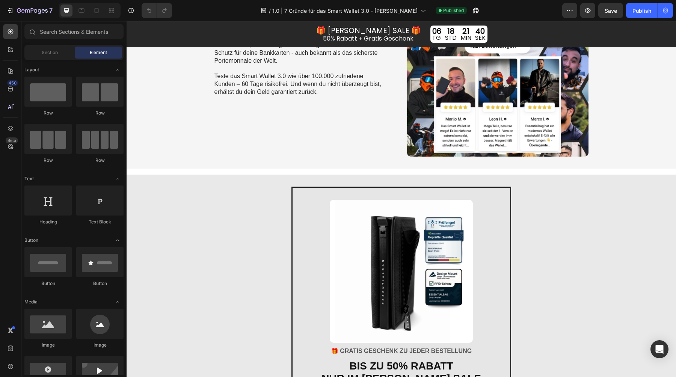
scroll to position [1608, 0]
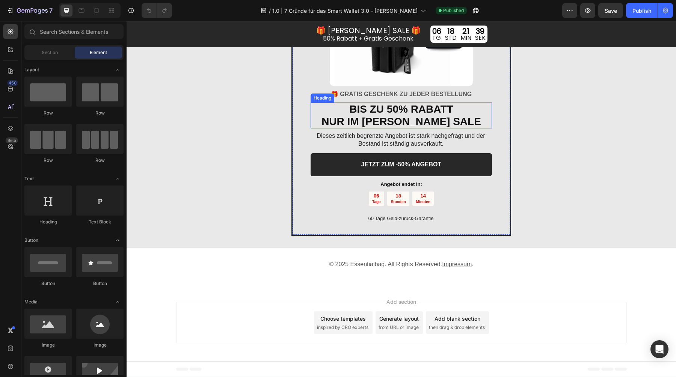
click at [395, 124] on strong "NUR IM [PERSON_NAME] SALE" at bounding box center [401, 122] width 160 height 12
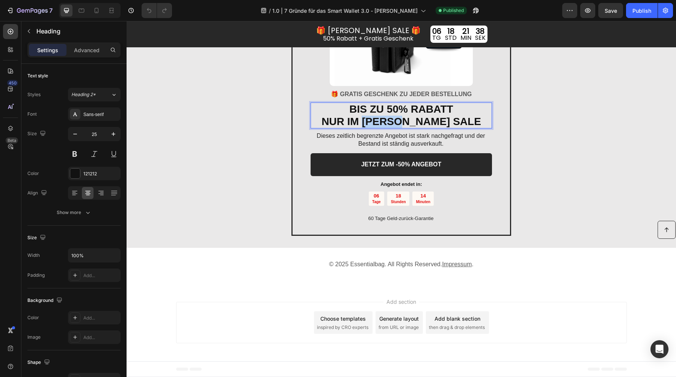
click at [398, 122] on strong "NUR IM [PERSON_NAME] SALE" at bounding box center [401, 122] width 160 height 12
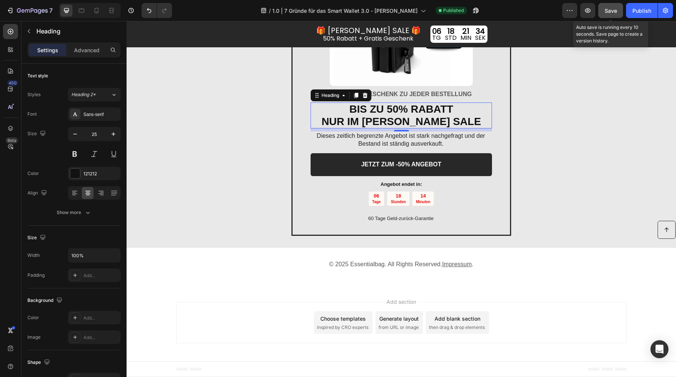
click at [613, 11] on span "Save" at bounding box center [611, 11] width 12 height 6
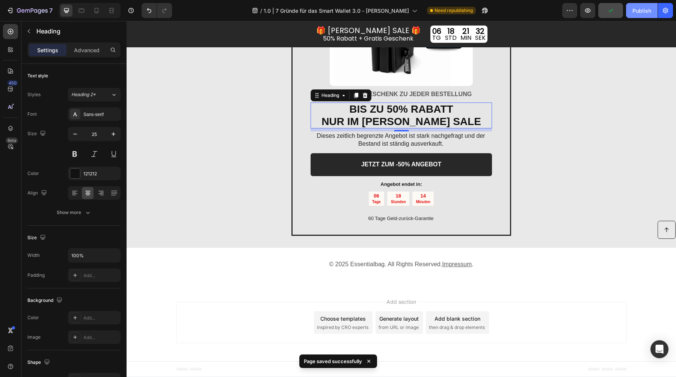
click at [642, 9] on div "Publish" at bounding box center [641, 11] width 19 height 8
click at [83, 11] on icon at bounding box center [82, 11] width 8 height 8
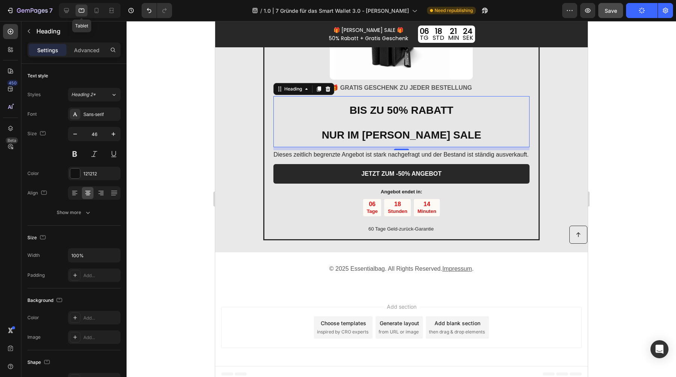
scroll to position [1613, 0]
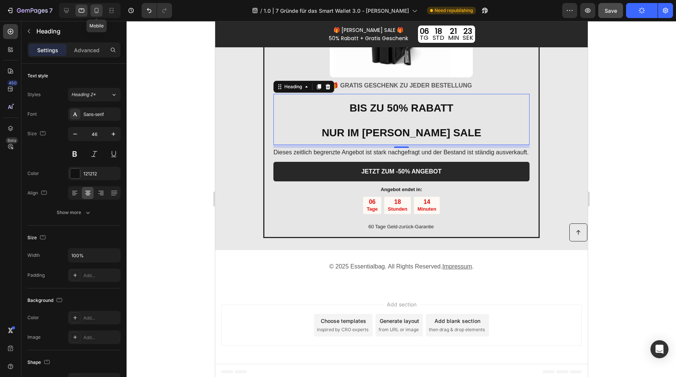
click at [94, 9] on icon at bounding box center [97, 11] width 8 height 8
type input "41"
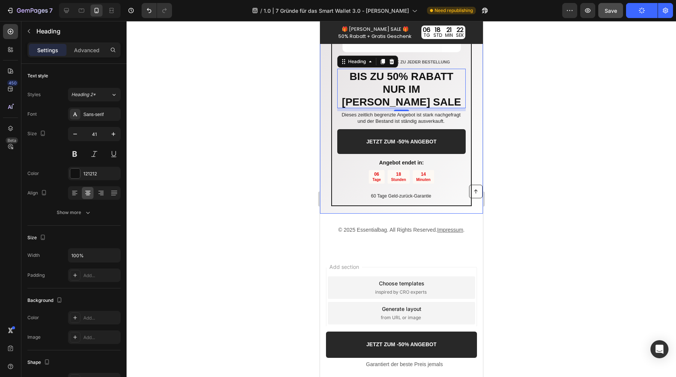
scroll to position [1605, 0]
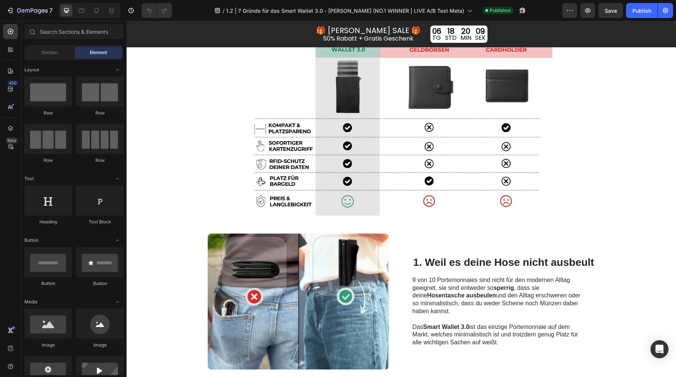
scroll to position [98, 0]
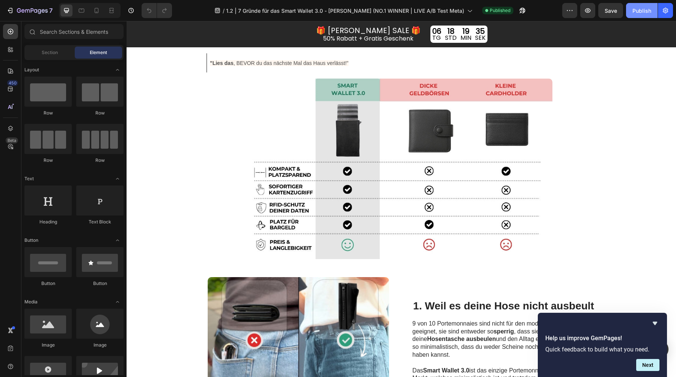
click at [640, 10] on div "Publish" at bounding box center [641, 11] width 19 height 8
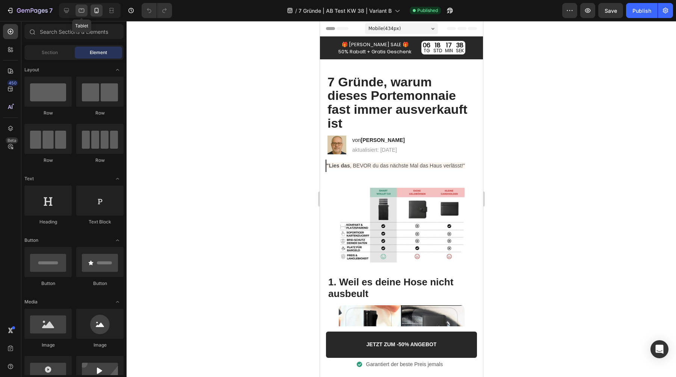
click at [84, 11] on icon at bounding box center [82, 11] width 8 height 8
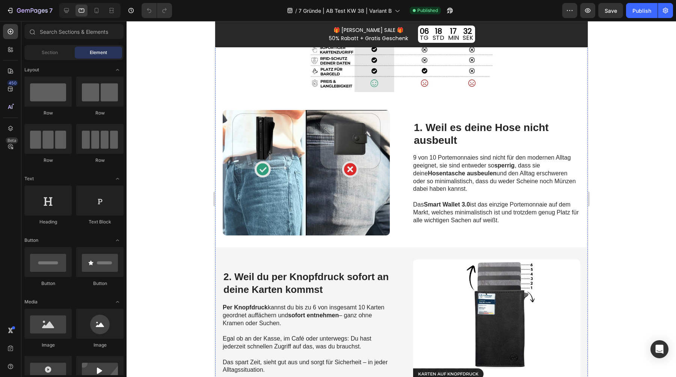
scroll to position [181, 0]
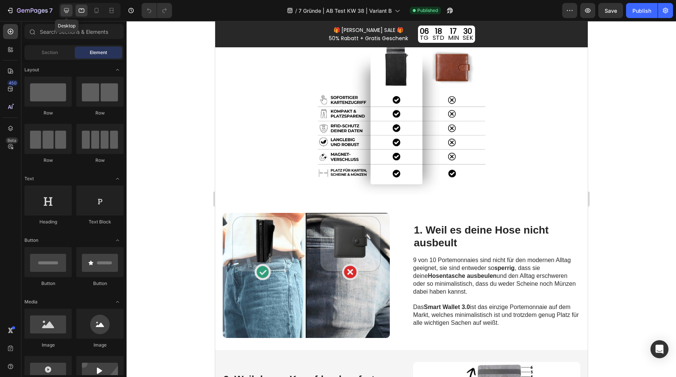
click at [69, 10] on icon at bounding box center [67, 11] width 8 height 8
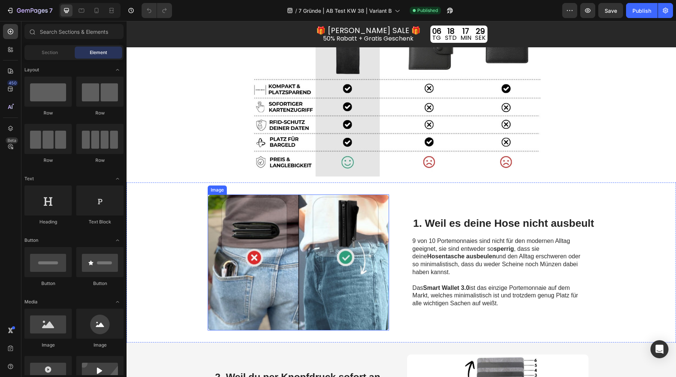
click at [313, 299] on img at bounding box center [298, 263] width 181 height 136
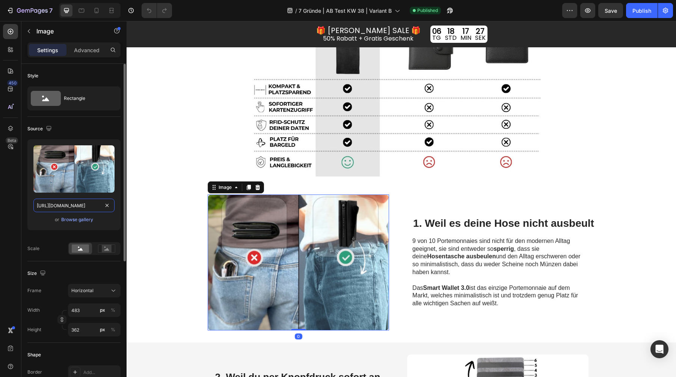
click at [76, 211] on input "https://cdn.shopify.com/s/files/1/0461/7466/6912/files/gempages_516569286068667…" at bounding box center [73, 206] width 81 height 14
click at [79, 9] on icon at bounding box center [82, 11] width 8 height 8
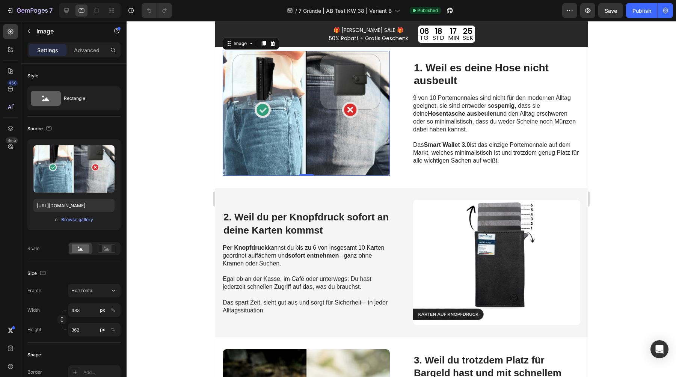
scroll to position [345, 0]
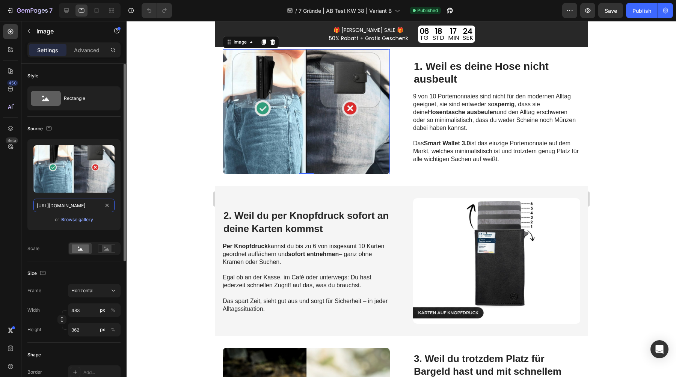
click at [74, 204] on input "https://cdn.shopify.com/s/files/1/0461/7466/6912/files/gempages_516569286068667…" at bounding box center [73, 206] width 81 height 14
paste input "a8882e58-c348-4509-8355-eab7d0f066f0"
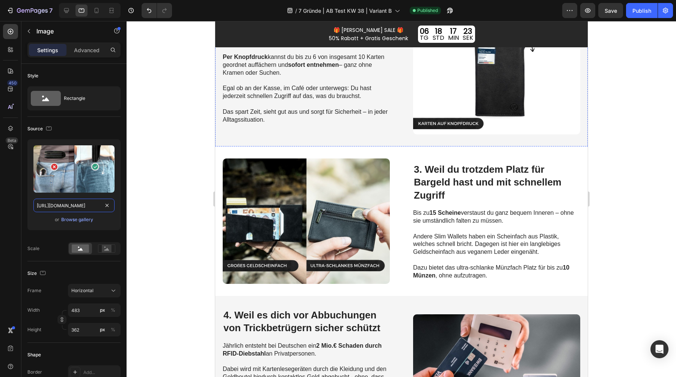
scroll to position [553, 0]
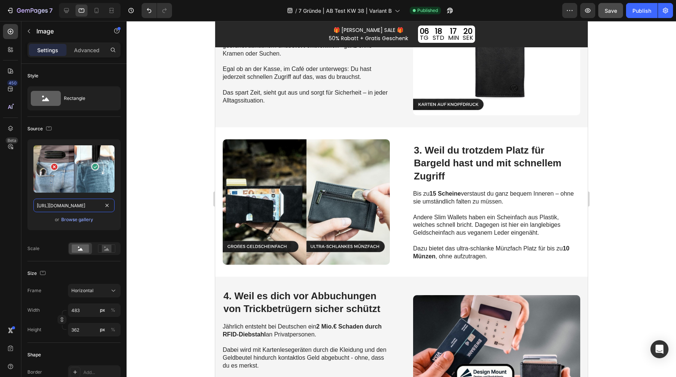
type input "https://cdn.shopify.com/s/files/1/0461/7466/6912/files/gempages_516569286068667…"
click at [614, 10] on span "Save" at bounding box center [611, 11] width 12 height 6
click at [634, 9] on div "Publish" at bounding box center [641, 11] width 19 height 8
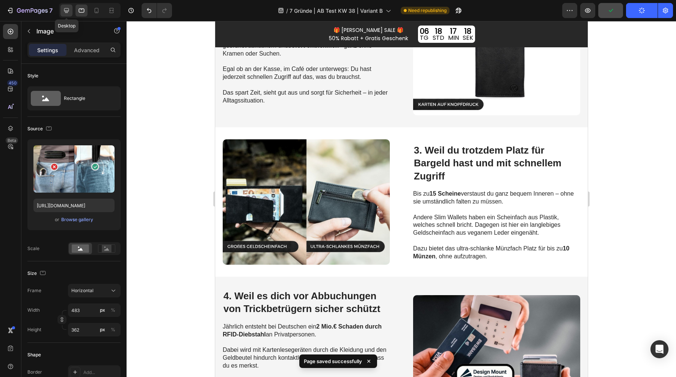
click at [66, 8] on icon at bounding box center [66, 10] width 5 height 5
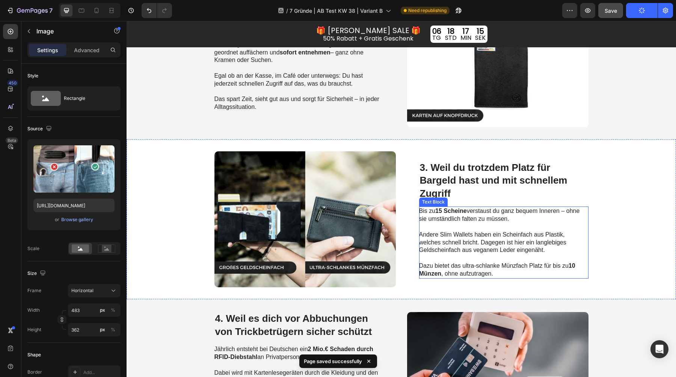
scroll to position [518, 0]
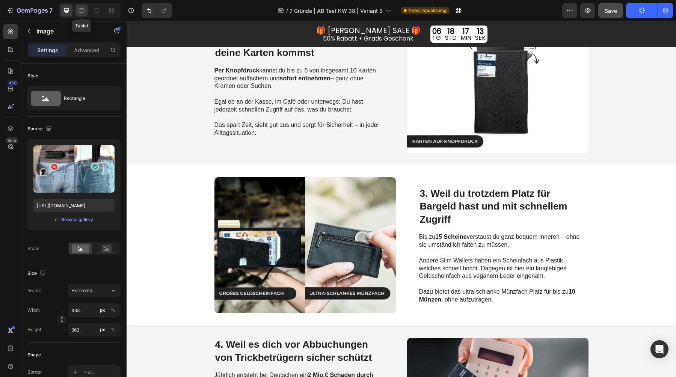
click at [84, 11] on icon at bounding box center [82, 11] width 8 height 8
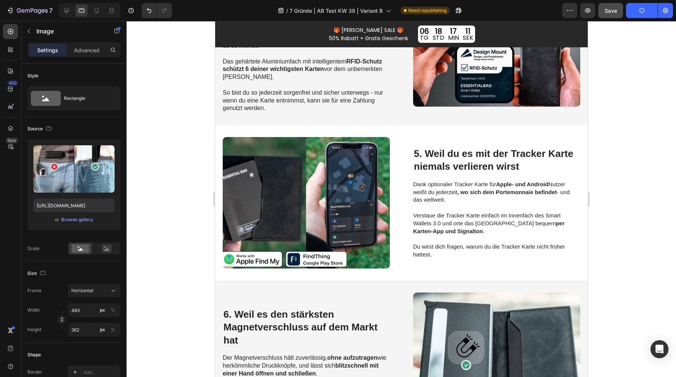
scroll to position [872, 0]
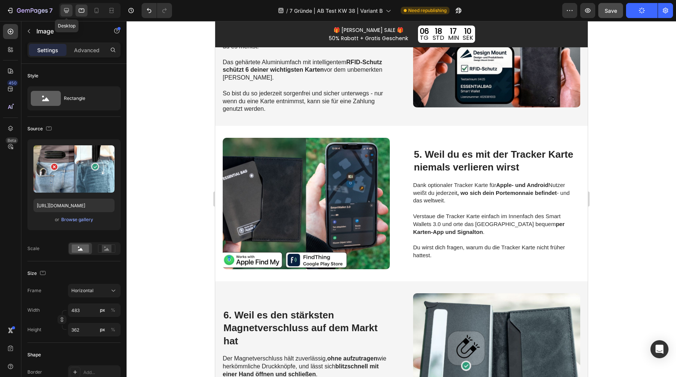
click at [67, 6] on div at bounding box center [66, 11] width 12 height 12
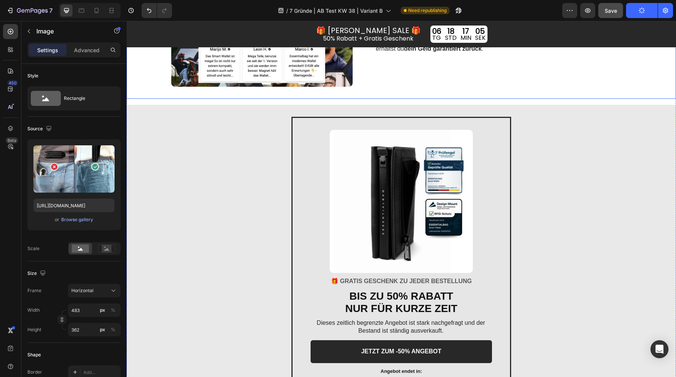
scroll to position [1491, 0]
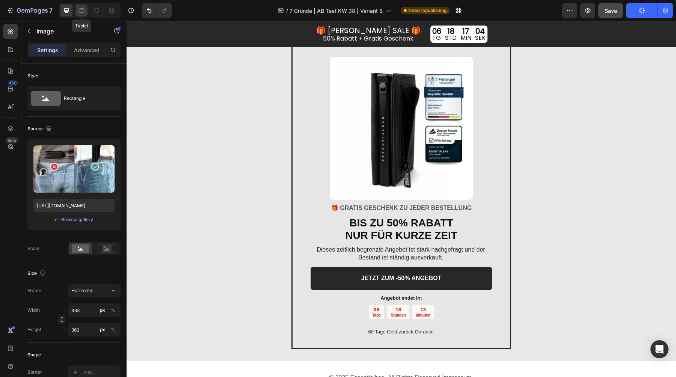
click at [83, 10] on icon at bounding box center [82, 11] width 8 height 8
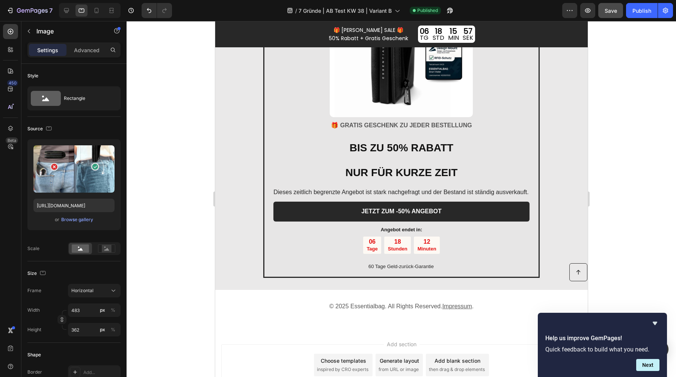
scroll to position [1499, 0]
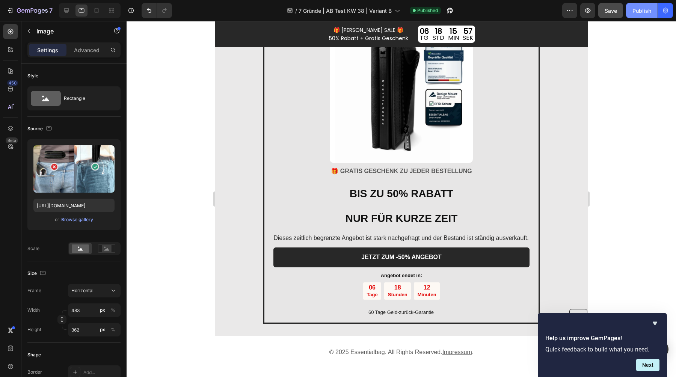
click at [639, 7] on div "Publish" at bounding box center [641, 11] width 19 height 8
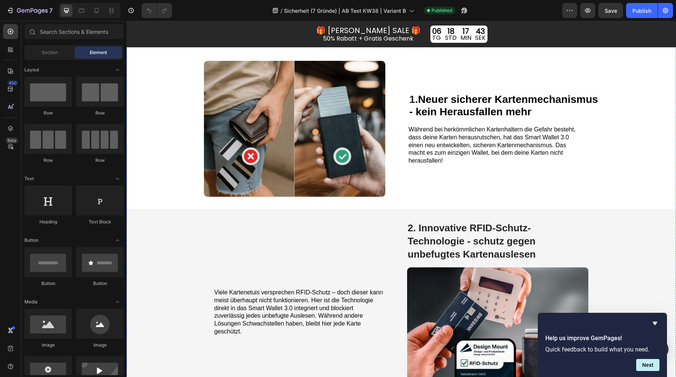
scroll to position [127, 0]
click at [86, 9] on div at bounding box center [81, 11] width 12 height 12
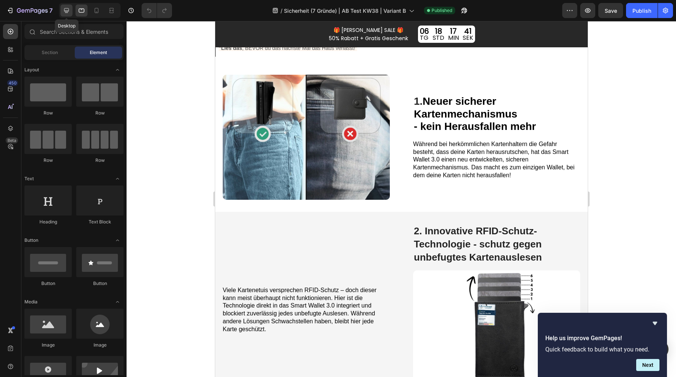
click at [69, 12] on icon at bounding box center [67, 11] width 8 height 8
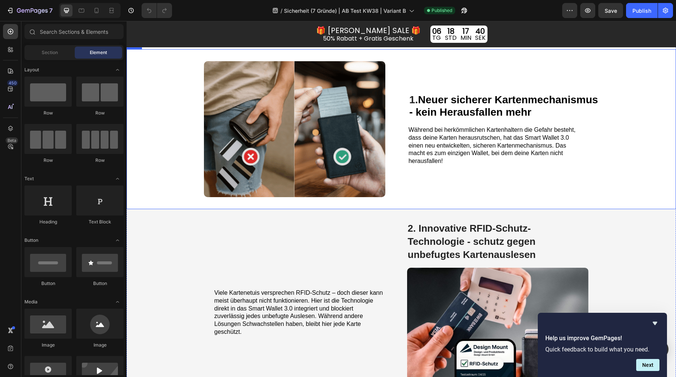
click at [206, 104] on img at bounding box center [294, 129] width 181 height 136
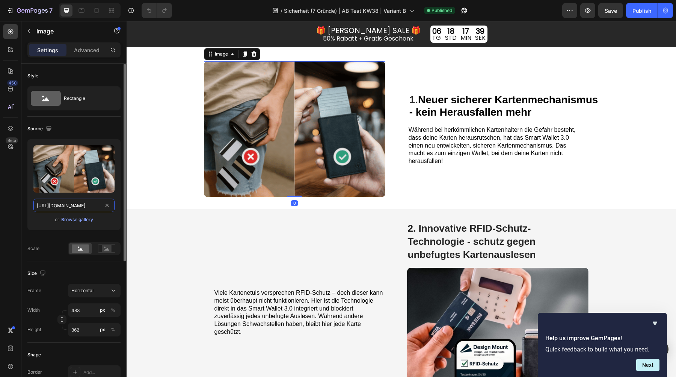
click at [81, 206] on input "https://cdn.shopify.com/s/files/1/0461/7466/6912/files/gempages_516569286068667…" at bounding box center [73, 206] width 81 height 14
click at [81, 11] on icon at bounding box center [82, 11] width 8 height 8
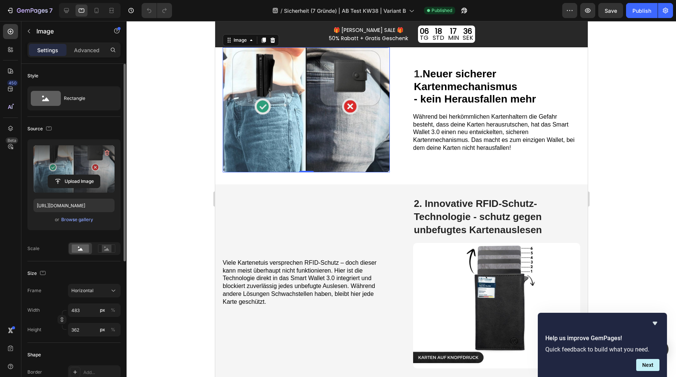
scroll to position [155, 0]
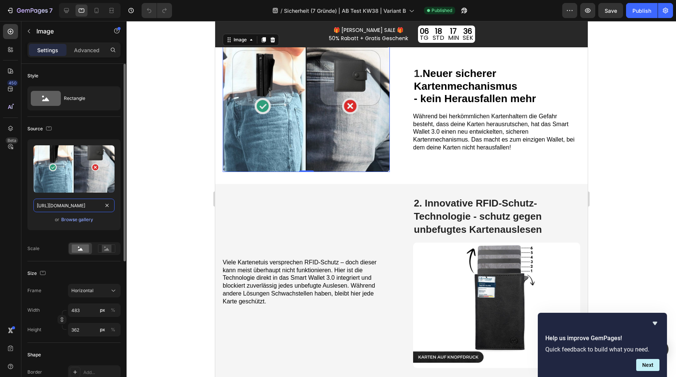
click at [73, 204] on input "https://cdn.shopify.com/s/files/1/0461/7466/6912/files/gempages_516569286068667…" at bounding box center [73, 206] width 81 height 14
paste input "88649dad-397c-42a3-a09f-4e2e1ffcf5da.pn"
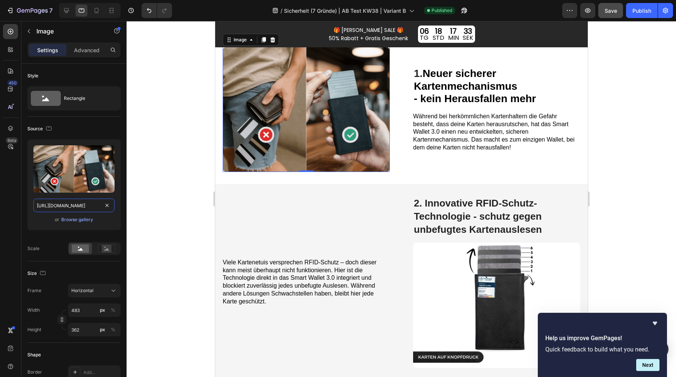
type input "https://cdn.shopify.com/s/files/1/0461/7466/6912/files/gempages_516569286068667…"
click at [613, 14] on div "Save" at bounding box center [611, 11] width 12 height 8
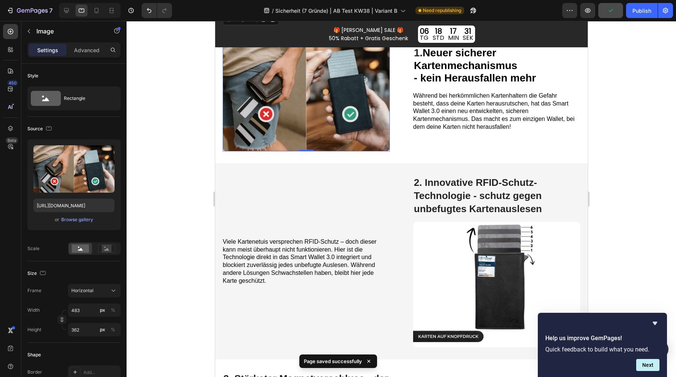
scroll to position [187, 0]
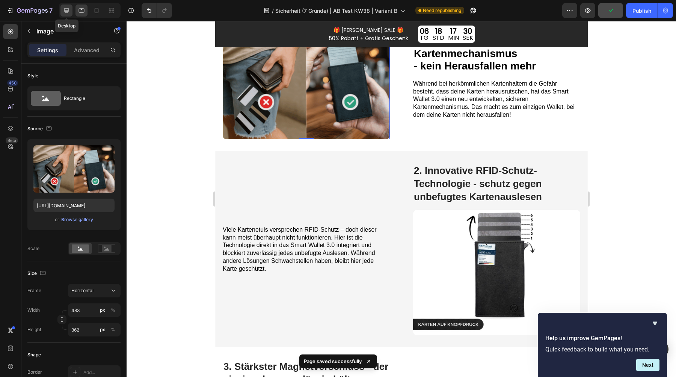
click at [69, 8] on icon at bounding box center [67, 11] width 8 height 8
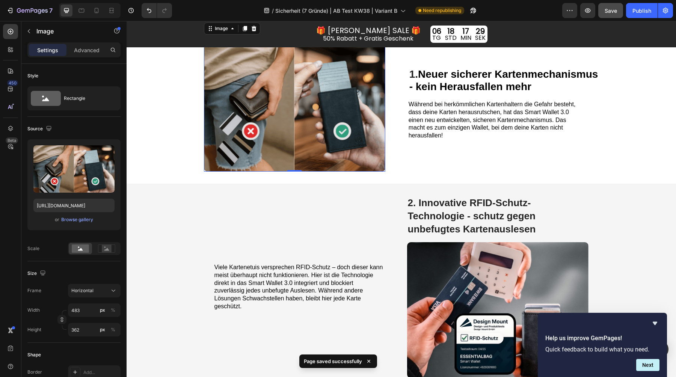
scroll to position [267, 0]
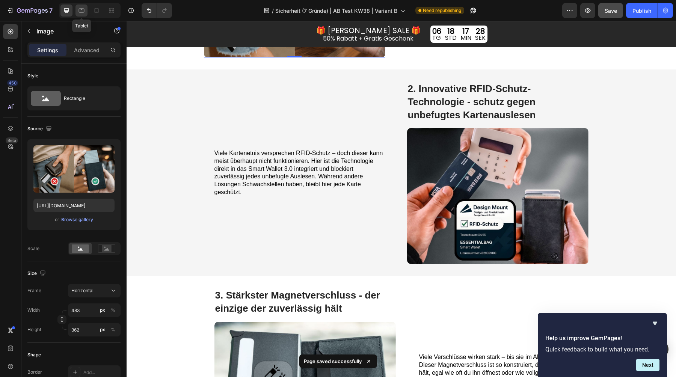
click at [82, 9] on icon at bounding box center [82, 11] width 8 height 8
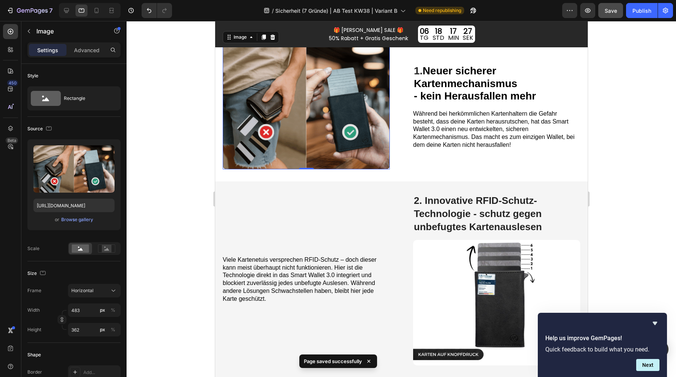
scroll to position [155, 0]
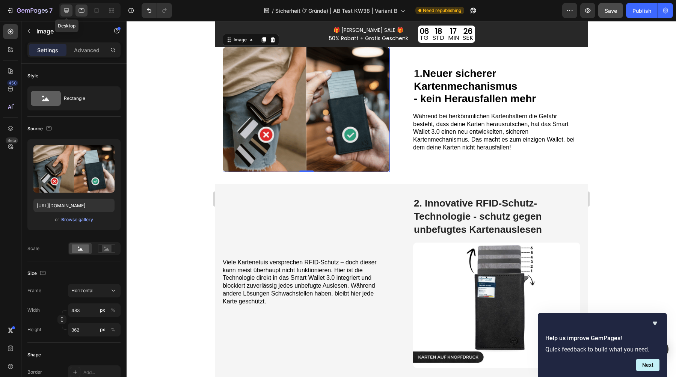
click at [67, 13] on icon at bounding box center [67, 11] width 8 height 8
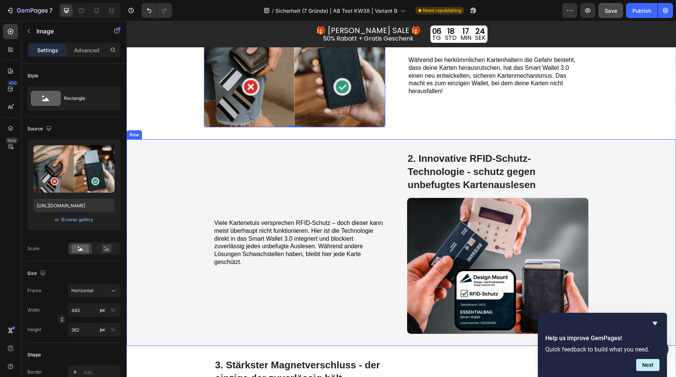
scroll to position [262, 0]
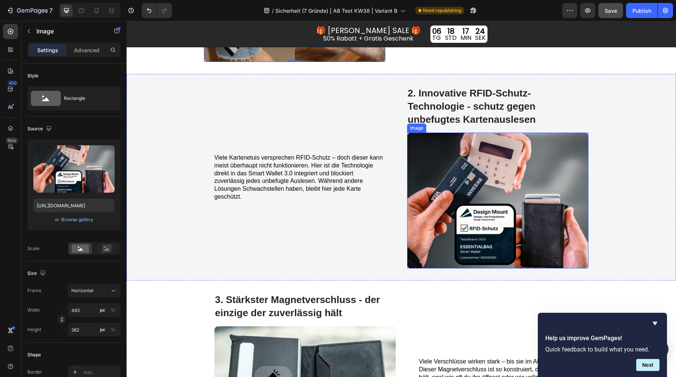
click at [473, 175] on img at bounding box center [497, 201] width 181 height 136
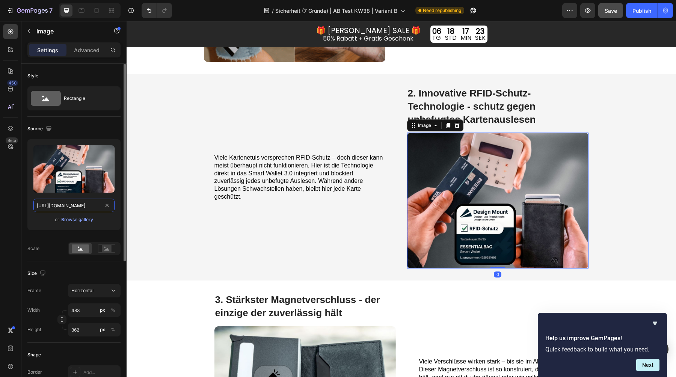
click at [82, 209] on input "https://cdn.shopify.com/s/files/1/0461/7466/6912/files/gempages_516569286068667…" at bounding box center [73, 206] width 81 height 14
click at [84, 12] on icon at bounding box center [82, 11] width 6 height 4
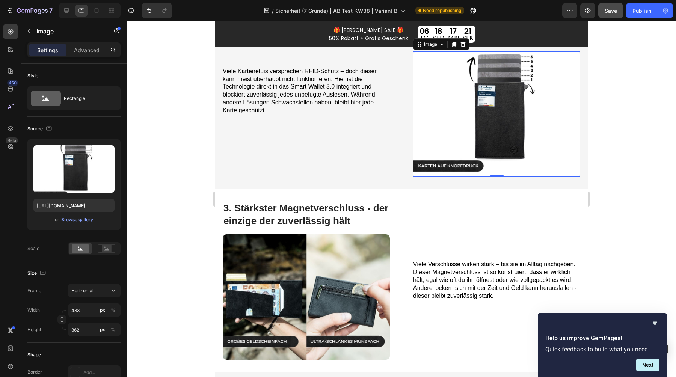
scroll to position [348, 0]
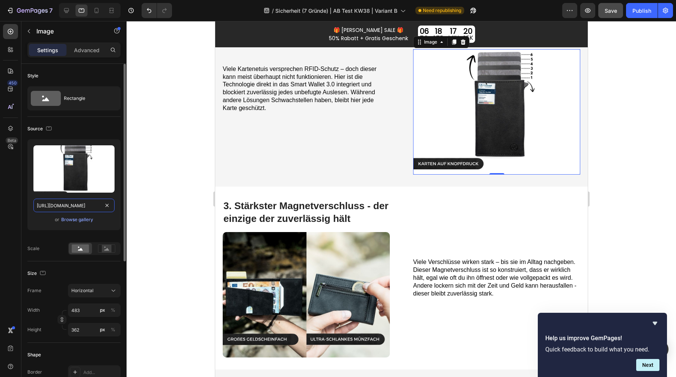
click at [70, 205] on input "https://cdn.shopify.com/s/files/1/0461/7466/6912/files/gempages_516569286068667…" at bounding box center [73, 206] width 81 height 14
paste input "15044369-1940-487e-99cd-9eee2e380d5d"
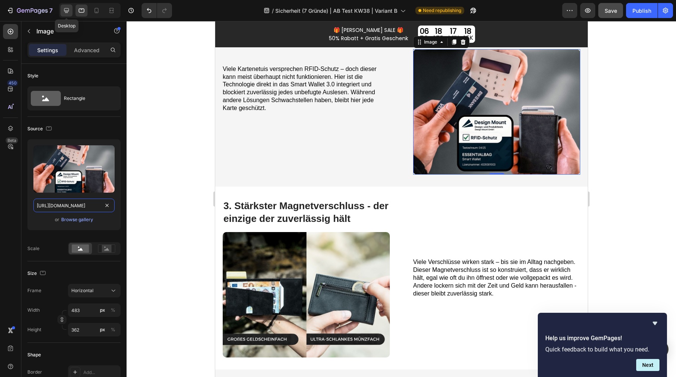
type input "https://cdn.shopify.com/s/files/1/0461/7466/6912/files/gempages_516569286068667…"
click at [64, 11] on icon at bounding box center [66, 10] width 5 height 5
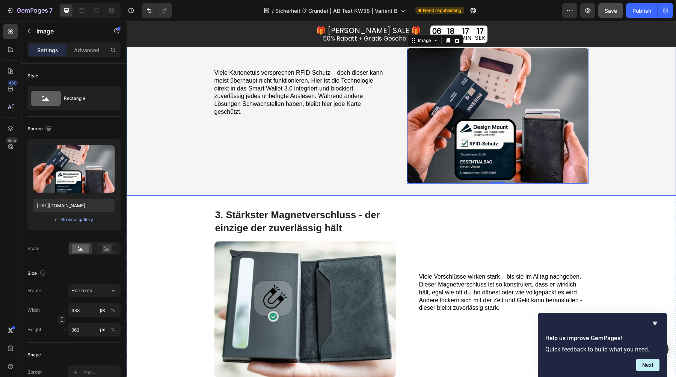
scroll to position [420, 0]
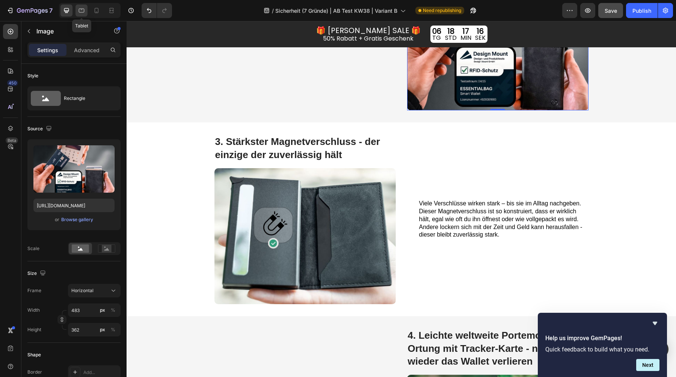
click at [84, 9] on icon at bounding box center [82, 11] width 8 height 8
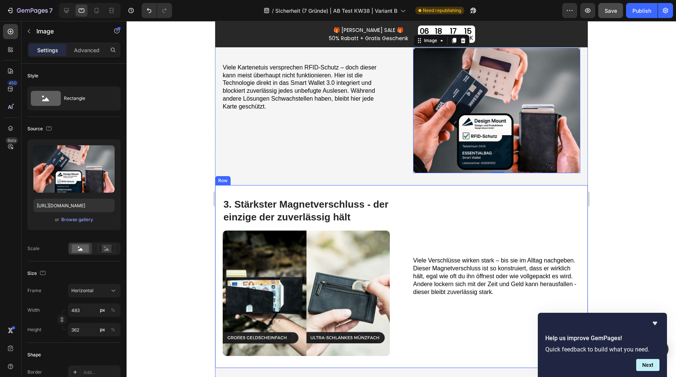
scroll to position [359, 0]
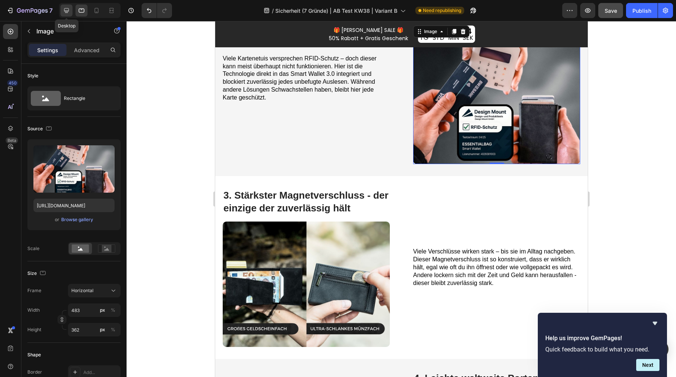
click at [68, 12] on icon at bounding box center [67, 11] width 8 height 8
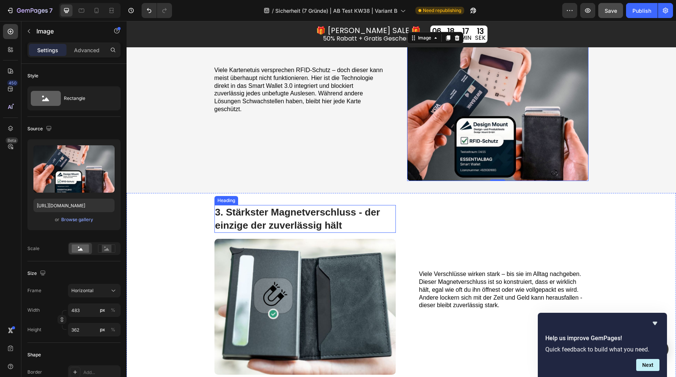
scroll to position [403, 0]
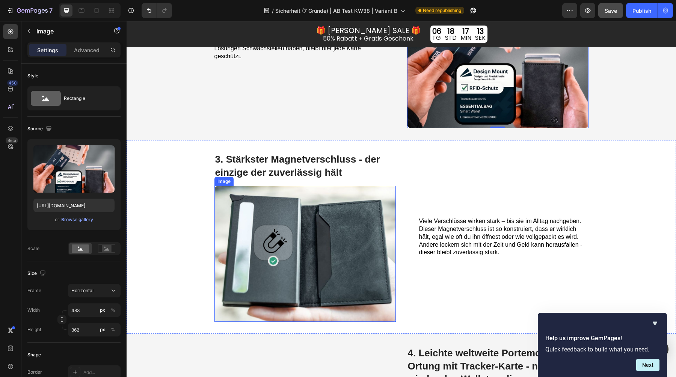
click at [281, 249] on img at bounding box center [304, 254] width 181 height 136
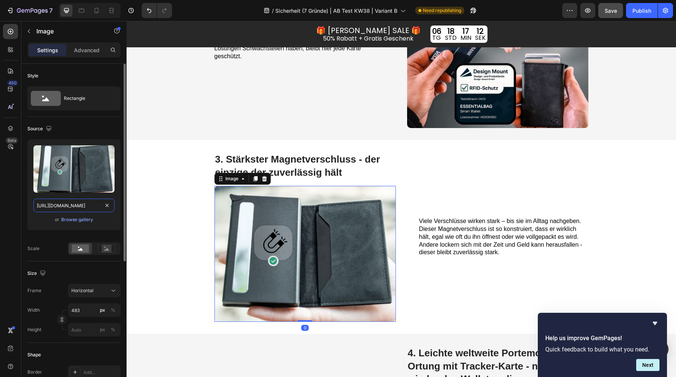
click at [85, 204] on input "https://cdn.shopify.com/s/files/1/0461/7466/6912/files/gempages_516569286068667…" at bounding box center [73, 206] width 81 height 14
click at [80, 11] on icon at bounding box center [82, 11] width 8 height 8
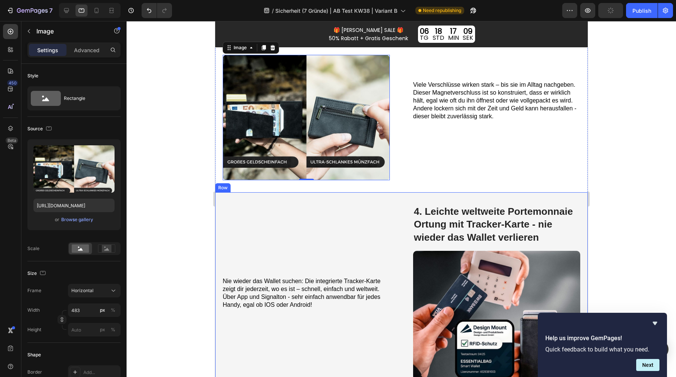
scroll to position [528, 0]
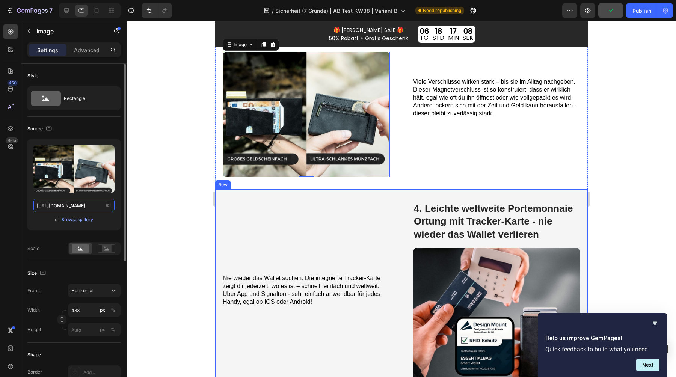
click at [76, 205] on input "https://cdn.shopify.com/s/files/1/0461/7466/6912/files/gempages_516569286068667…" at bounding box center [73, 206] width 81 height 14
paste input "8007d89-6d9b-4901-8552-115ca48756b4"
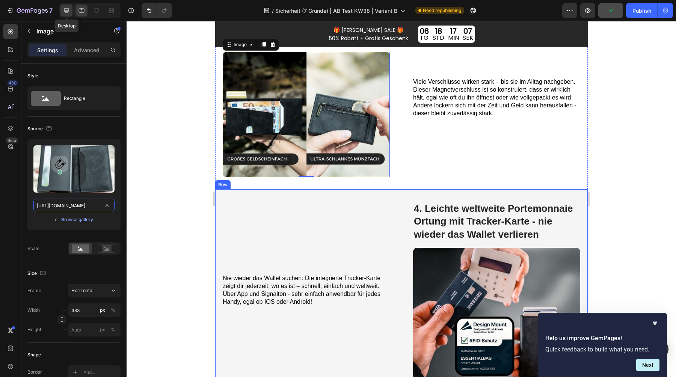
type input "https://cdn.shopify.com/s/files/1/0461/7466/6912/files/gempages_516569286068667…"
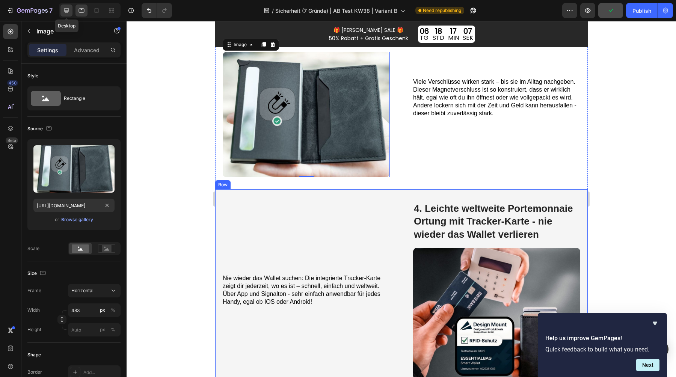
scroll to position [0, 0]
click at [67, 8] on icon at bounding box center [66, 10] width 5 height 5
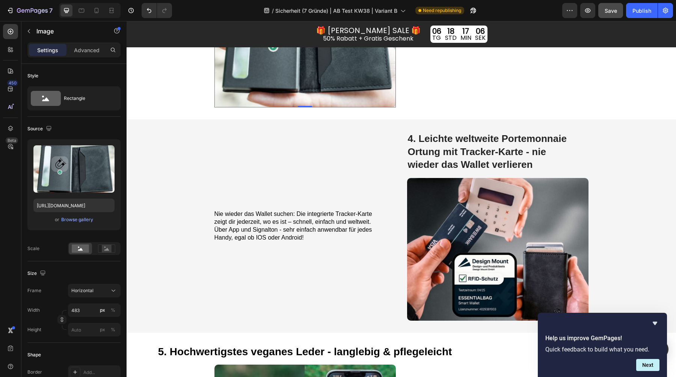
scroll to position [623, 0]
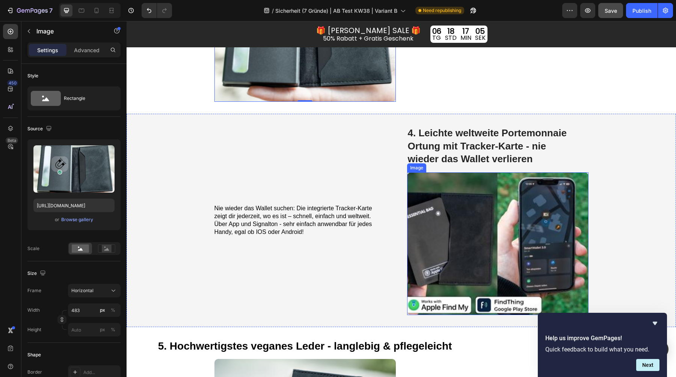
click at [497, 202] on img at bounding box center [497, 243] width 181 height 143
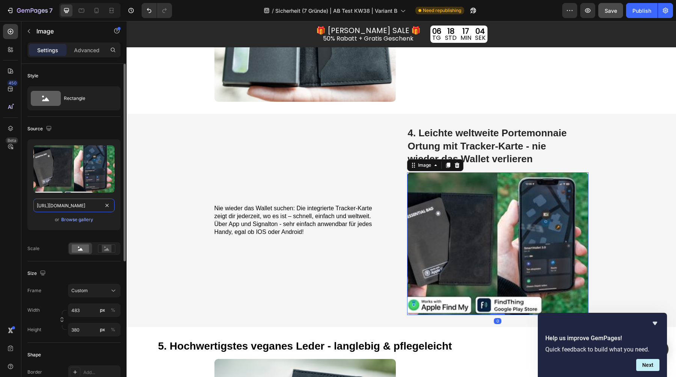
click at [71, 203] on input "https://cdn.shopify.com/s/files/1/0461/7466/6912/files/gempages_516569286068667…" at bounding box center [73, 206] width 81 height 14
click at [79, 11] on icon at bounding box center [82, 11] width 6 height 4
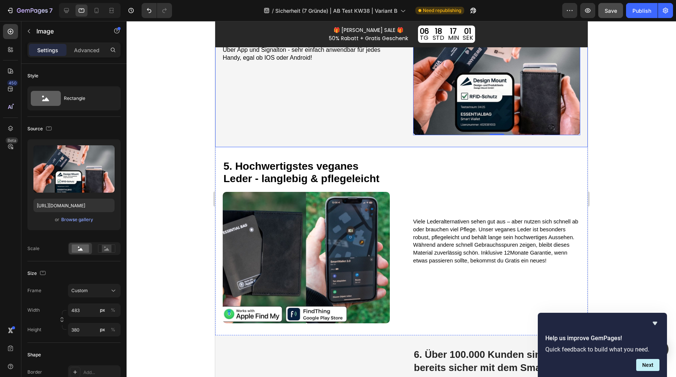
scroll to position [798, 0]
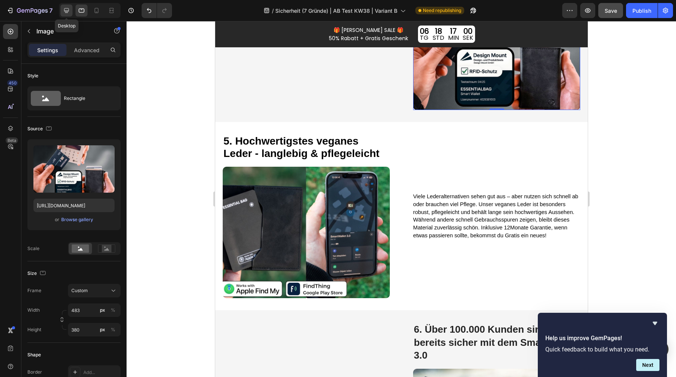
click at [65, 7] on icon at bounding box center [67, 11] width 8 height 8
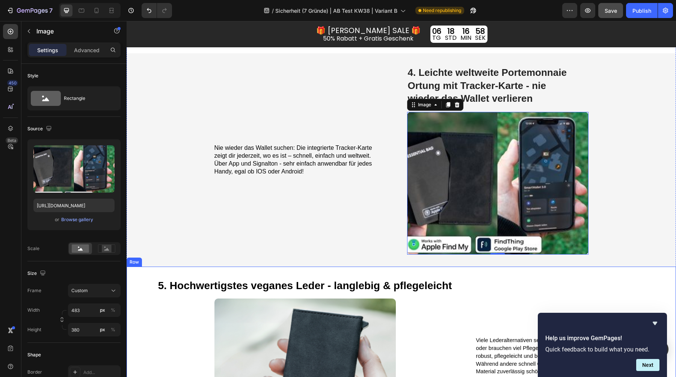
scroll to position [689, 0]
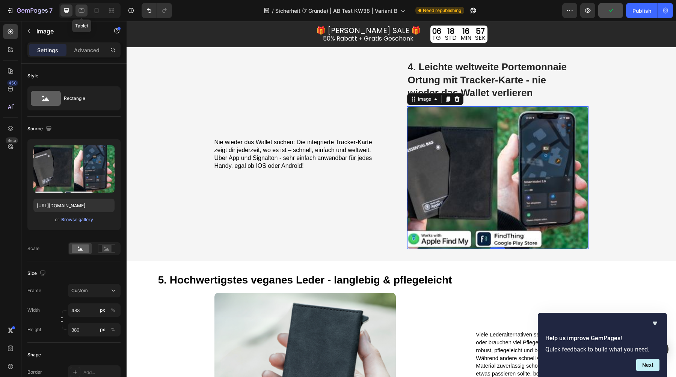
click at [84, 8] on icon at bounding box center [82, 11] width 8 height 8
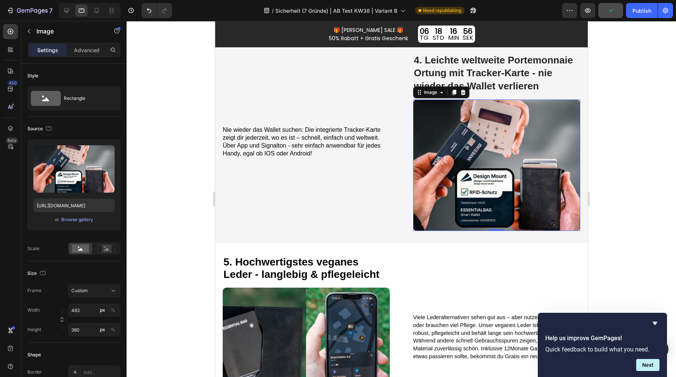
scroll to position [679, 0]
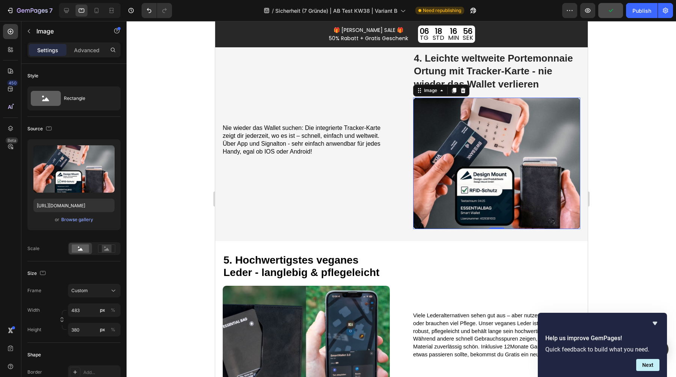
click at [474, 118] on img at bounding box center [496, 163] width 167 height 131
click at [74, 205] on input "https://cdn.shopify.com/s/files/1/0461/7466/6912/files/gempages_516569286068667…" at bounding box center [73, 206] width 81 height 14
paste input "38a07618-143b-4b8e-824f-9a3c18e81bf3"
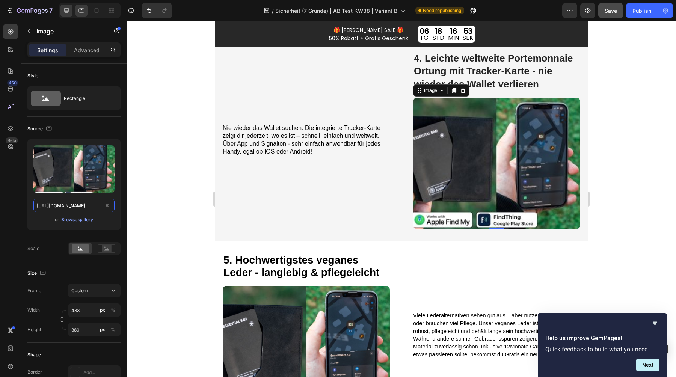
type input "https://cdn.shopify.com/s/files/1/0461/7466/6912/files/gempages_516569286068667…"
click at [68, 12] on icon at bounding box center [66, 10] width 5 height 5
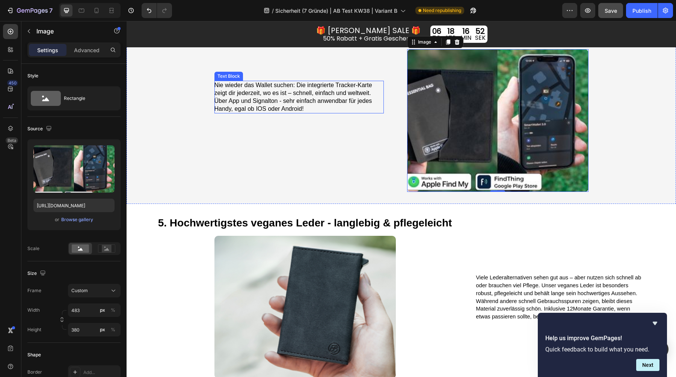
scroll to position [776, 0]
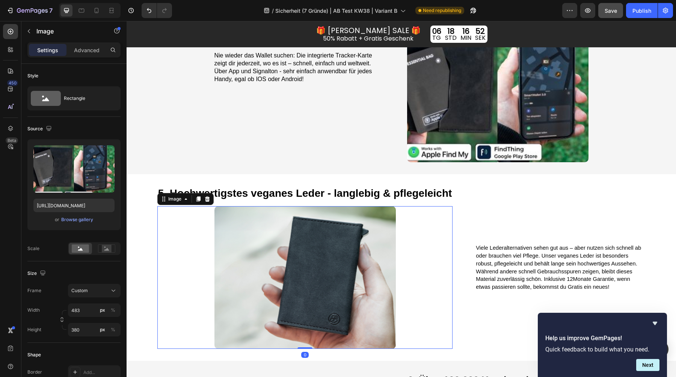
click at [289, 259] on img at bounding box center [304, 277] width 181 height 143
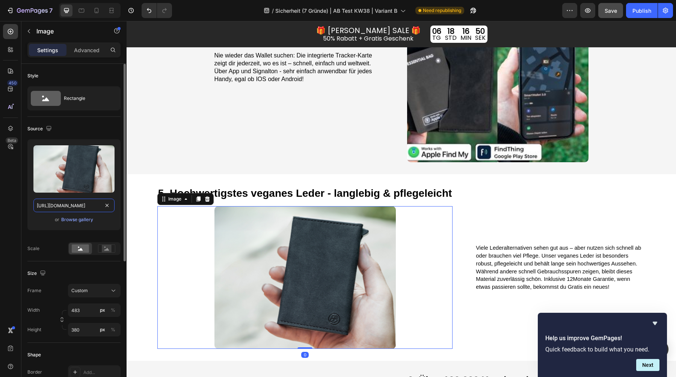
click at [71, 205] on input "https://cdn.shopify.com/s/files/1/0461/7466/6912/files/gempages_516569286068667…" at bounding box center [73, 206] width 81 height 14
click at [81, 12] on icon at bounding box center [82, 11] width 6 height 4
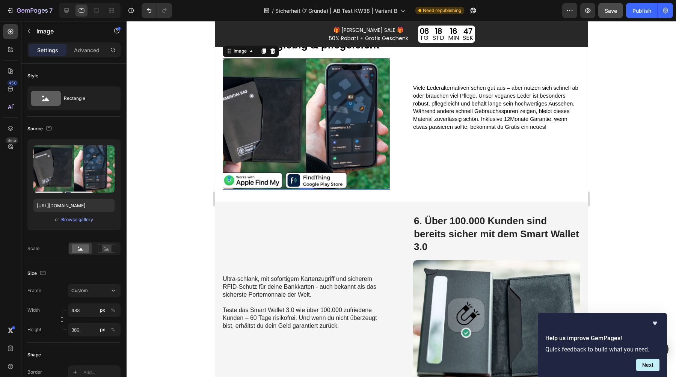
scroll to position [908, 0]
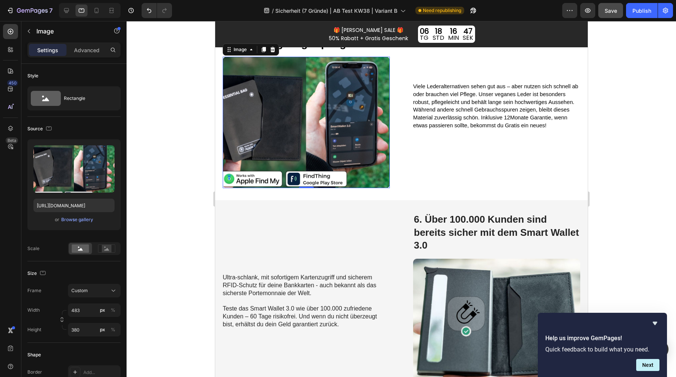
click at [312, 125] on img at bounding box center [305, 122] width 167 height 131
click at [72, 203] on input "https://cdn.shopify.com/s/files/1/0461/7466/6912/files/gempages_516569286068667…" at bounding box center [73, 206] width 81 height 14
paste input "13df219f-f382-424d-ad8e-71b62c4067e4.pn"
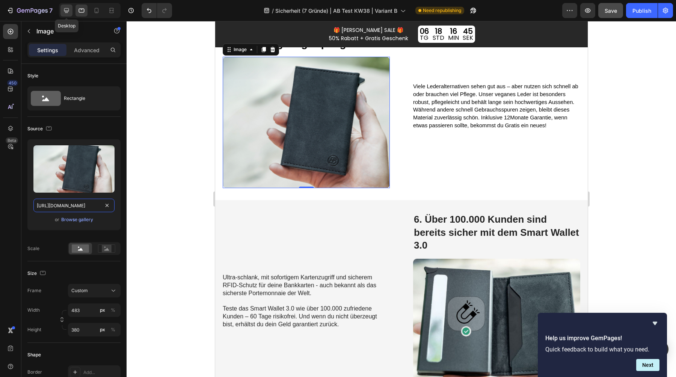
type input "https://cdn.shopify.com/s/files/1/0461/7466/6912/files/gempages_516569286068667…"
click at [69, 8] on icon at bounding box center [67, 11] width 8 height 8
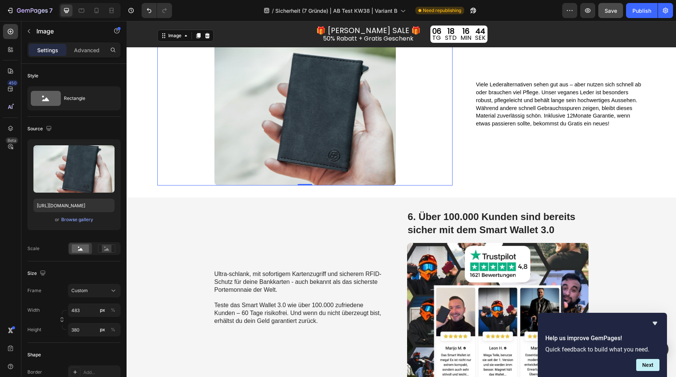
scroll to position [1009, 0]
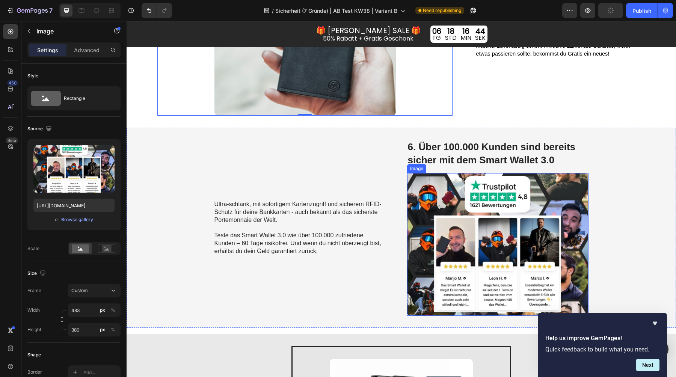
click at [496, 213] on img at bounding box center [497, 244] width 181 height 143
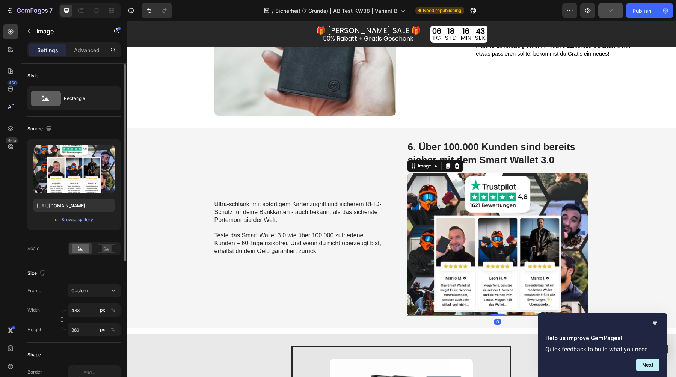
click at [62, 198] on div "Upload Image https://cdn.shopify.com/s/files/1/0461/7466/6912/files/gempages_51…" at bounding box center [73, 184] width 93 height 91
click at [61, 202] on input "https://cdn.shopify.com/s/files/1/0461/7466/6912/files/gempages_516569286068667…" at bounding box center [73, 206] width 81 height 14
click at [80, 10] on icon at bounding box center [82, 11] width 8 height 8
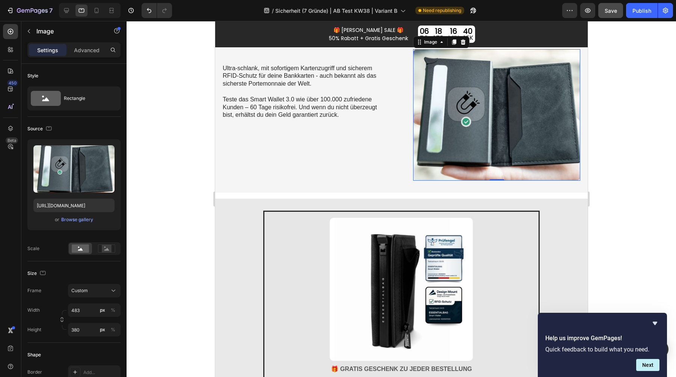
scroll to position [1107, 0]
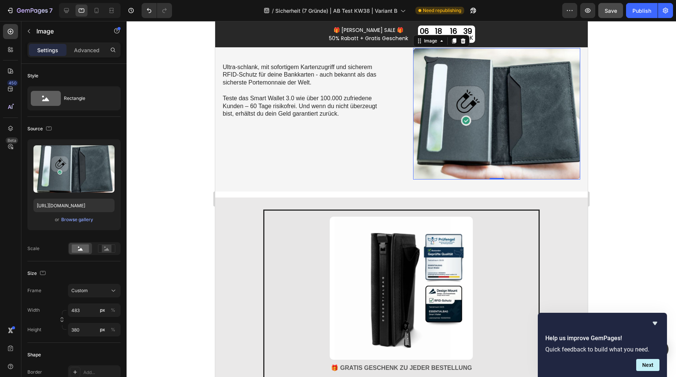
click at [470, 133] on img at bounding box center [496, 113] width 167 height 131
click at [83, 206] on input "https://cdn.shopify.com/s/files/1/0461/7466/6912/files/gempages_516569286068667…" at bounding box center [73, 206] width 81 height 14
paste input "d80b970b-887b-49f4-9d86-dc03a16afc9d"
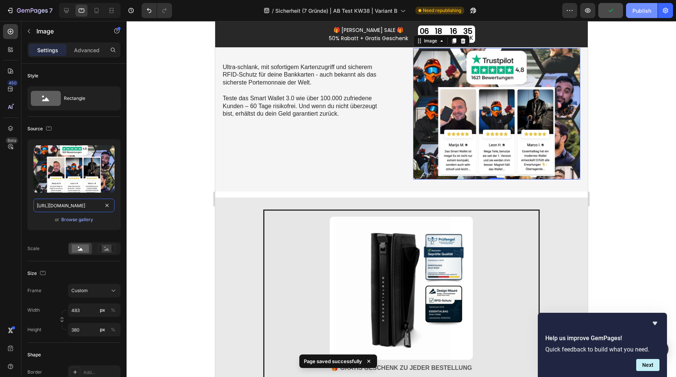
type input "https://cdn.shopify.com/s/files/1/0461/7466/6912/files/gempages_516569286068667…"
click at [641, 10] on div "Publish" at bounding box center [641, 11] width 19 height 8
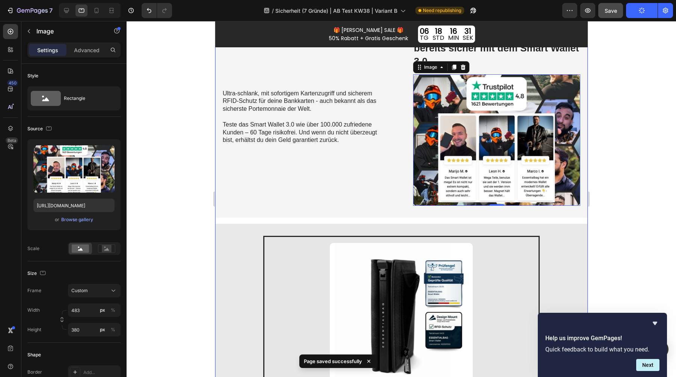
scroll to position [1060, 0]
